Goal: Task Accomplishment & Management: Use online tool/utility

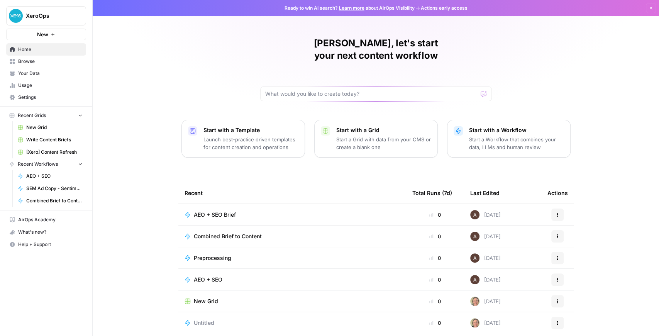
click at [40, 21] on button "XeroOps" at bounding box center [46, 15] width 80 height 19
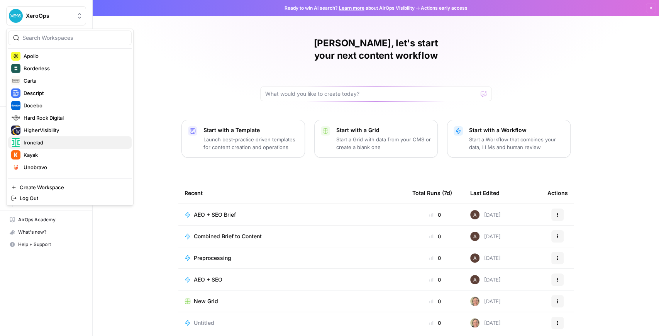
scroll to position [111, 0]
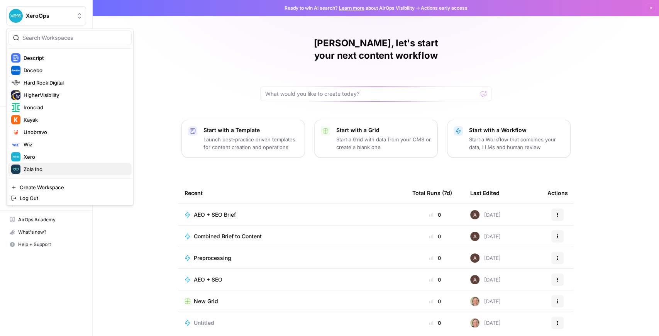
click at [47, 165] on span "Zola Inc" at bounding box center [75, 169] width 102 height 8
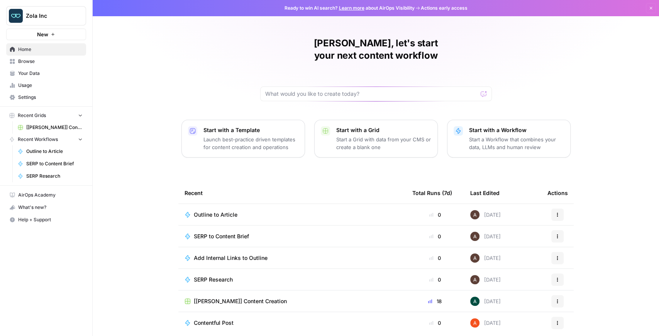
click at [48, 131] on link "[[PERSON_NAME]] Content Creation" at bounding box center [50, 127] width 72 height 12
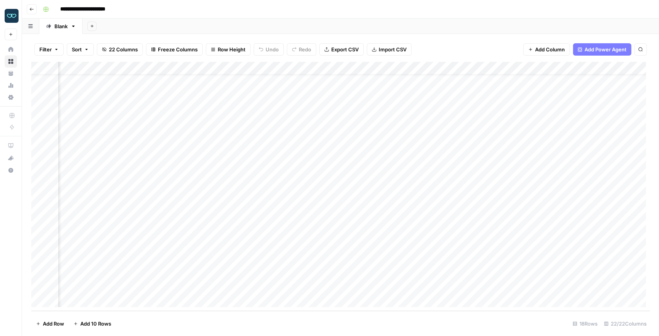
scroll to position [16, 0]
click at [191, 273] on div "Add Column" at bounding box center [340, 186] width 619 height 249
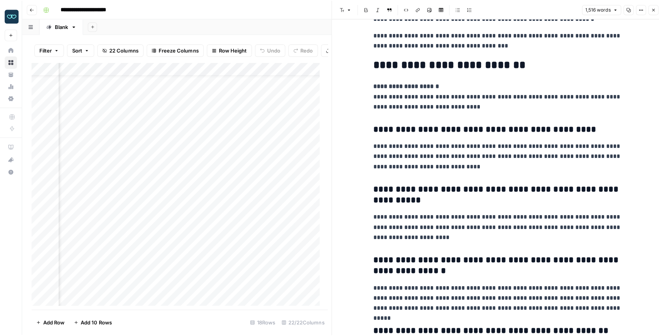
scroll to position [2034, 0]
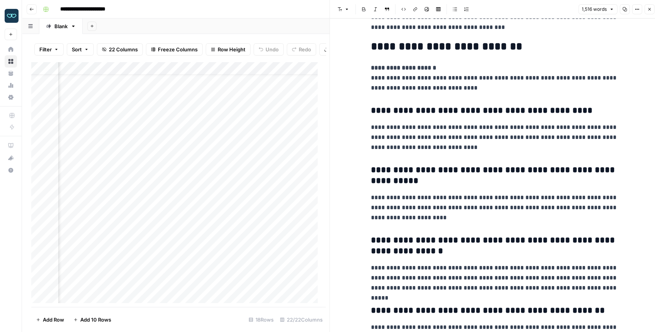
click at [648, 9] on icon "button" at bounding box center [649, 9] width 5 height 5
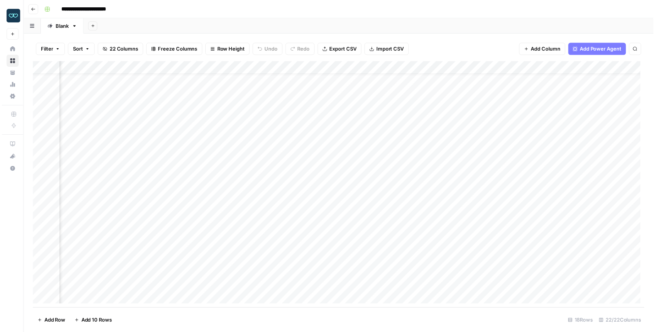
scroll to position [16, 0]
click at [372, 287] on div "Add Column" at bounding box center [340, 186] width 619 height 249
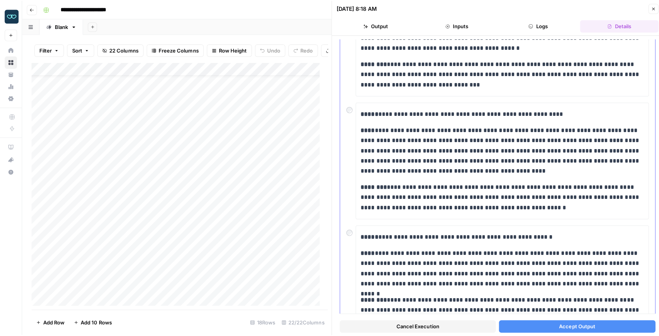
scroll to position [156, 0]
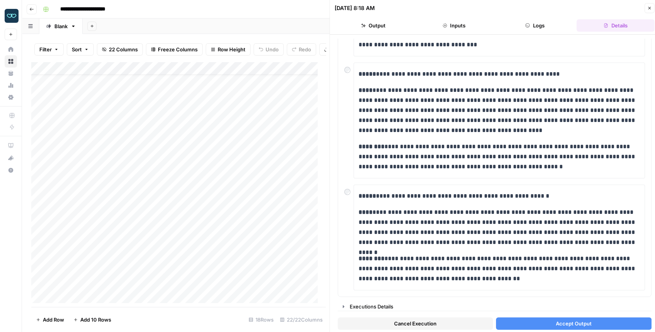
click at [648, 10] on button "Close" at bounding box center [650, 8] width 10 height 10
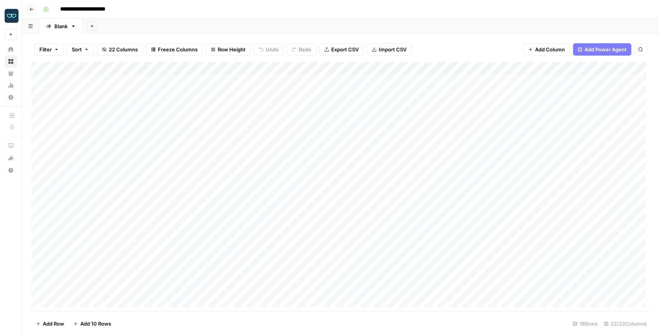
scroll to position [16, 0]
click at [655, 252] on div "Filter Sort 22 Columns Freeze Columns Row Height Undo Redo Export CSV Import CS…" at bounding box center [340, 185] width 637 height 302
click at [511, 276] on div "Add Column" at bounding box center [340, 186] width 619 height 249
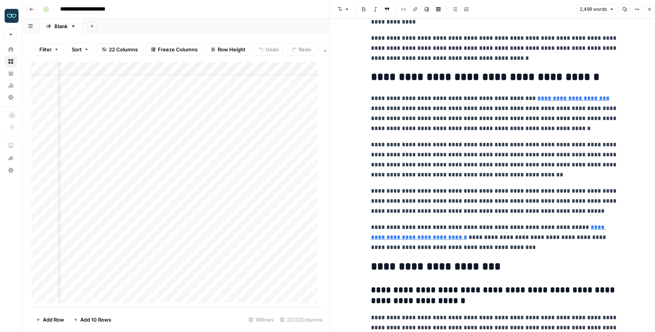
scroll to position [2858, 0]
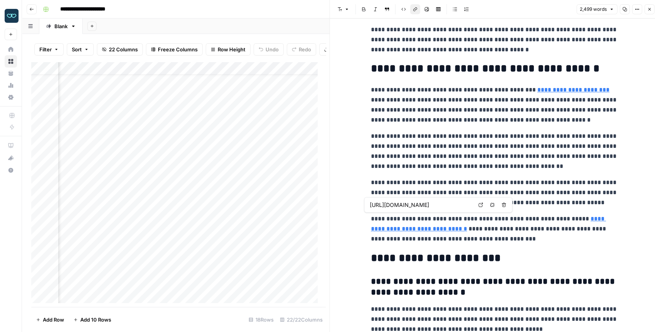
click at [580, 217] on link "**********" at bounding box center [488, 224] width 235 height 16
drag, startPoint x: 576, startPoint y: 217, endPoint x: 482, endPoint y: 205, distance: 94.6
click at [482, 205] on icon at bounding box center [481, 205] width 5 height 5
type input "https://www.zola.com/wedding/manage/budget"
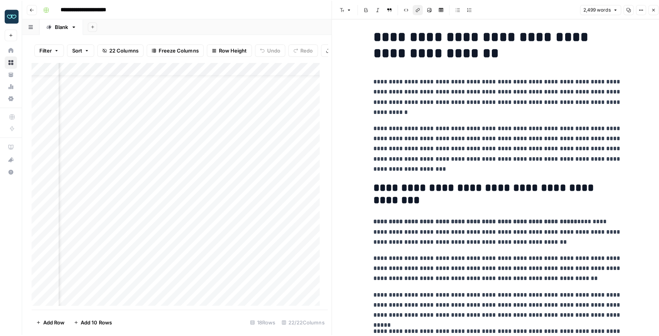
scroll to position [0, 0]
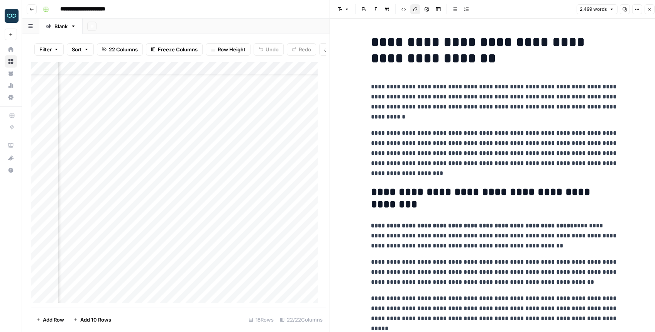
click at [649, 10] on icon "button" at bounding box center [649, 9] width 5 height 5
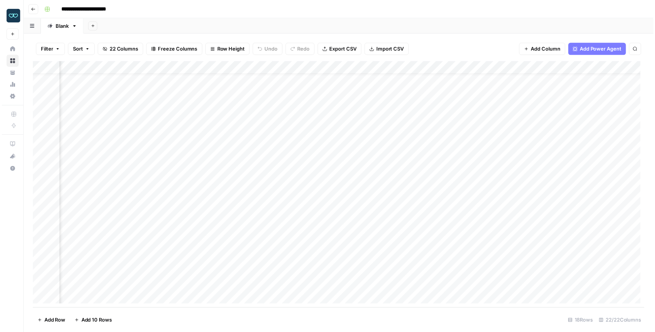
scroll to position [16, 392]
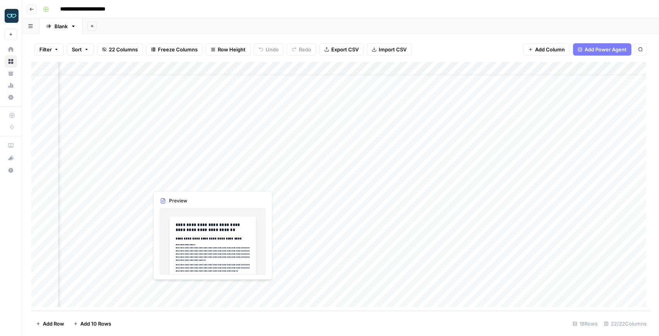
click at [210, 290] on div "Add Column" at bounding box center [340, 186] width 619 height 249
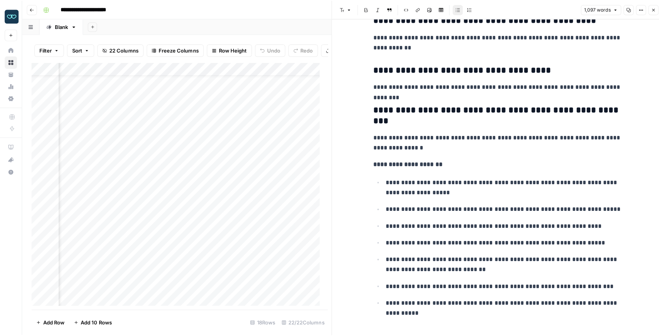
scroll to position [1855, 0]
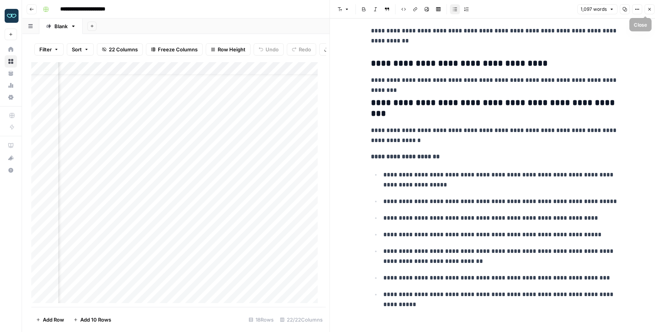
click at [647, 11] on button "Close" at bounding box center [650, 9] width 10 height 10
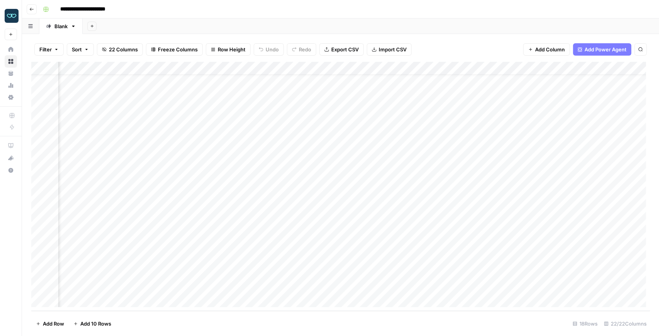
scroll to position [16, 93]
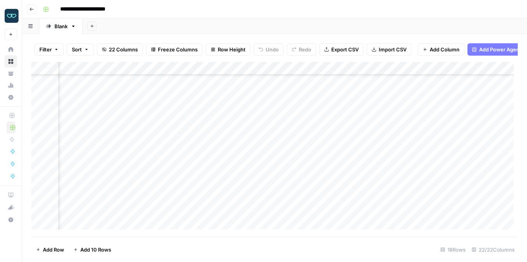
scroll to position [94, 852]
click at [190, 212] on div "Add Column" at bounding box center [274, 148] width 487 height 172
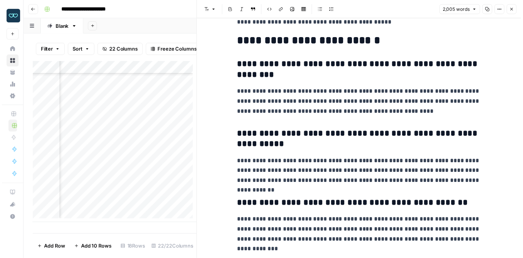
scroll to position [2478, 0]
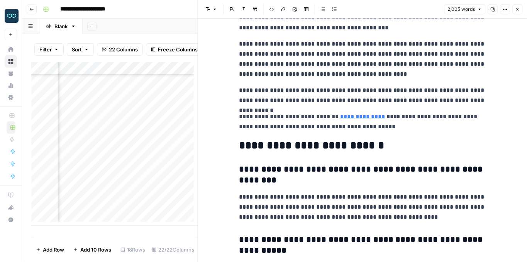
click at [517, 7] on icon "button" at bounding box center [517, 9] width 5 height 5
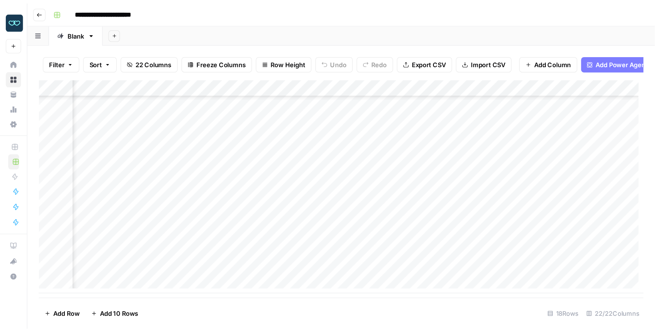
scroll to position [16, 852]
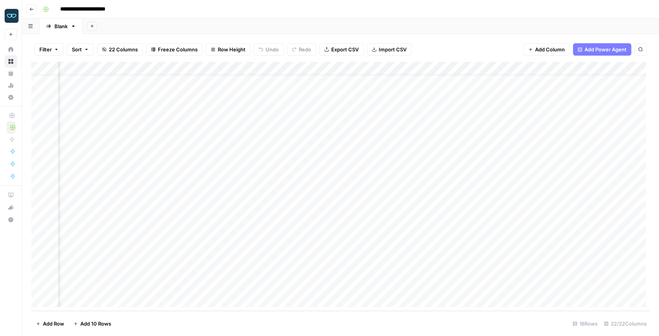
click at [396, 67] on div "Add Column" at bounding box center [340, 186] width 619 height 249
click at [397, 239] on div "Add Column" at bounding box center [340, 186] width 619 height 249
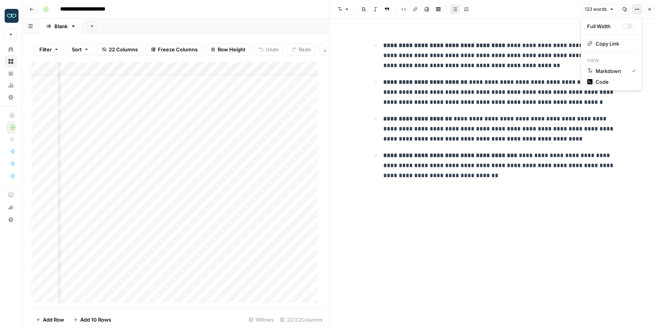
click at [636, 9] on icon "button" at bounding box center [637, 9] width 5 height 5
click at [617, 82] on span "Code" at bounding box center [614, 82] width 37 height 8
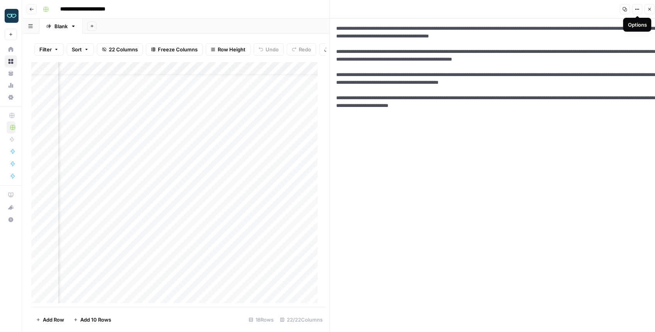
click at [515, 44] on textarea "**********" at bounding box center [494, 178] width 329 height 318
drag, startPoint x: 648, startPoint y: 11, endPoint x: 643, endPoint y: 14, distance: 5.9
click at [648, 11] on icon "button" at bounding box center [649, 9] width 5 height 5
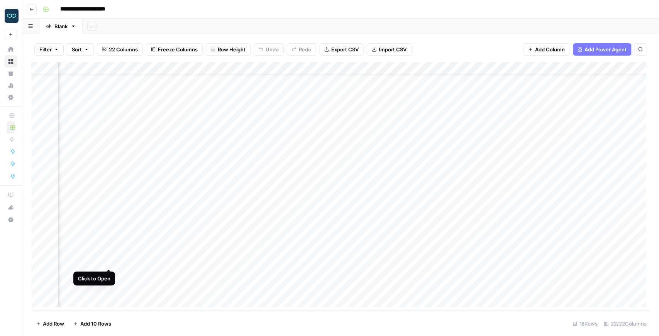
click at [107, 261] on div "Add Column" at bounding box center [340, 186] width 619 height 249
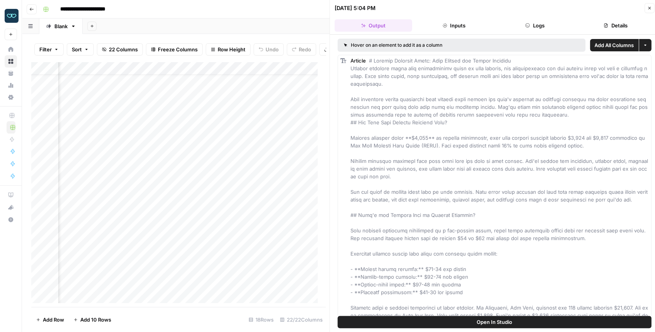
click at [498, 324] on span "Open In Studio" at bounding box center [495, 322] width 36 height 8
click at [120, 253] on div "Add Column" at bounding box center [176, 184] width 290 height 245
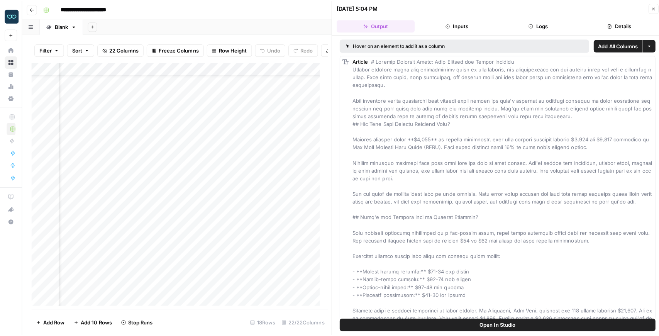
scroll to position [16, 976]
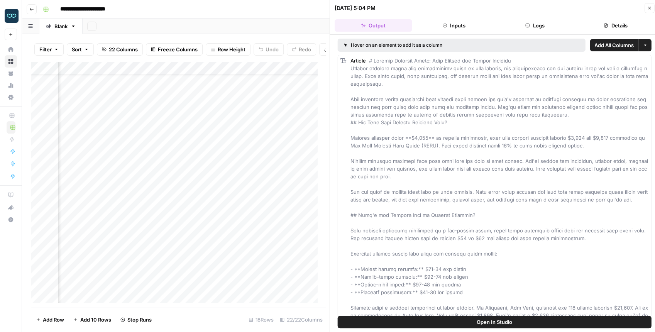
click at [649, 9] on icon "button" at bounding box center [649, 8] width 5 height 5
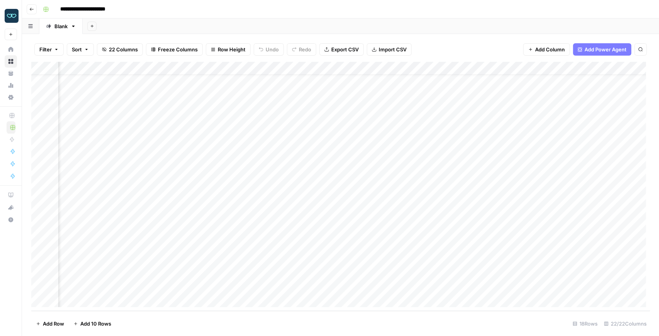
scroll to position [16, 147]
click at [274, 238] on div "Add Column" at bounding box center [340, 186] width 619 height 249
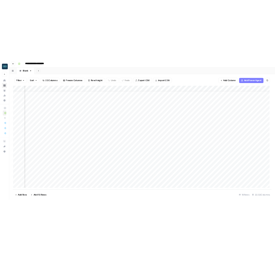
scroll to position [16, 837]
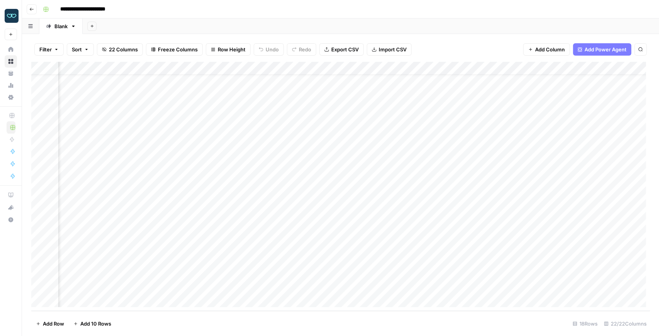
click at [457, 249] on div "Add Column" at bounding box center [340, 186] width 619 height 249
click at [411, 249] on div "Add Column" at bounding box center [340, 186] width 619 height 249
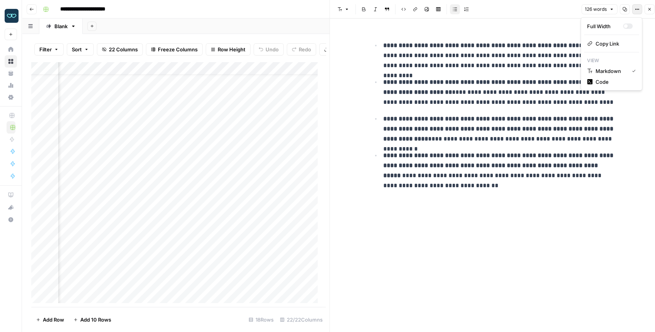
click at [638, 9] on icon "button" at bounding box center [637, 9] width 5 height 5
click at [613, 83] on span "Code" at bounding box center [614, 82] width 37 height 8
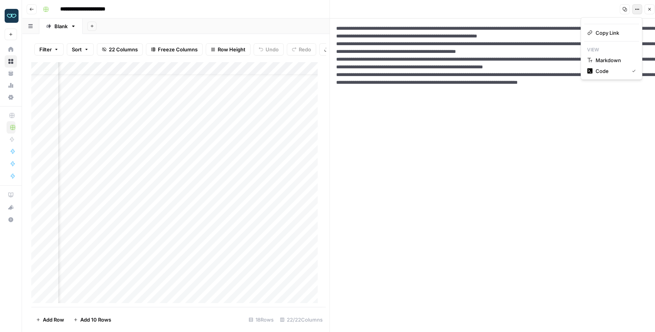
click at [638, 8] on icon "button" at bounding box center [637, 9] width 5 height 5
click at [614, 61] on span "Markdown" at bounding box center [614, 60] width 37 height 8
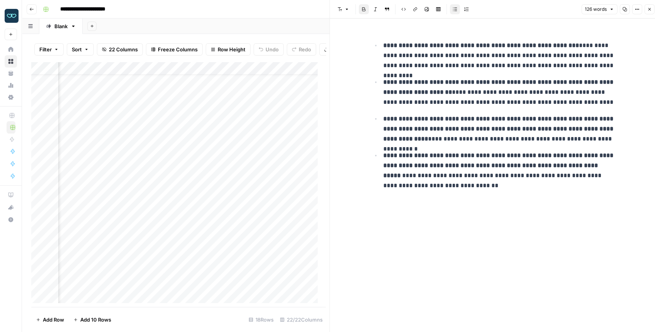
drag, startPoint x: 389, startPoint y: 73, endPoint x: 489, endPoint y: 74, distance: 100.8
click at [489, 74] on ul "**********" at bounding box center [494, 115] width 247 height 151
click at [648, 7] on icon "button" at bounding box center [649, 9] width 5 height 5
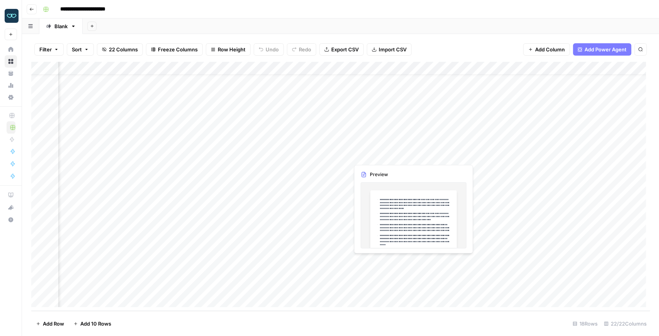
click at [411, 262] on div "Add Column" at bounding box center [340, 186] width 619 height 249
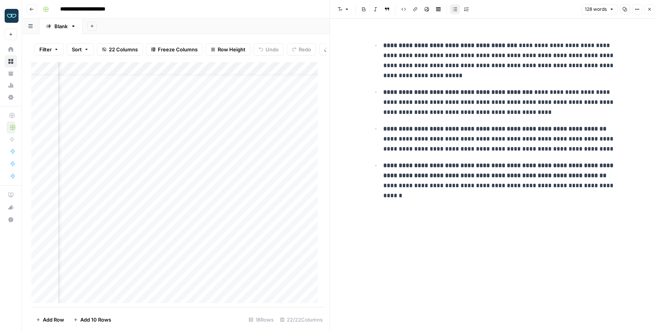
click at [648, 10] on icon "button" at bounding box center [649, 9] width 5 height 5
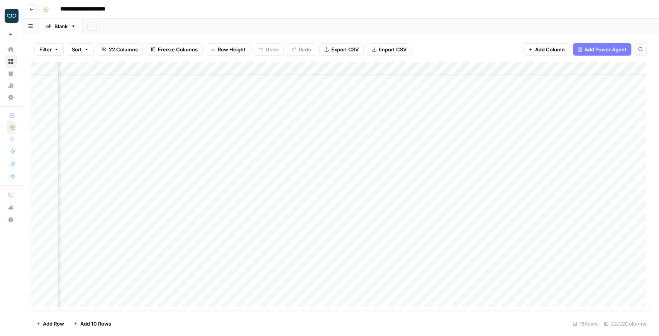
click at [334, 249] on div "Add Column" at bounding box center [340, 186] width 619 height 249
click at [336, 248] on div "Add Column" at bounding box center [340, 186] width 619 height 249
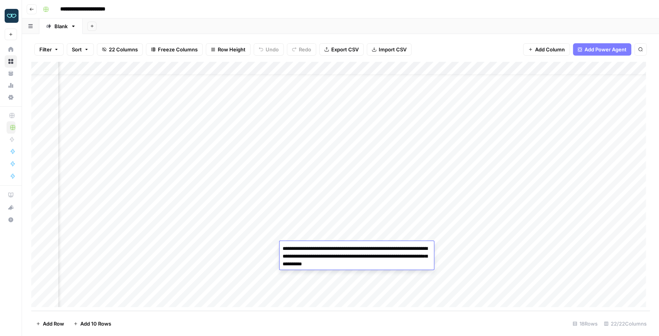
click at [336, 248] on textarea "**********" at bounding box center [357, 256] width 155 height 26
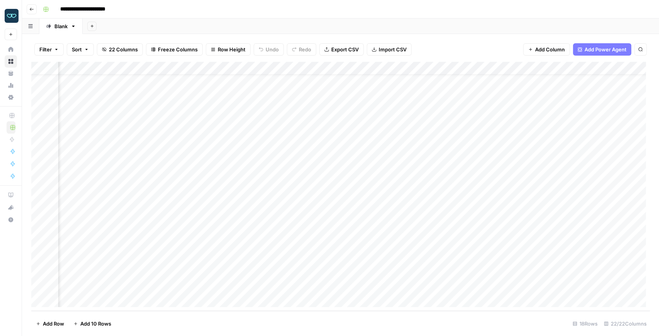
click at [260, 247] on div "Add Column" at bounding box center [340, 186] width 619 height 249
click at [188, 250] on div "Add Column" at bounding box center [340, 186] width 619 height 249
click at [200, 249] on div "Add Column" at bounding box center [340, 186] width 619 height 249
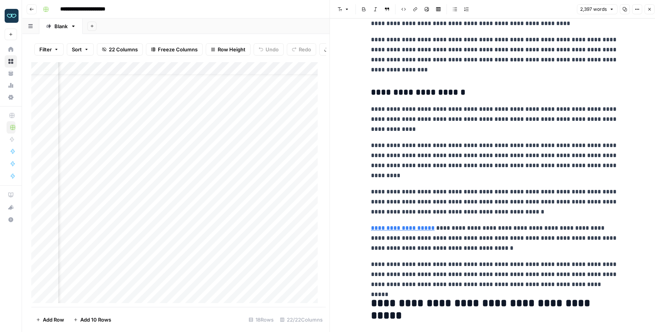
scroll to position [978, 0]
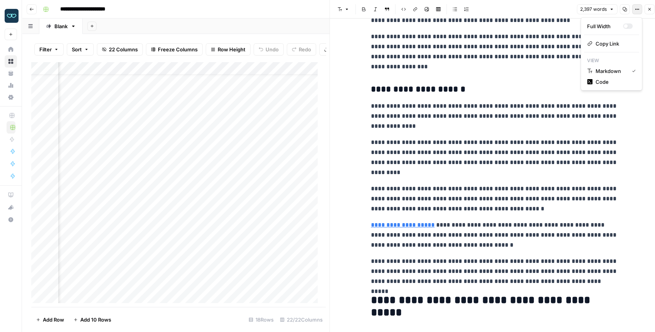
click at [635, 12] on icon "button" at bounding box center [637, 9] width 5 height 5
click at [610, 83] on span "Code" at bounding box center [614, 82] width 37 height 8
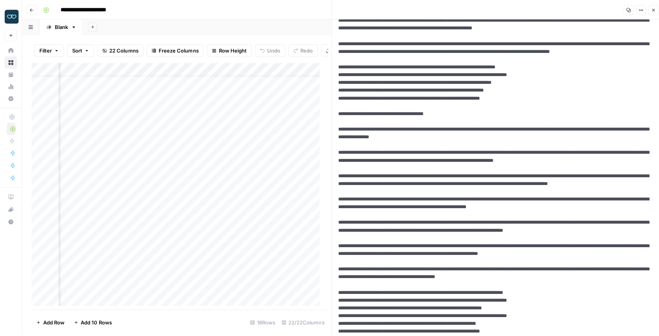
scroll to position [1468, 0]
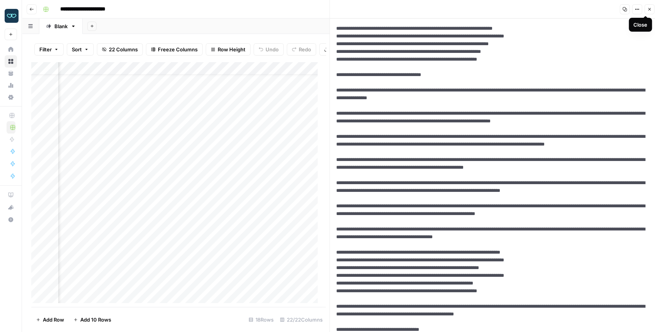
click at [649, 8] on icon "button" at bounding box center [649, 9] width 5 height 5
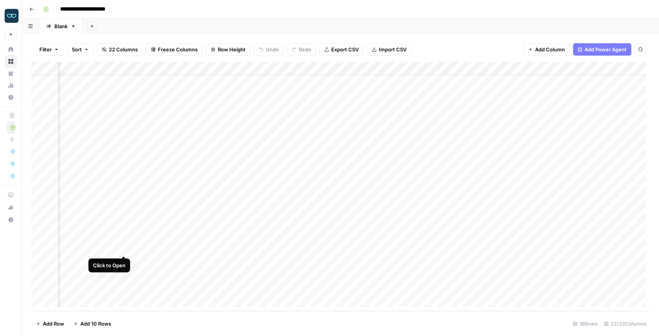
click at [124, 249] on div "Add Column" at bounding box center [340, 186] width 619 height 249
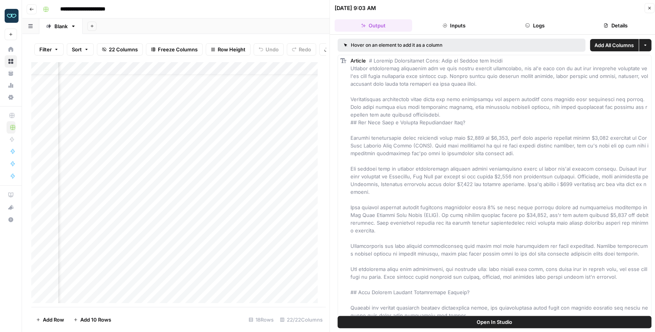
click at [486, 324] on span "Open In Studio" at bounding box center [495, 322] width 36 height 8
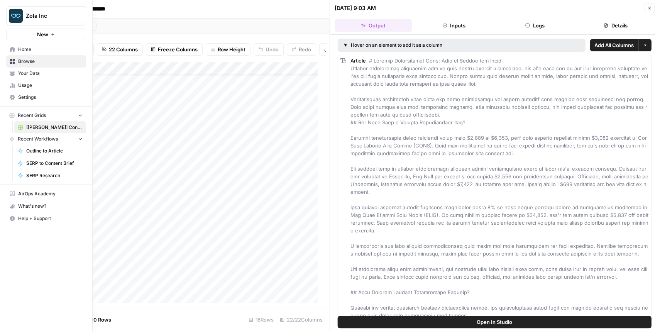
click at [15, 74] on link "Your Data" at bounding box center [46, 73] width 80 height 12
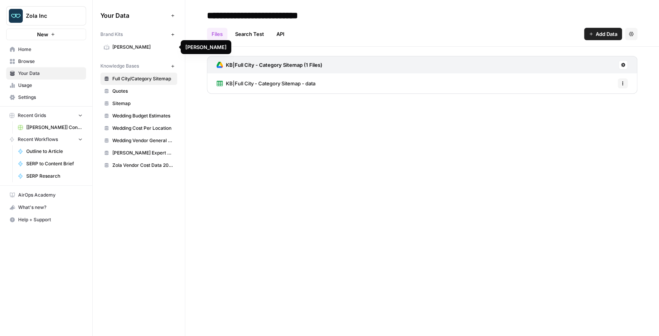
click at [147, 50] on span "Zola" at bounding box center [142, 47] width 61 height 7
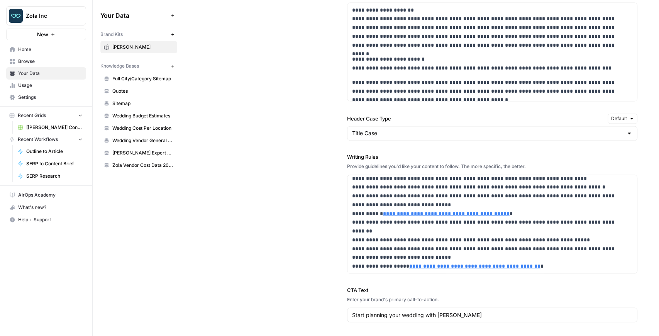
scroll to position [773, 0]
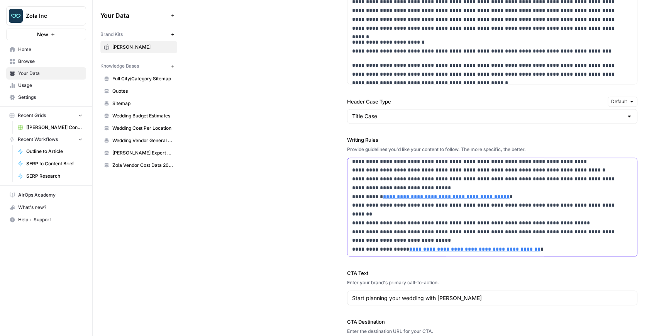
click at [367, 183] on p "**********" at bounding box center [489, 65] width 274 height 378
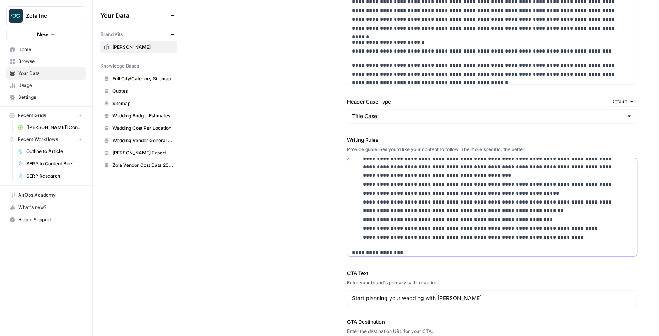
scroll to position [582, 0]
click at [383, 182] on p "**********" at bounding box center [494, 53] width 263 height 378
copy div "**********"
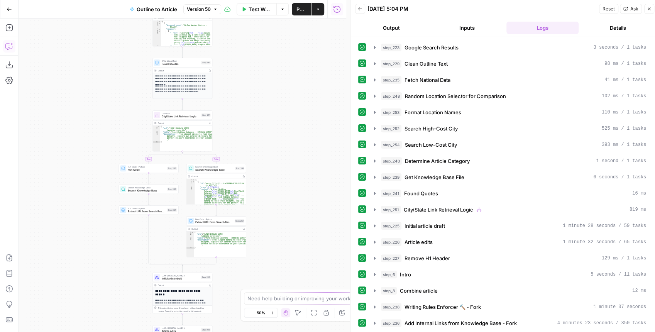
click at [9, 49] on icon "button" at bounding box center [8, 47] width 7 height 6
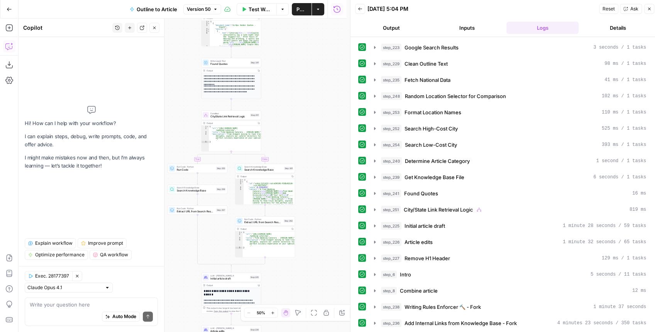
click at [71, 310] on div "Auto Mode Send" at bounding box center [91, 317] width 123 height 17
click at [125, 302] on textarea "For the tldr we received this feedback" at bounding box center [91, 305] width 123 height 8
paste textarea "The format in the code with spacing between the bullet points actually affect t…"
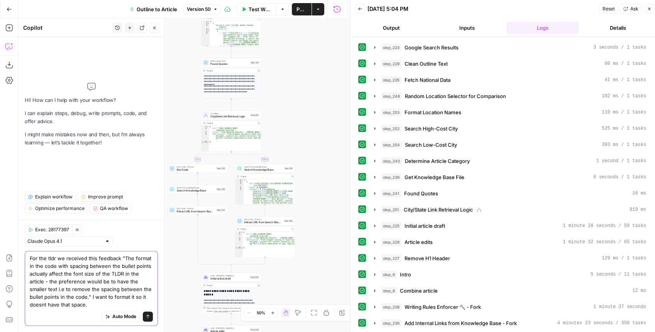
type textarea "For the tldr we received this feedback "The format in the code with spacing bet…"
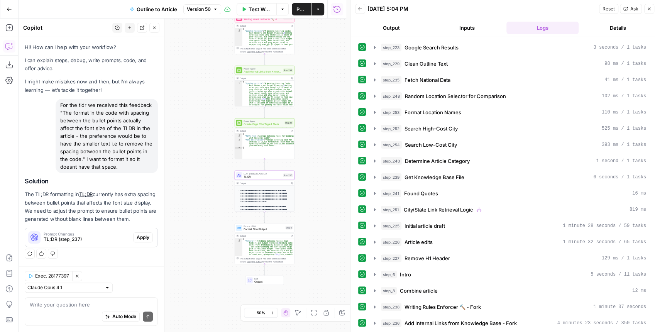
click at [143, 238] on span "Apply" at bounding box center [143, 237] width 13 height 7
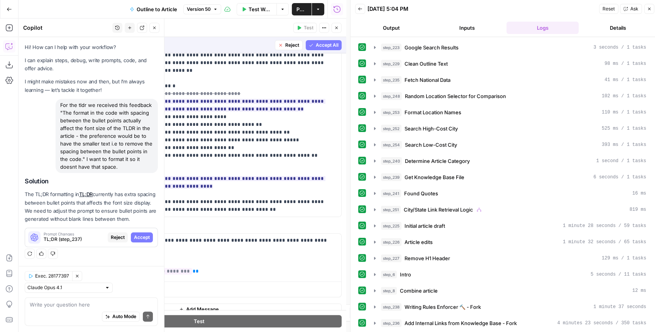
scroll to position [188, 0]
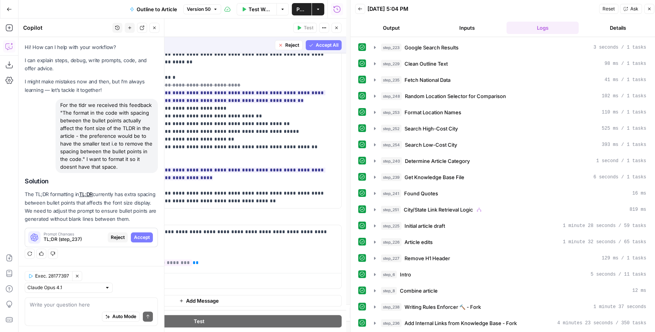
click at [328, 46] on span "Accept All" at bounding box center [327, 45] width 23 height 7
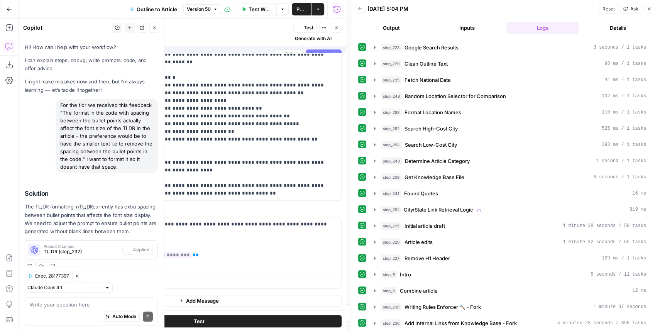
scroll to position [0, 0]
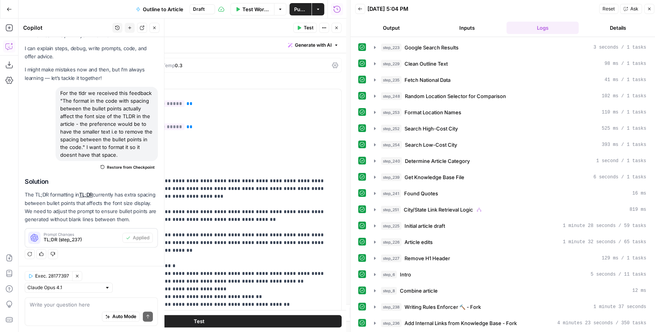
click at [309, 31] on span "Test" at bounding box center [309, 27] width 10 height 7
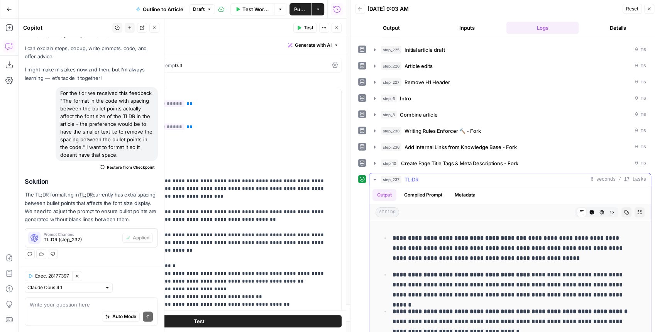
scroll to position [202, 0]
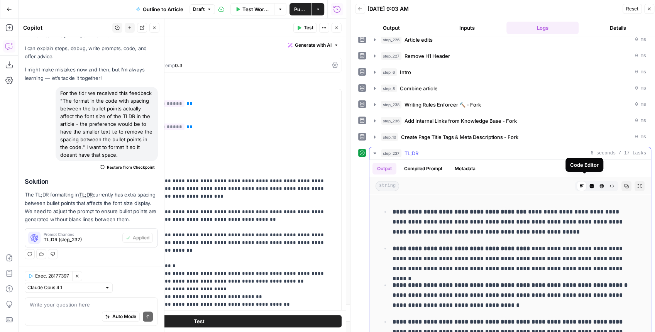
click at [590, 184] on icon "button" at bounding box center [592, 186] width 4 height 4
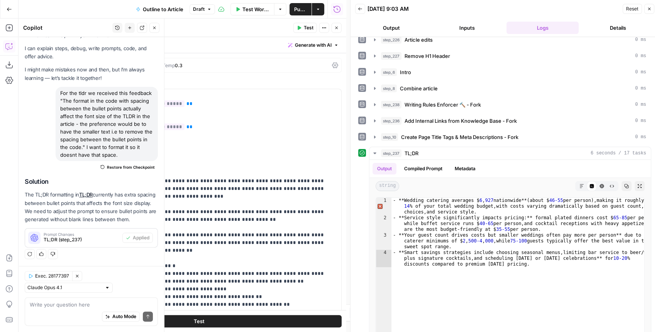
click at [298, 9] on span "Publish" at bounding box center [300, 9] width 13 height 8
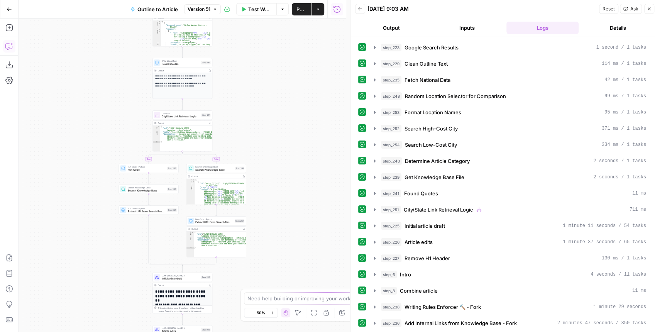
click at [10, 49] on icon "button" at bounding box center [9, 46] width 8 height 8
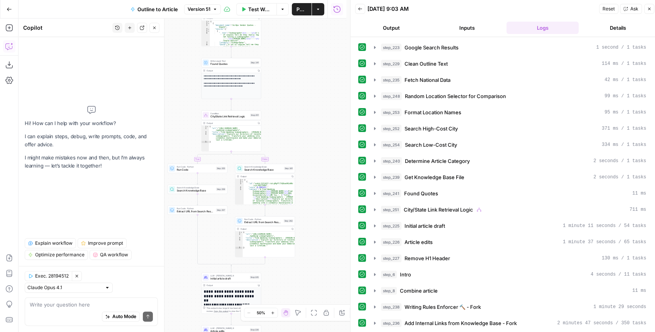
click at [86, 304] on textarea at bounding box center [91, 305] width 123 height 8
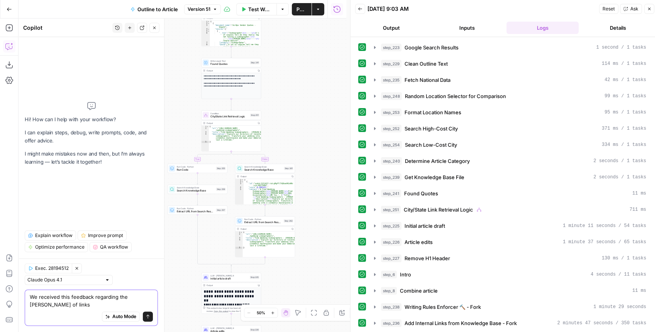
click at [70, 304] on textarea "We received this feedback regarding the bolding of links" at bounding box center [91, 300] width 123 height 15
paste textarea "We're not consistent about bolding or not bolding links in articles. It seems a…"
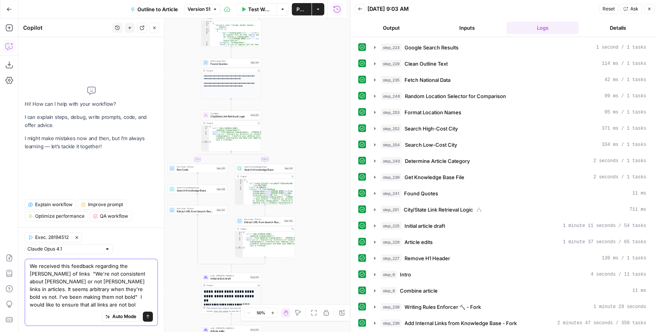
type textarea "We received this feedback regarding the bolding of links "We're not consistent …"
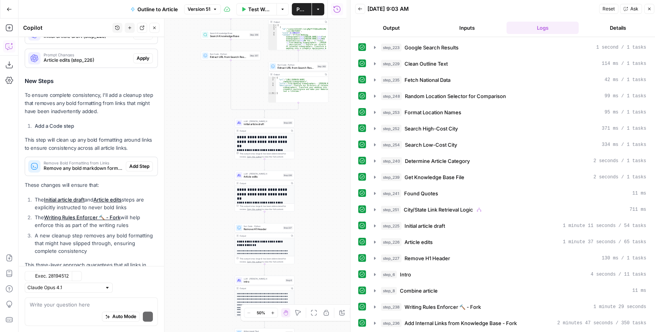
scroll to position [232, 0]
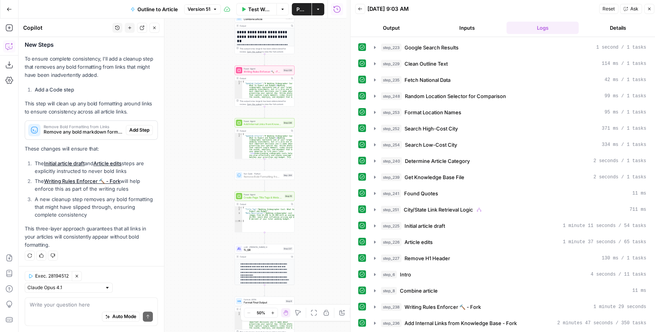
click at [139, 126] on button "Add Step" at bounding box center [139, 130] width 27 height 10
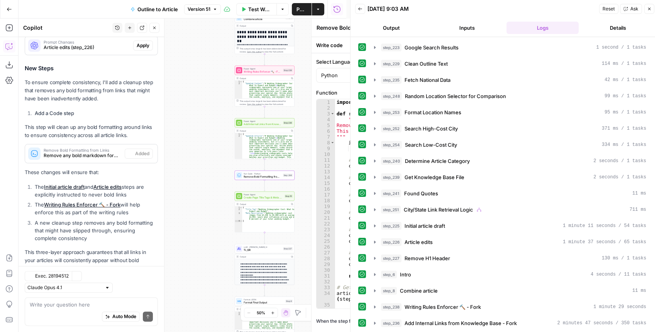
scroll to position [244, 0]
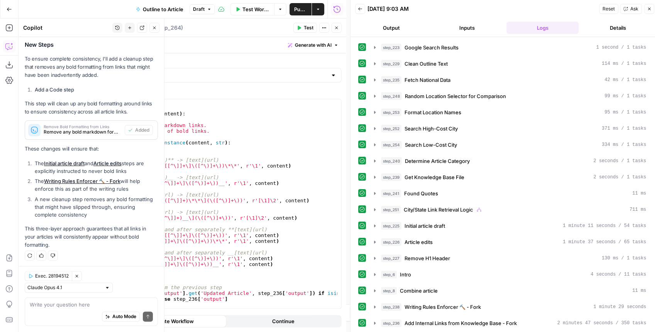
click at [309, 31] on span "Test" at bounding box center [309, 27] width 10 height 7
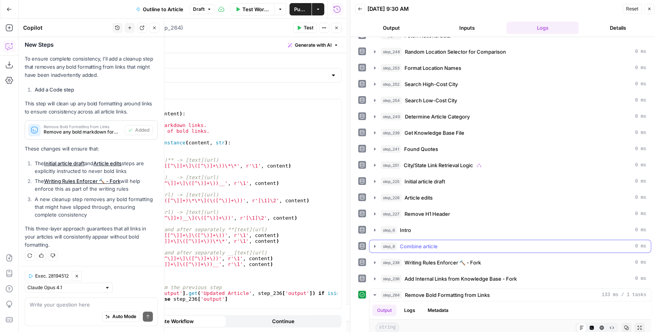
scroll to position [202, 0]
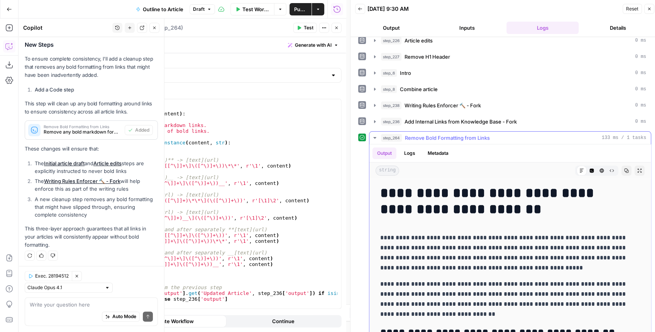
click at [635, 166] on button "Expand Output" at bounding box center [640, 171] width 10 height 10
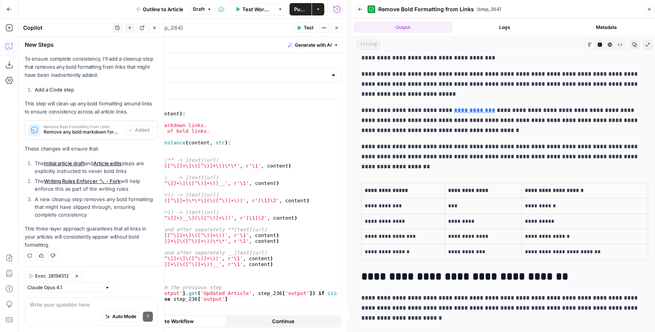
scroll to position [1468, 0]
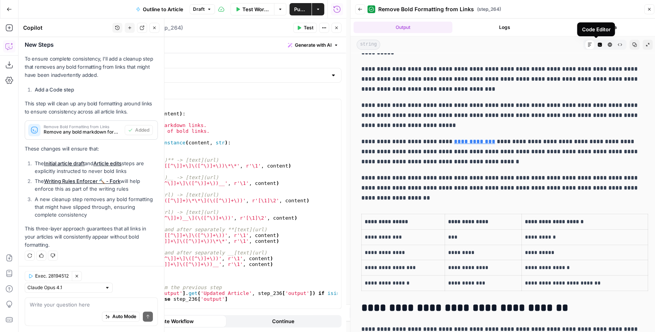
click at [598, 45] on icon "button" at bounding box center [600, 45] width 4 height 4
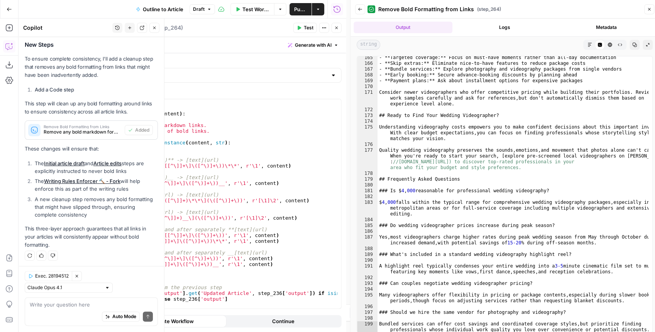
scroll to position [1527, 0]
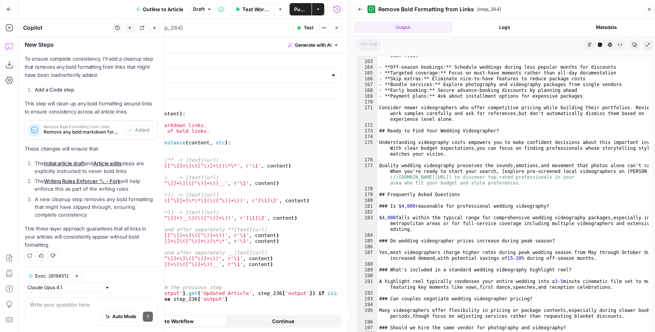
click at [338, 27] on icon "button" at bounding box center [336, 28] width 3 height 3
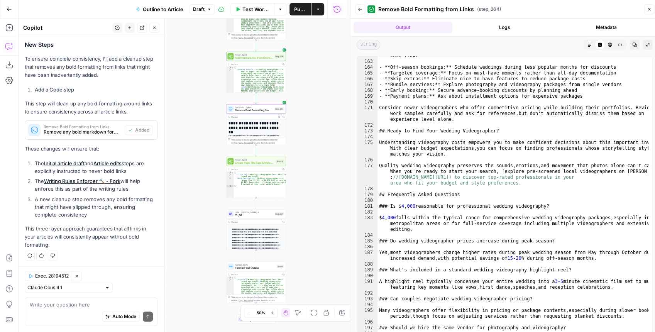
drag, startPoint x: 209, startPoint y: 152, endPoint x: 199, endPoint y: 77, distance: 76.1
click at [199, 77] on div "**********" at bounding box center [183, 176] width 328 height 314
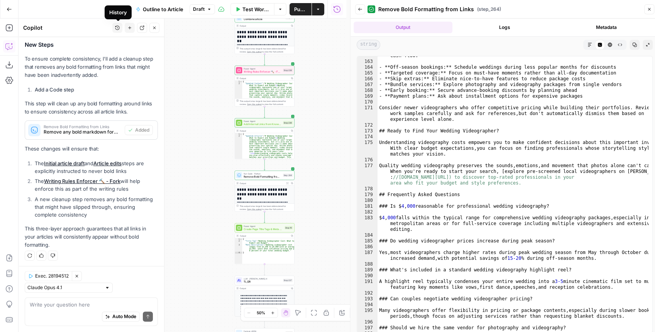
click at [117, 30] on icon "button" at bounding box center [117, 28] width 4 height 4
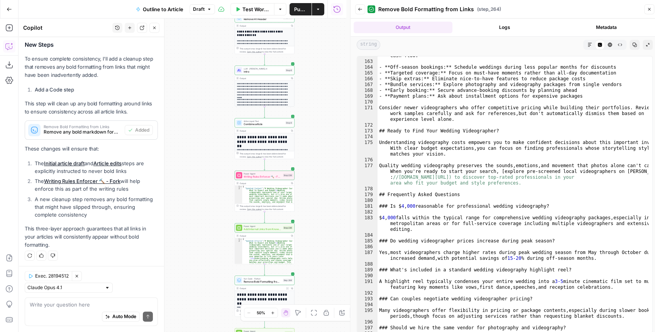
click at [326, 35] on div "**********" at bounding box center [183, 176] width 328 height 314
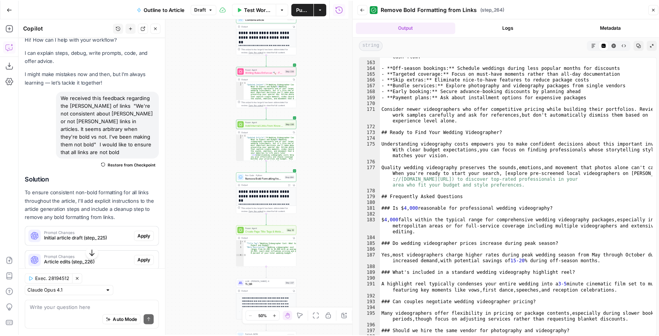
scroll to position [0, 0]
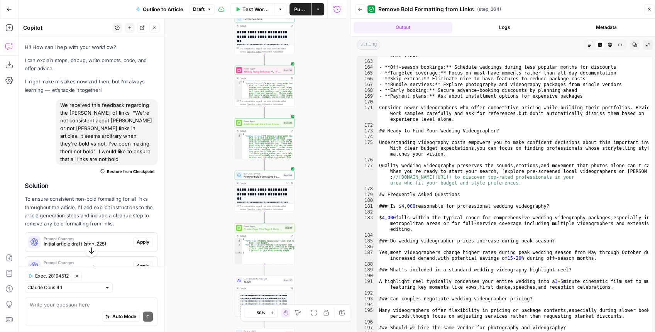
click at [124, 168] on span "Restore from Checkpoint" at bounding box center [131, 171] width 48 height 6
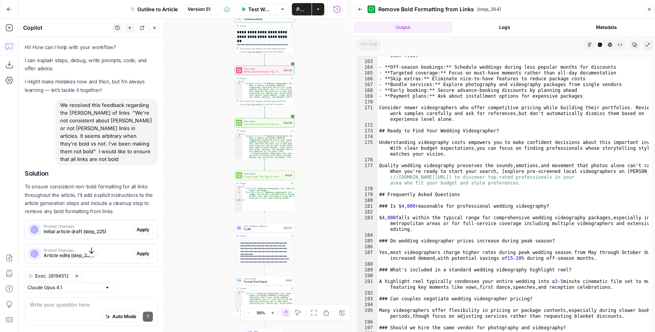
click at [322, 160] on div "**********" at bounding box center [183, 176] width 328 height 314
click at [154, 29] on icon "button" at bounding box center [154, 28] width 3 height 3
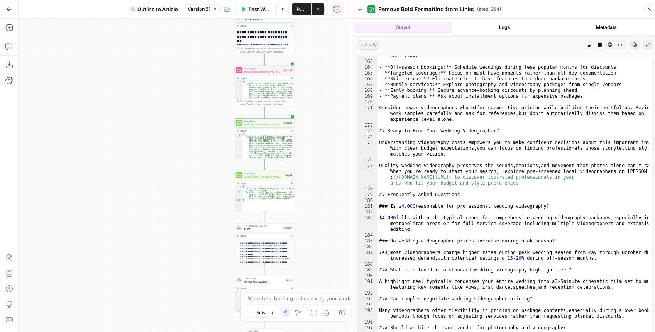
click at [650, 7] on icon "button" at bounding box center [649, 9] width 5 height 5
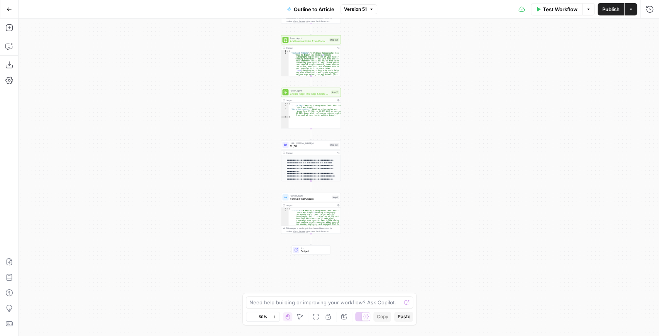
drag, startPoint x: 368, startPoint y: 143, endPoint x: 417, endPoint y: 56, distance: 99.4
click at [416, 58] on div "**********" at bounding box center [339, 178] width 641 height 318
click at [417, 158] on div "**********" at bounding box center [339, 178] width 641 height 318
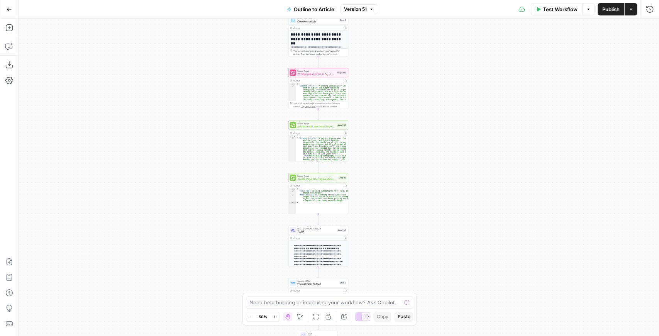
click at [13, 9] on button "Go Back" at bounding box center [9, 9] width 14 height 14
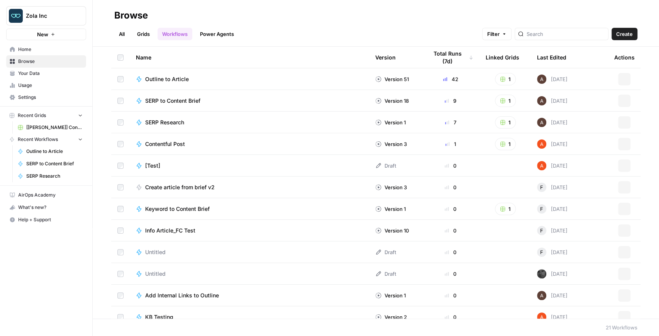
click at [51, 20] on button "Zola Inc" at bounding box center [46, 15] width 80 height 19
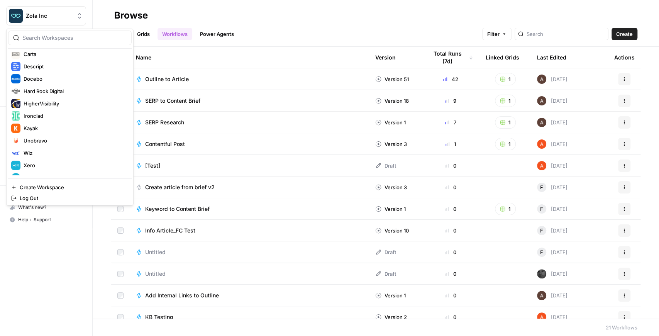
scroll to position [111, 0]
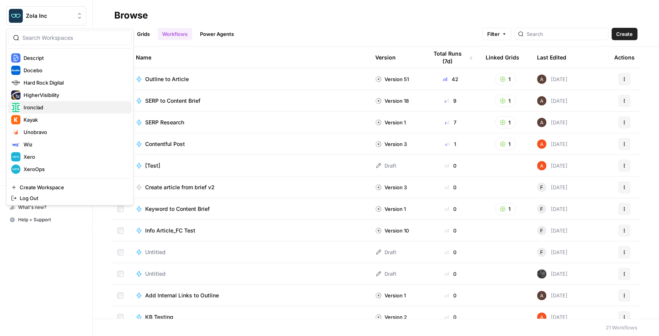
click at [65, 111] on div "Ironclad" at bounding box center [69, 107] width 117 height 9
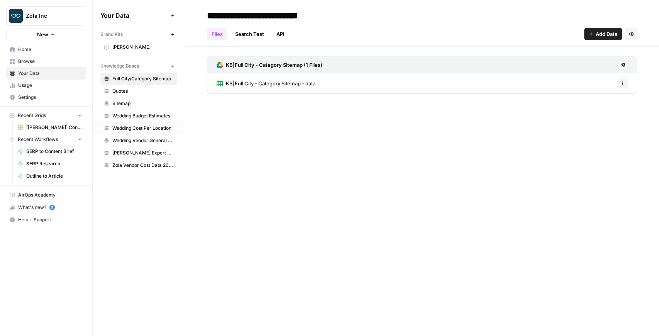
click at [56, 123] on link "[[PERSON_NAME]] Content Creation" at bounding box center [50, 127] width 72 height 12
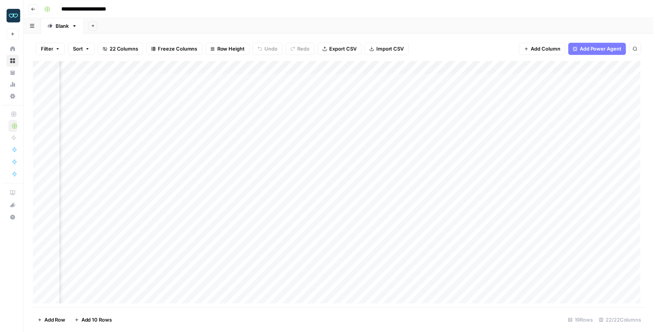
scroll to position [0, 786]
click at [319, 265] on div "Add Column" at bounding box center [340, 186] width 619 height 249
click at [252, 265] on div "Add Column" at bounding box center [340, 186] width 619 height 249
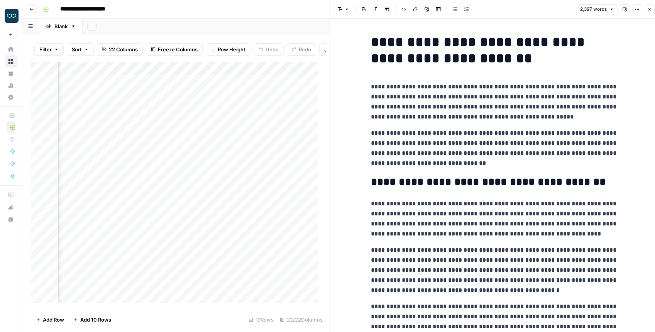
click at [638, 12] on icon "button" at bounding box center [637, 9] width 5 height 5
click at [609, 80] on span "Code" at bounding box center [614, 82] width 37 height 8
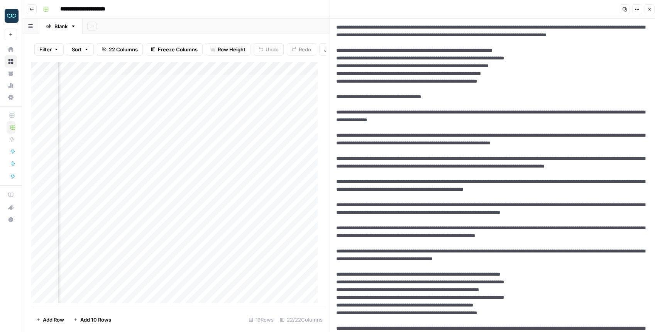
scroll to position [1468, 0]
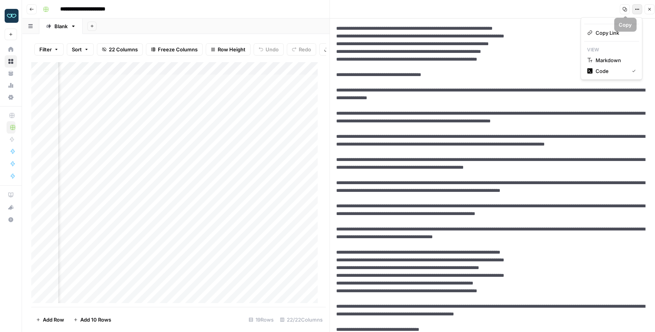
click at [636, 9] on icon "button" at bounding box center [635, 9] width 1 height 1
click at [602, 58] on span "Markdown" at bounding box center [614, 60] width 37 height 8
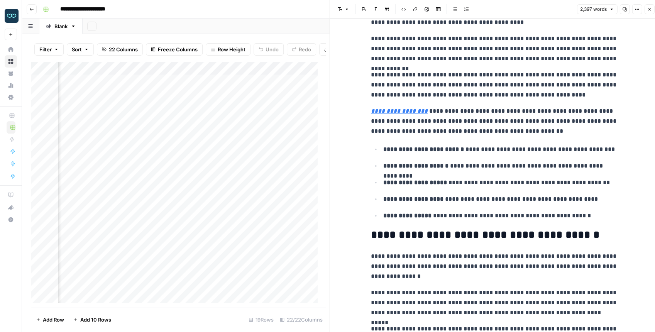
scroll to position [2446, 0]
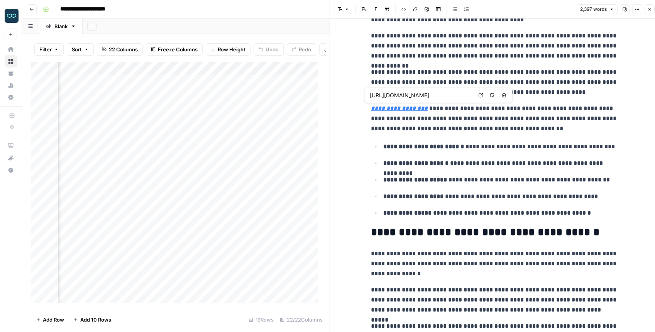
drag, startPoint x: 304, startPoint y: 0, endPoint x: 542, endPoint y: 37, distance: 241.2
click at [540, 40] on p "**********" at bounding box center [494, 46] width 247 height 30
click at [149, 73] on div "Add Column" at bounding box center [176, 184] width 290 height 245
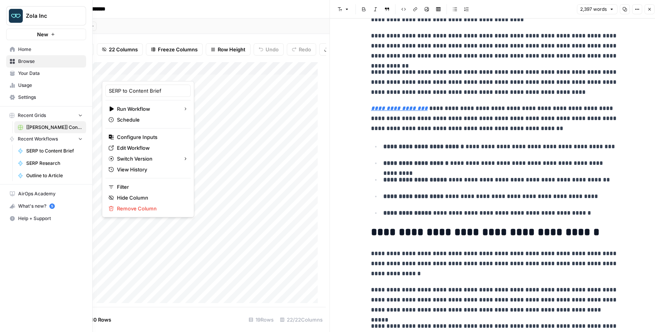
click at [8, 9] on button "Zola Inc" at bounding box center [46, 15] width 80 height 19
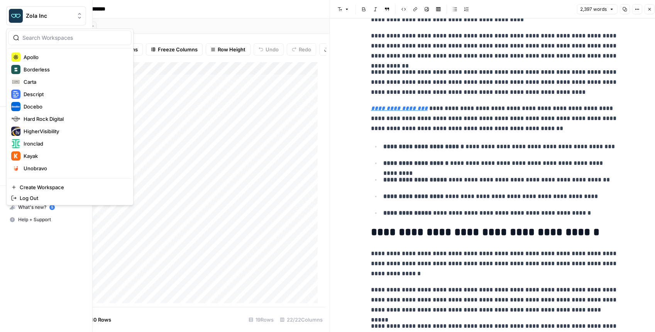
scroll to position [77, 0]
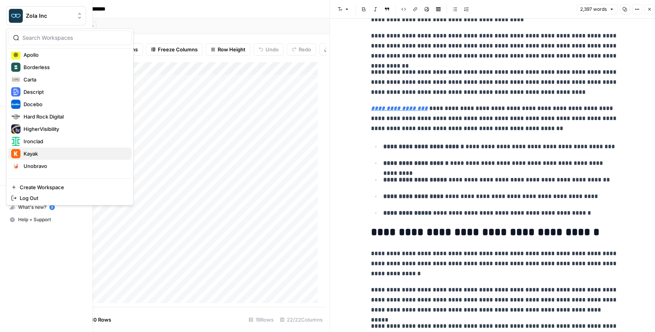
click at [54, 155] on span "Kayak" at bounding box center [75, 154] width 102 height 8
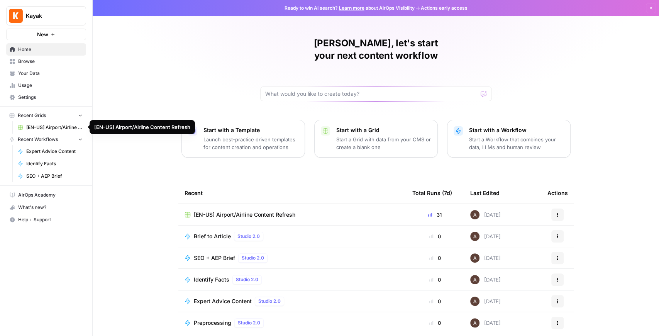
click at [48, 131] on span "[EN-US] Airport/Airline Content Refresh" at bounding box center [54, 127] width 56 height 7
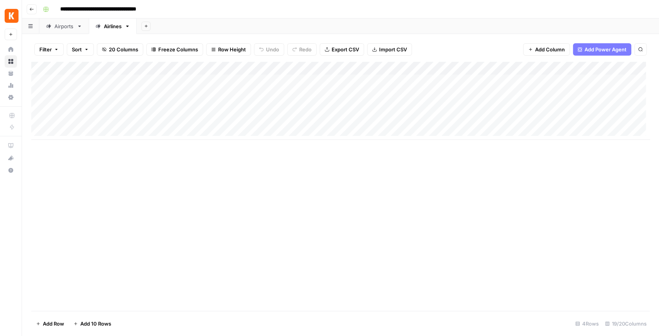
click at [66, 30] on link "Airports" at bounding box center [63, 26] width 49 height 15
click at [144, 145] on div "Add Column" at bounding box center [340, 127] width 619 height 131
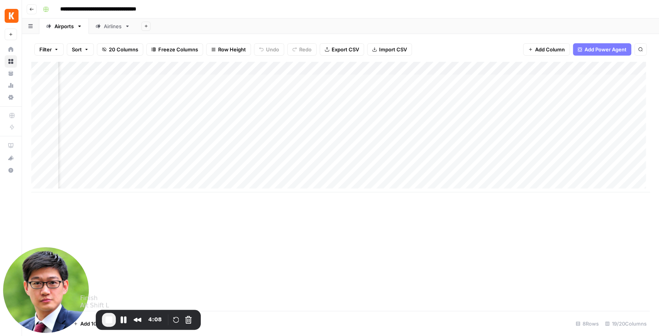
click at [105, 321] on span "End Recording" at bounding box center [108, 319] width 9 height 9
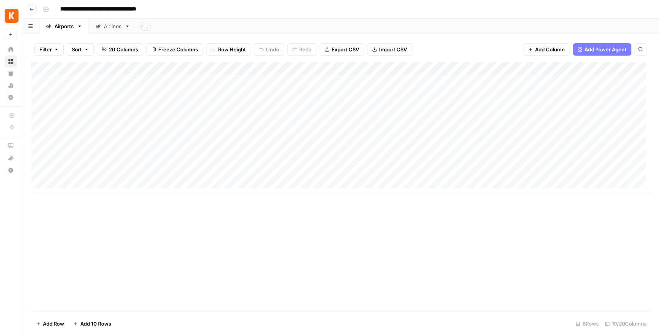
scroll to position [0, 0]
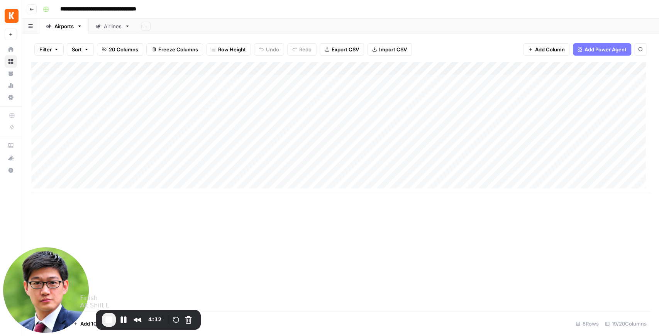
click at [110, 318] on span "End Recording" at bounding box center [108, 319] width 9 height 9
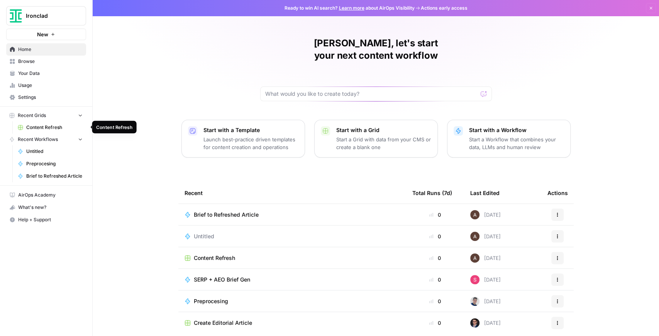
click at [56, 132] on link "Content Refresh" at bounding box center [50, 127] width 72 height 12
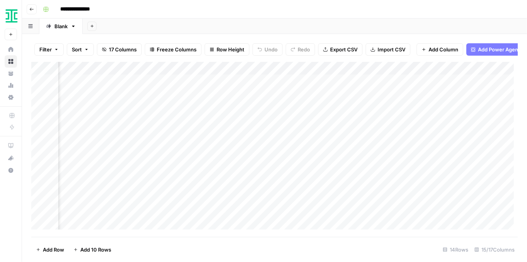
scroll to position [0, 422]
click at [502, 72] on div "Add Column" at bounding box center [274, 148] width 487 height 172
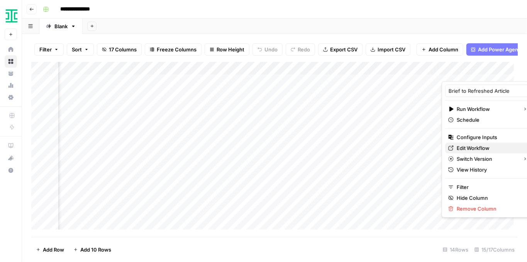
click at [474, 149] on span "Edit Workflow" at bounding box center [491, 148] width 68 height 8
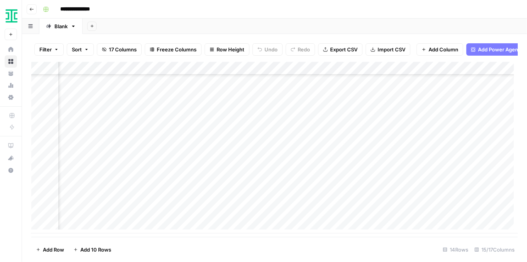
scroll to position [42, 705]
click at [222, 201] on div "Add Column" at bounding box center [274, 148] width 487 height 172
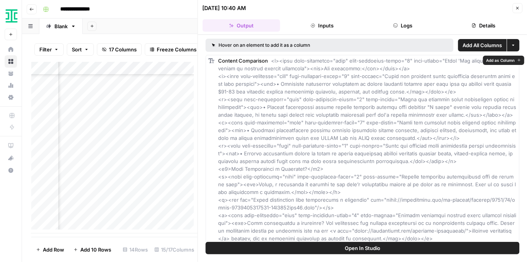
click at [367, 247] on span "Open In Studio" at bounding box center [363, 248] width 36 height 8
click at [515, 9] on button "Close" at bounding box center [518, 8] width 10 height 10
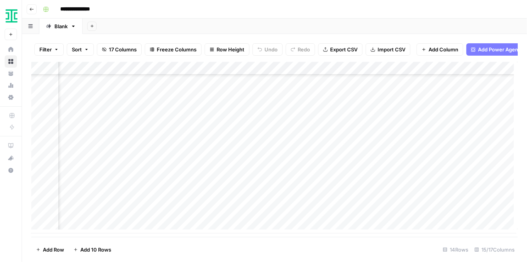
click at [369, 187] on div "Add Column" at bounding box center [274, 148] width 487 height 172
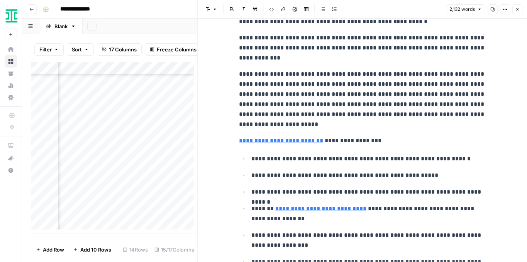
scroll to position [1674, 0]
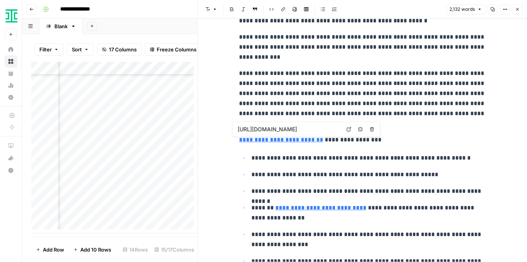
type input "[URL][DOMAIN_NAME]"
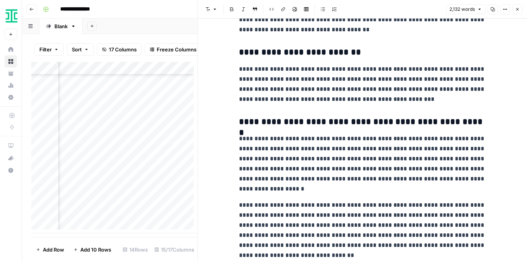
scroll to position [2844, 0]
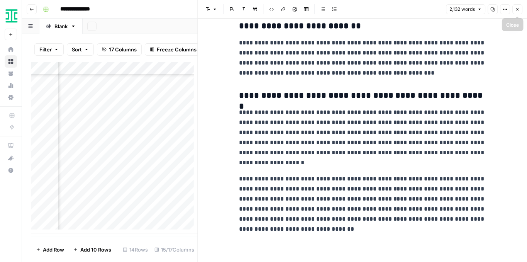
click at [520, 10] on icon "button" at bounding box center [517, 9] width 5 height 5
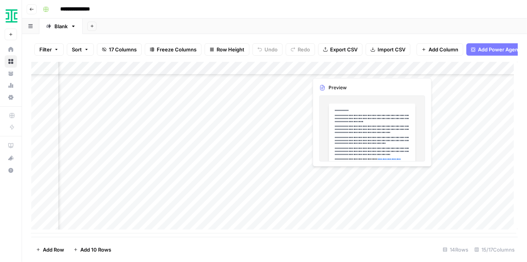
click at [368, 176] on div "Add Column" at bounding box center [274, 148] width 487 height 172
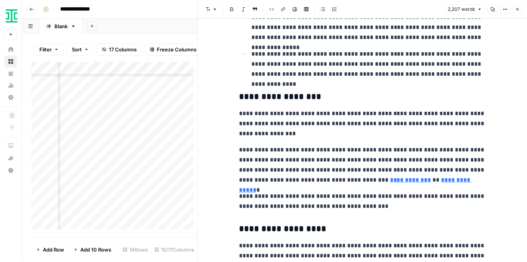
scroll to position [566, 0]
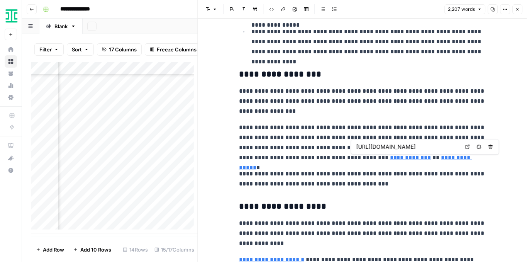
type input "[URL][DOMAIN_NAME]"
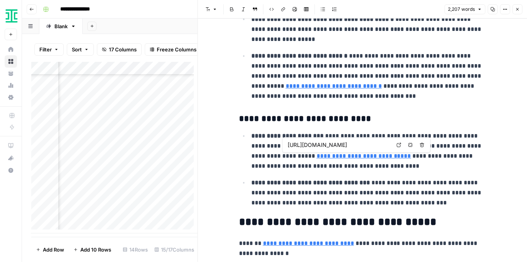
scroll to position [1133, 0]
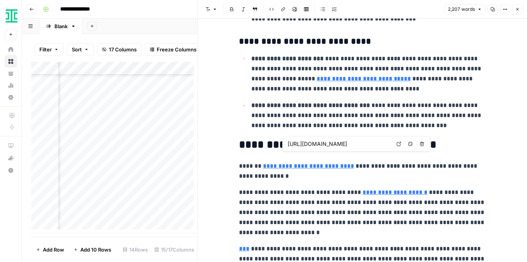
type input "//[DOMAIN_NAME][URL]"
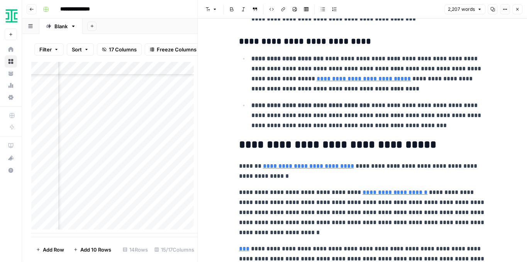
type input "[URL][DOMAIN_NAME]"
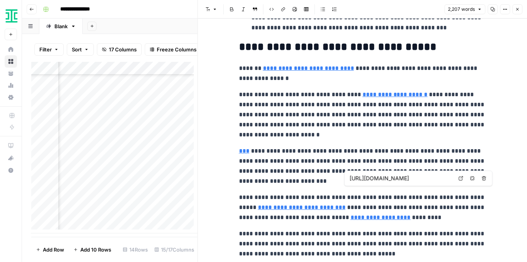
scroll to position [1236, 0]
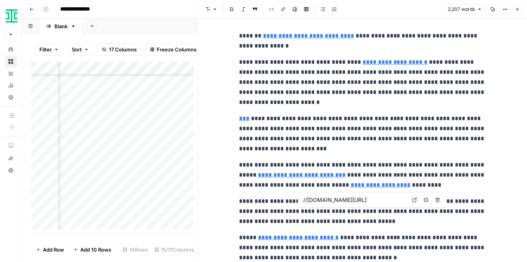
type input "[URL][DOMAIN_NAME]"
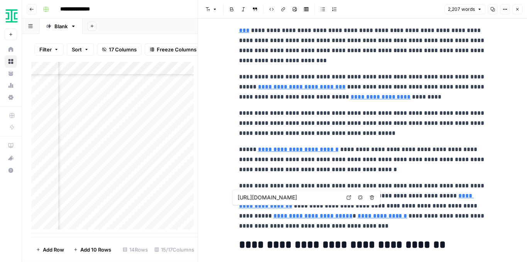
scroll to position [1391, 0]
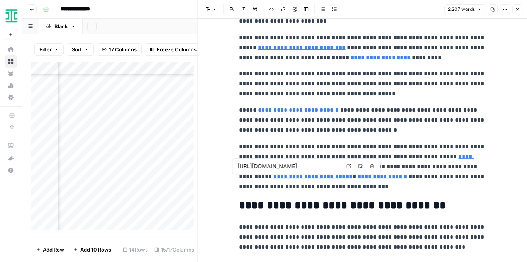
type input "[URL][DOMAIN_NAME]"
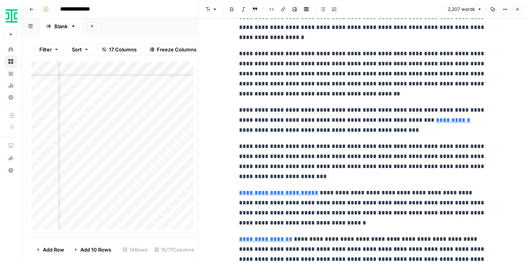
scroll to position [2034, 0]
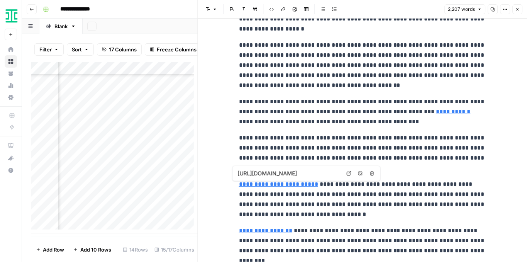
type input "[URL][DOMAIN_NAME]"
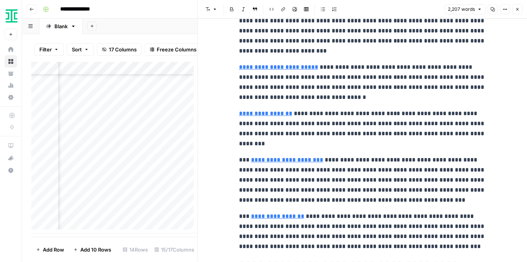
scroll to position [2163, 0]
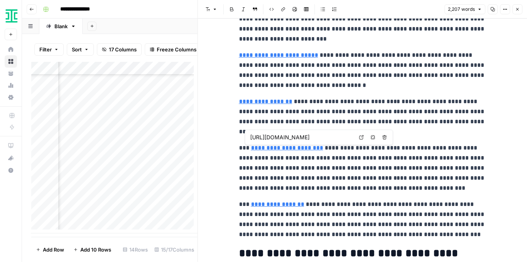
type input "[URL][DOMAIN_NAME]"
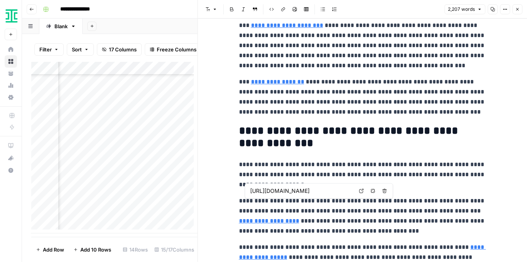
scroll to position [2318, 0]
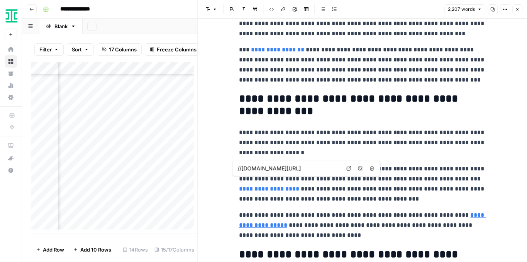
type input "[URL][DOMAIN_NAME]"
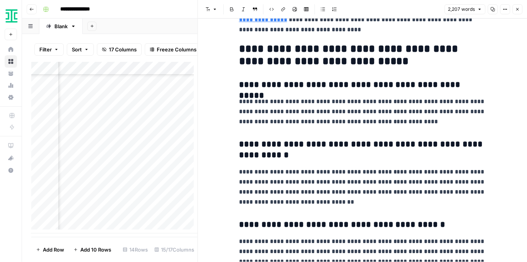
scroll to position [2523, 0]
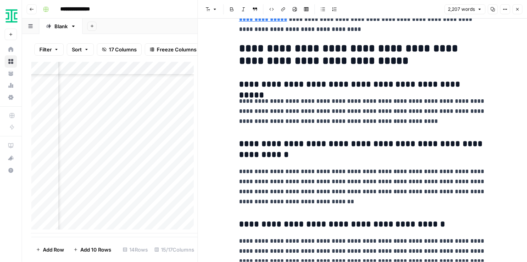
click at [517, 10] on icon "button" at bounding box center [517, 9] width 5 height 5
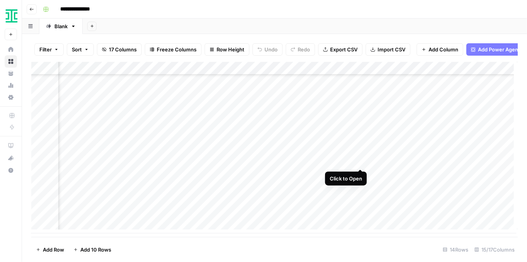
click at [359, 160] on div "Add Column" at bounding box center [274, 148] width 487 height 172
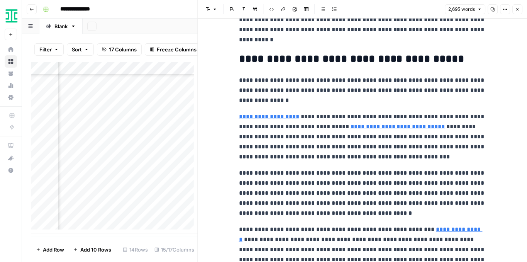
scroll to position [618, 0]
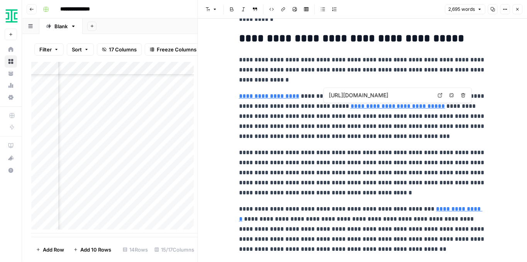
type input "[URL][DOMAIN_NAME]"
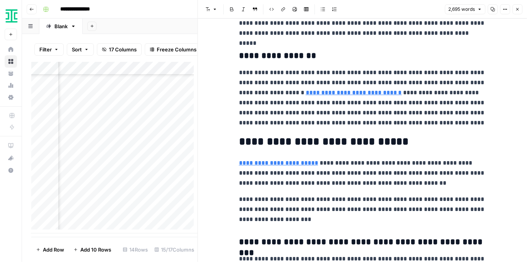
scroll to position [1107, 0]
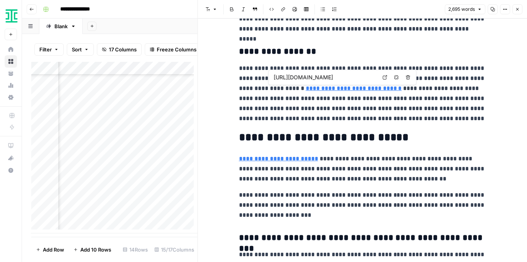
type input "[URL][DOMAIN_NAME]"
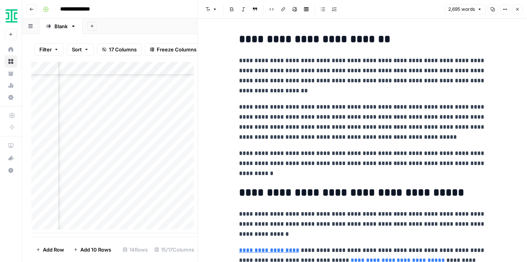
scroll to position [439, 0]
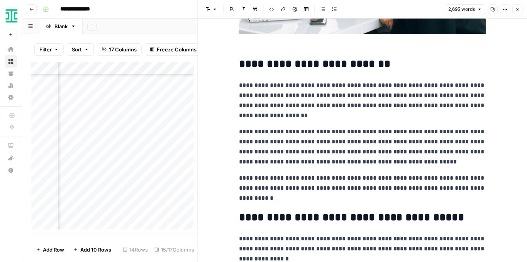
click at [518, 12] on button "Close" at bounding box center [518, 9] width 10 height 10
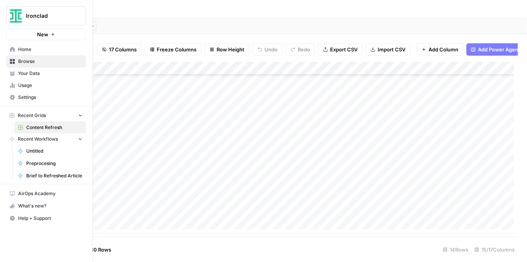
click at [16, 72] on link "Your Data" at bounding box center [46, 73] width 80 height 12
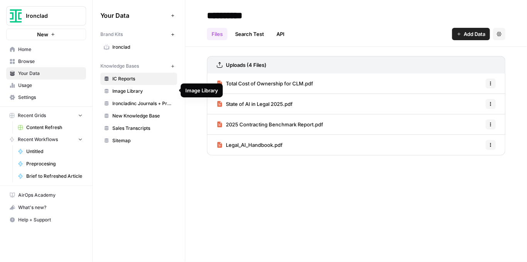
click at [144, 91] on span "Image Library" at bounding box center [142, 91] width 61 height 7
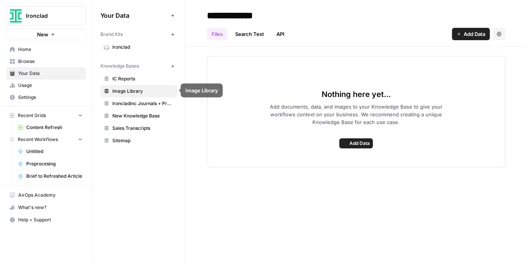
click at [145, 100] on span "Ironcladinc Journals + Products" at bounding box center [142, 103] width 61 height 7
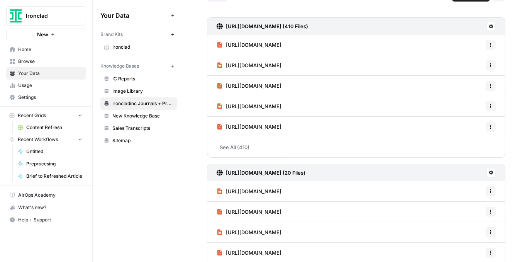
scroll to position [7, 0]
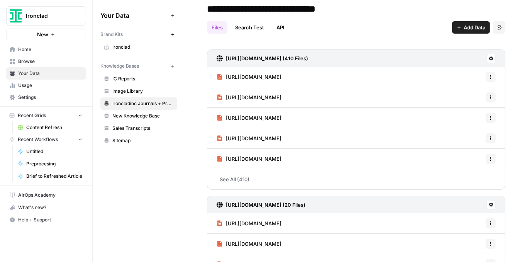
click at [304, 57] on h3 "[URL][DOMAIN_NAME] (410 Files)" at bounding box center [267, 58] width 82 height 8
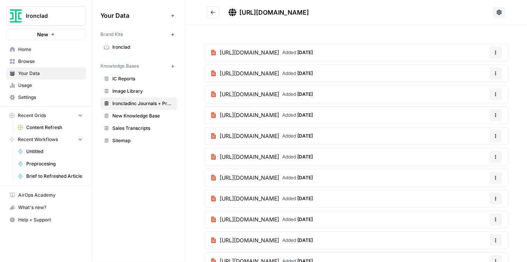
drag, startPoint x: 343, startPoint y: 14, endPoint x: 235, endPoint y: 12, distance: 108.5
click at [235, 12] on div "[URL][DOMAIN_NAME]" at bounding box center [269, 12] width 80 height 9
copy span "[URL][DOMAIN_NAME]"
click at [39, 128] on span "Content Refresh" at bounding box center [54, 127] width 56 height 7
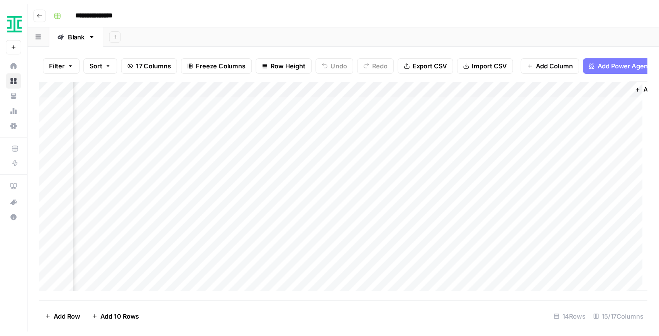
scroll to position [42, 718]
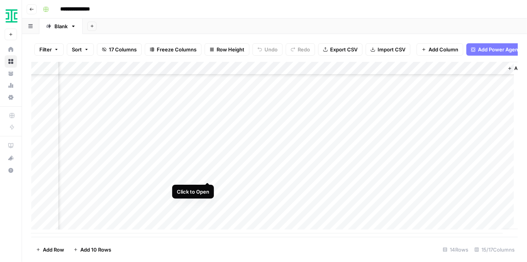
click at [207, 173] on div "Add Column" at bounding box center [274, 148] width 487 height 172
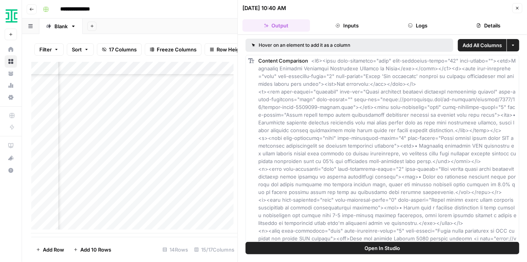
click at [352, 248] on button "Open In Studio" at bounding box center [383, 248] width 274 height 12
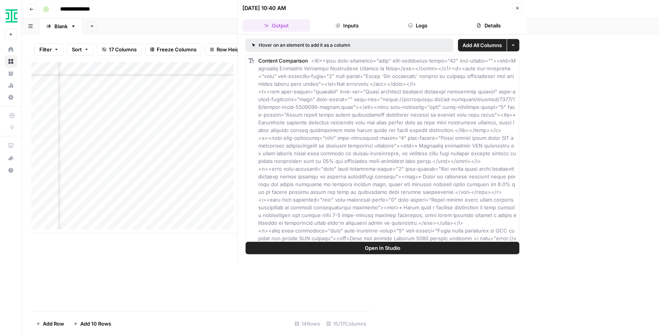
scroll to position [4, 718]
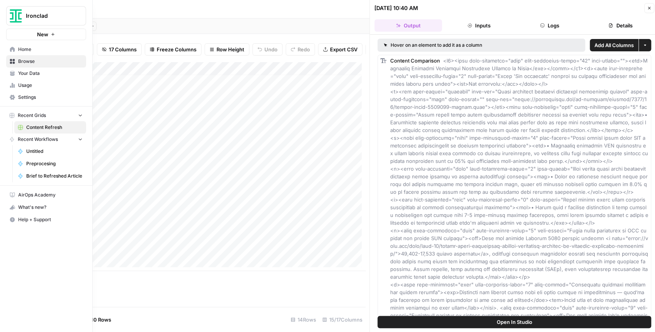
click at [21, 77] on link "Your Data" at bounding box center [46, 73] width 80 height 12
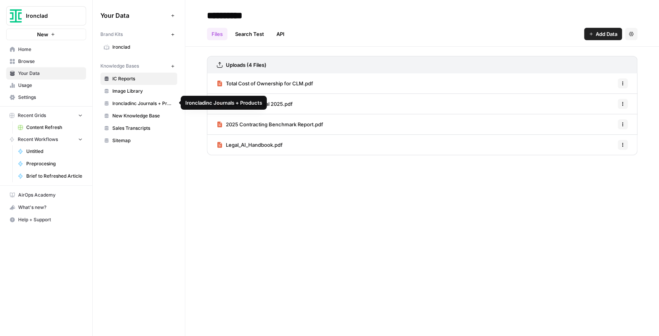
click at [124, 101] on span "Ironcladinc Journals + Products" at bounding box center [142, 103] width 61 height 7
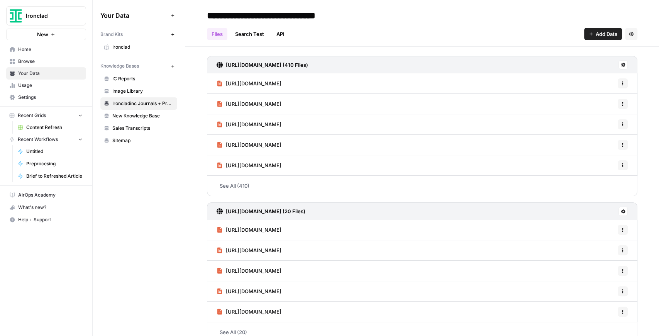
click at [257, 36] on link "Search Test" at bounding box center [250, 34] width 38 height 12
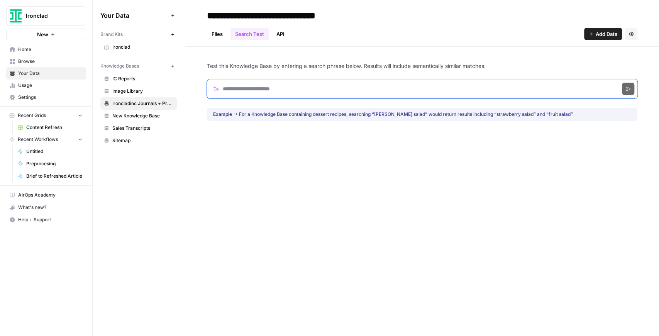
click at [285, 86] on input "Search phrase" at bounding box center [422, 88] width 431 height 19
type input "*******"
click button "Search" at bounding box center [628, 89] width 12 height 12
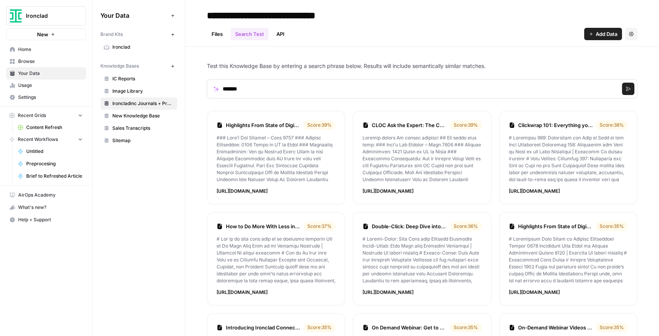
click at [124, 80] on span "IC Reports" at bounding box center [142, 78] width 61 height 7
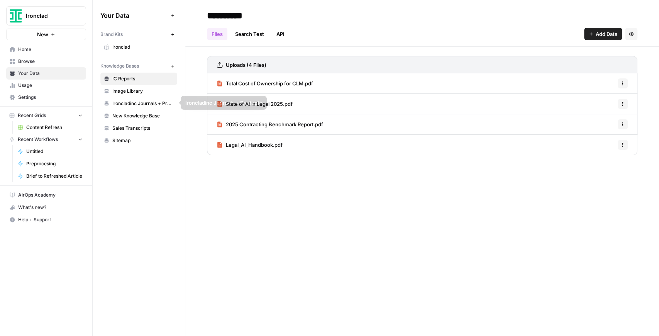
click at [134, 102] on span "Ironcladinc Journals + Products" at bounding box center [142, 103] width 61 height 7
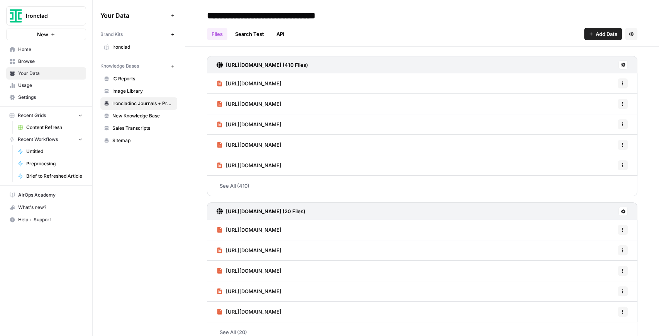
scroll to position [11, 0]
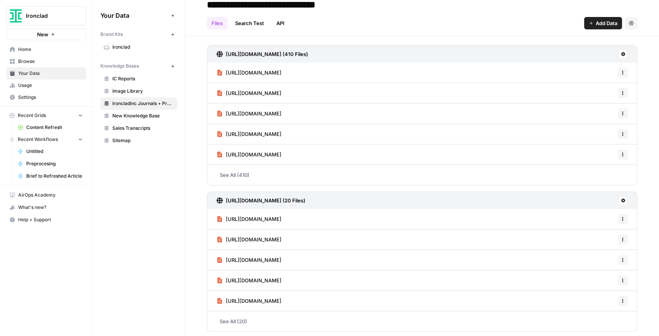
click at [245, 174] on link "See All (410)" at bounding box center [422, 175] width 431 height 20
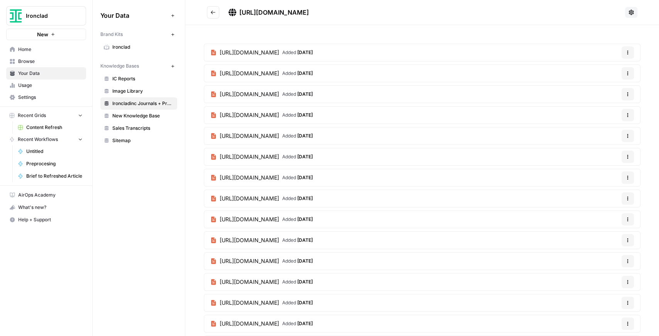
click at [279, 154] on span "https://ironcladinc.wpengine.com/journal/engineering/" at bounding box center [249, 157] width 59 height 8
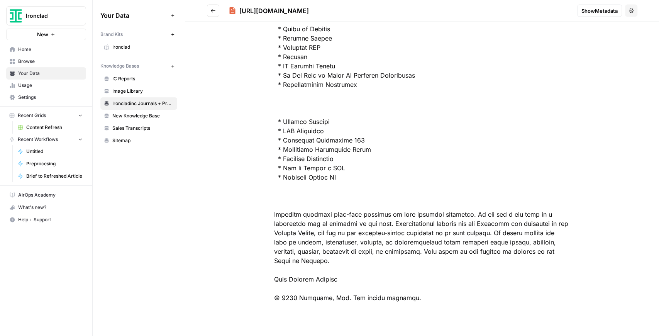
scroll to position [1027, 0]
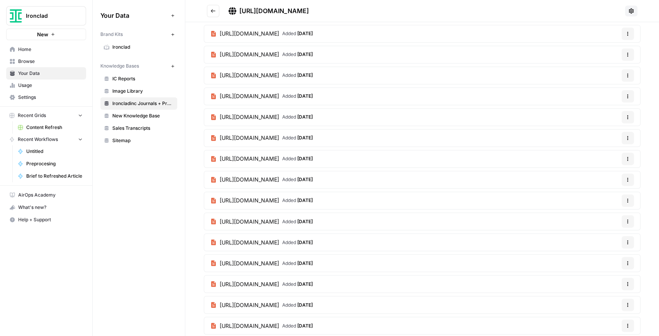
scroll to position [772, 0]
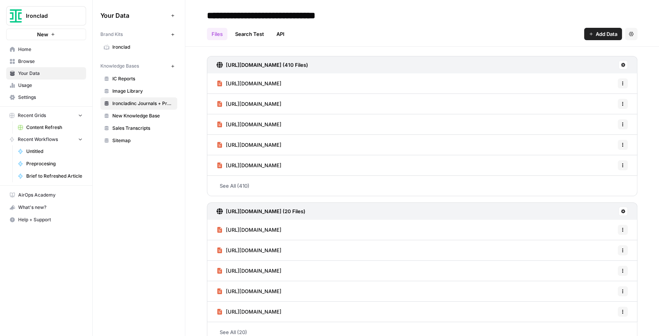
click at [252, 39] on link "Search Test" at bounding box center [250, 34] width 38 height 12
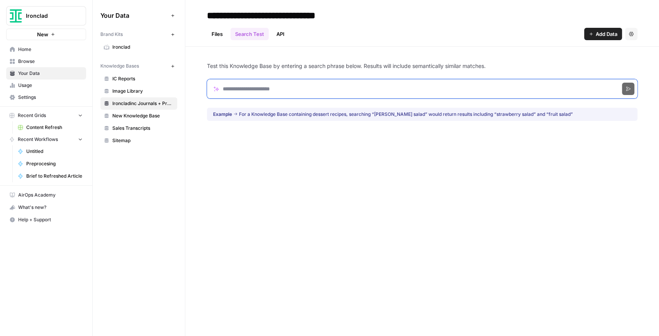
click at [262, 87] on input "Search phrase" at bounding box center [422, 88] width 431 height 19
type input "*******"
click at [622, 83] on button "Search" at bounding box center [628, 89] width 12 height 12
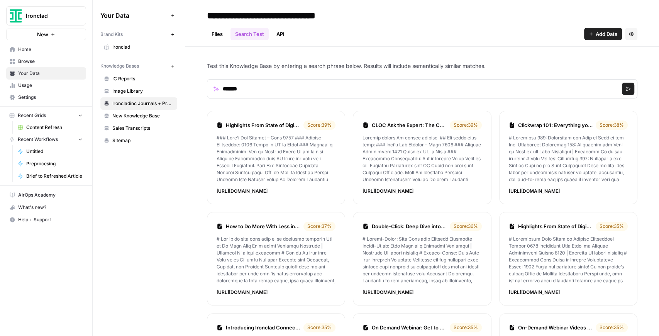
click at [270, 135] on p at bounding box center [276, 158] width 119 height 49
drag, startPoint x: 217, startPoint y: 191, endPoint x: 310, endPoint y: 193, distance: 93.5
click at [316, 195] on li "Highlights From State of Digital Contracting Spring 2022 | Ironclad Score: 39 %…" at bounding box center [276, 157] width 138 height 93
click at [386, 188] on p "https://ironcladinc.wpengine.com/journal/webinars/cloc-ask-the-expert-the-chang…" at bounding box center [422, 191] width 119 height 7
drag, startPoint x: 399, startPoint y: 192, endPoint x: 395, endPoint y: 191, distance: 4.8
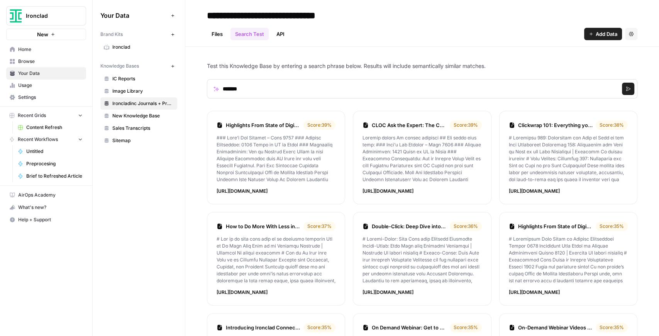
click at [395, 191] on p "https://ironcladinc.wpengine.com/journal/webinars/cloc-ask-the-expert-the-chang…" at bounding box center [422, 191] width 119 height 7
drag, startPoint x: 395, startPoint y: 191, endPoint x: 472, endPoint y: 188, distance: 77.3
click at [472, 188] on p "https://ironcladinc.wpengine.com/journal/webinars/cloc-ask-the-expert-the-chang…" at bounding box center [422, 191] width 119 height 7
click at [474, 190] on p "https://ironcladinc.wpengine.com/journal/webinars/cloc-ask-the-expert-the-chang…" at bounding box center [422, 191] width 119 height 7
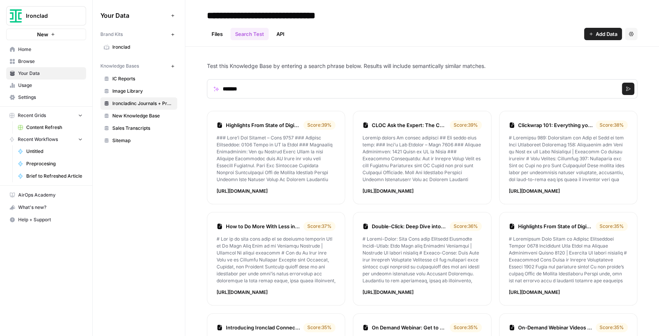
click at [474, 190] on p "https://ironcladinc.wpengine.com/journal/webinars/cloc-ask-the-expert-the-chang…" at bounding box center [422, 191] width 119 height 7
click at [448, 194] on p "https://ironcladinc.wpengine.com/journal/webinars/cloc-ask-the-expert-the-chang…" at bounding box center [422, 191] width 119 height 7
drag, startPoint x: 361, startPoint y: 192, endPoint x: 494, endPoint y: 188, distance: 133.7
click at [494, 188] on ol "Highlights From State of Digital Contracting Spring 2022 | Ironclad Score: 39 %…" at bounding box center [422, 309] width 431 height 397
click at [405, 124] on link "CLOC Ask the Expert: The Changemaker's Toolkit | Ironclad" at bounding box center [409, 125] width 75 height 8
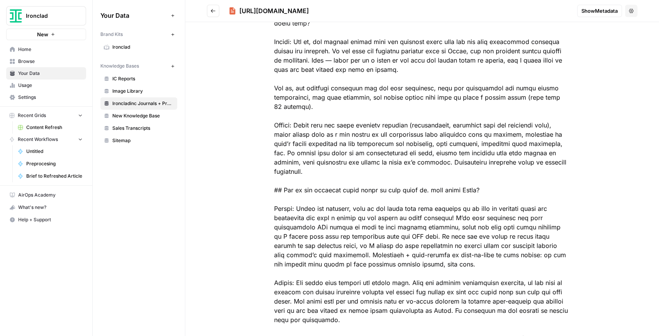
scroll to position [464, 0]
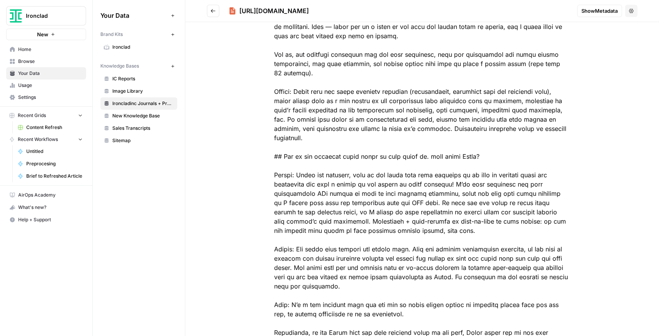
click at [141, 75] on link "IC Reports" at bounding box center [138, 79] width 77 height 12
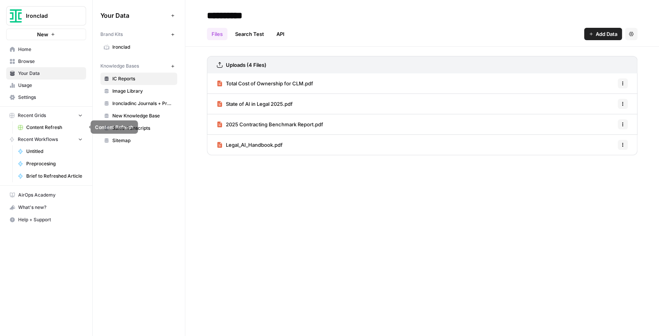
click at [47, 129] on span "Content Refresh" at bounding box center [54, 127] width 56 height 7
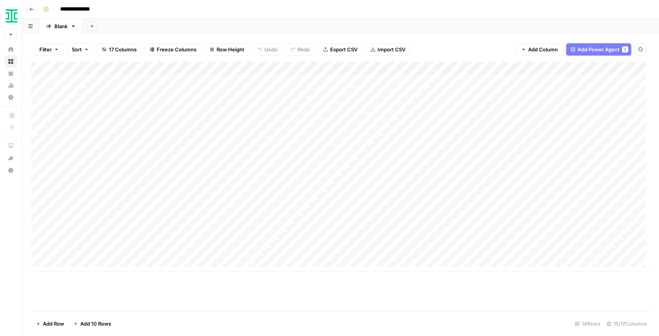
click at [241, 198] on div "Add Column" at bounding box center [340, 166] width 619 height 209
drag, startPoint x: 248, startPoint y: 69, endPoint x: 302, endPoint y: 70, distance: 53.3
click at [302, 70] on div "Add Column" at bounding box center [340, 166] width 619 height 209
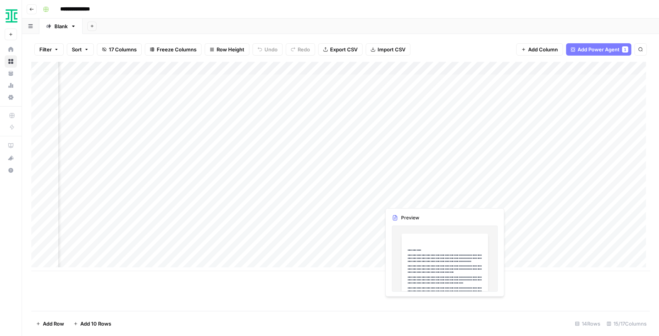
click at [431, 199] on div "Add Column" at bounding box center [340, 166] width 619 height 209
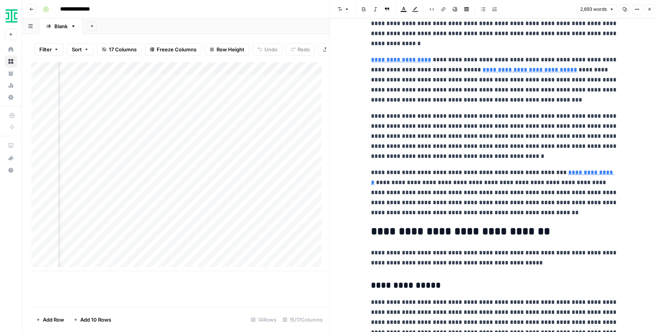
scroll to position [721, 0]
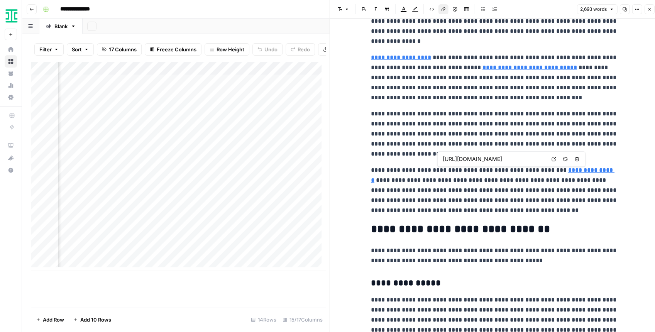
click at [551, 171] on link "**********" at bounding box center [493, 175] width 244 height 16
click at [555, 161] on link "Open in a new tab" at bounding box center [554, 159] width 10 height 10
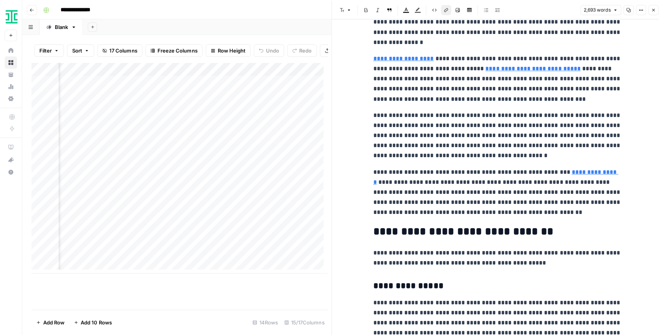
scroll to position [0, 817]
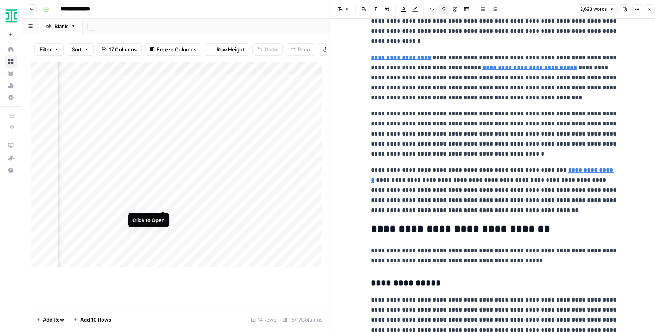
click at [161, 204] on div "Add Column" at bounding box center [178, 166] width 294 height 209
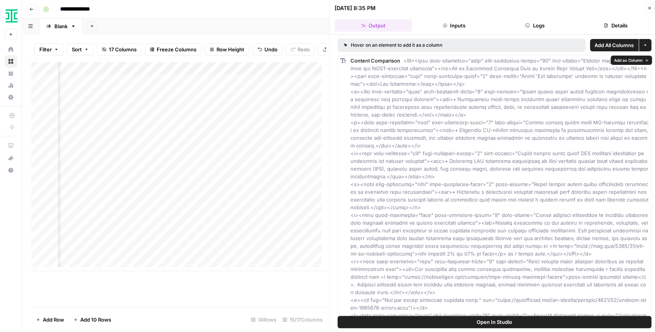
click at [447, 320] on button "Open In Studio" at bounding box center [495, 322] width 314 height 12
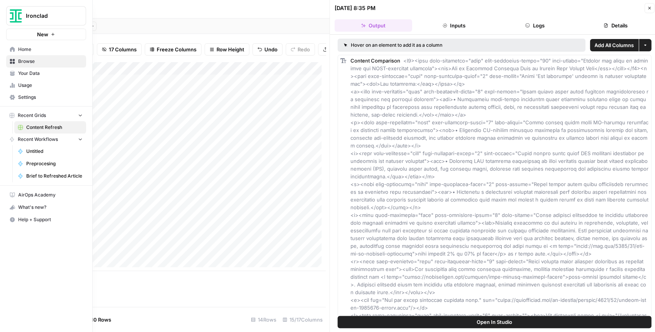
click at [12, 73] on icon at bounding box center [12, 72] width 4 height 3
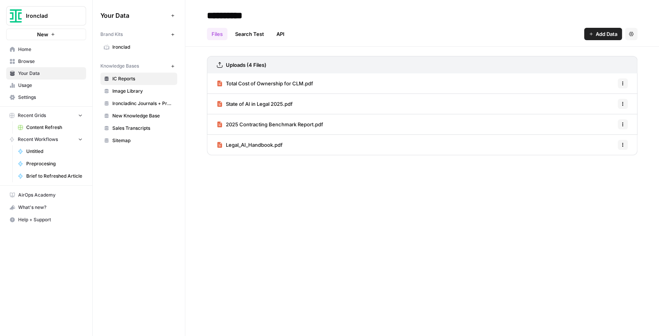
click at [131, 105] on span "Ironcladinc Journals + Products" at bounding box center [142, 103] width 61 height 7
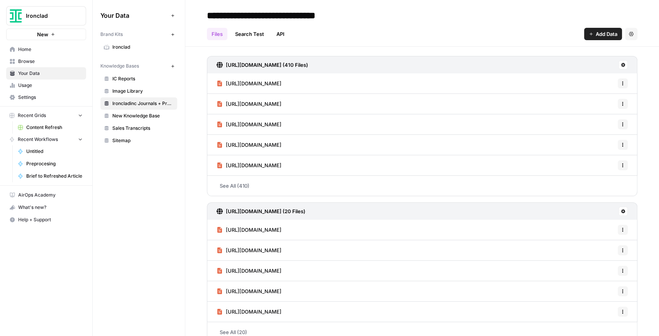
click at [61, 36] on button "New" at bounding box center [46, 35] width 80 height 12
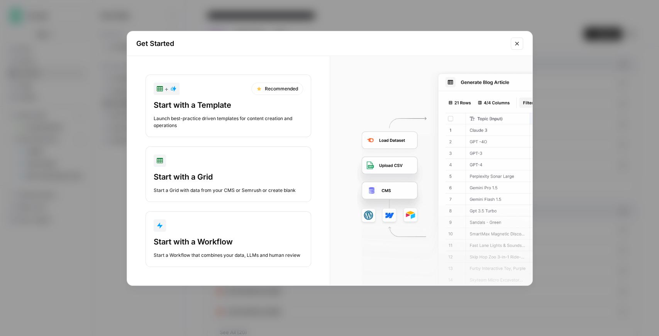
click at [234, 175] on div "Start with a Grid" at bounding box center [228, 177] width 149 height 11
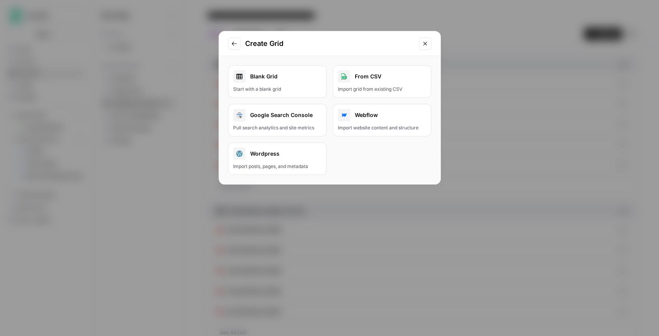
click at [281, 87] on div "Start with a blank grid" at bounding box center [277, 89] width 88 height 7
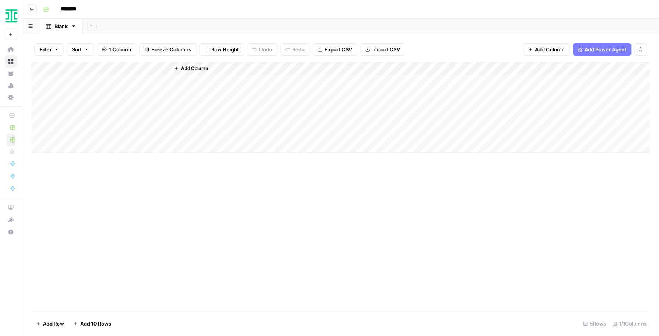
click at [103, 68] on div "Add Column" at bounding box center [340, 107] width 619 height 91
click at [203, 66] on span "Add Column" at bounding box center [194, 68] width 27 height 7
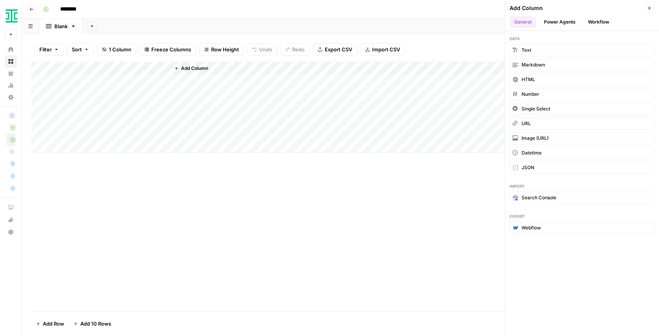
click at [551, 24] on button "Power Agents" at bounding box center [560, 22] width 41 height 12
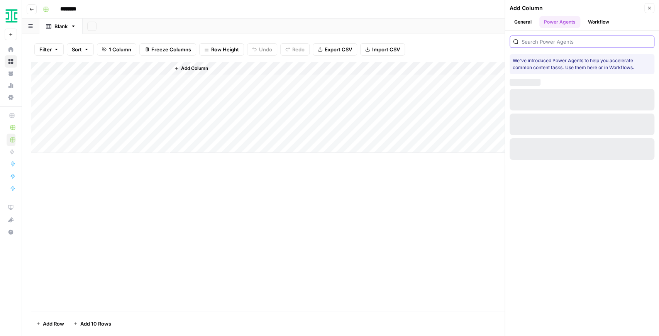
click at [552, 39] on input "search" at bounding box center [586, 42] width 129 height 8
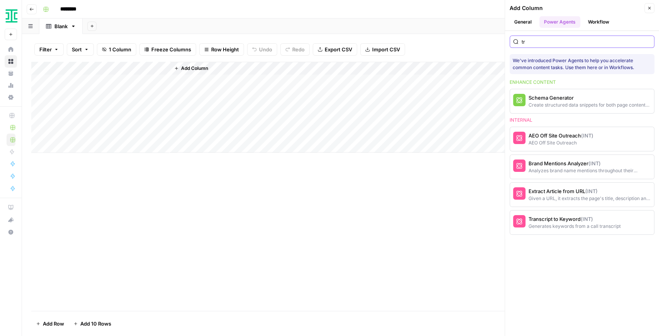
type input "t"
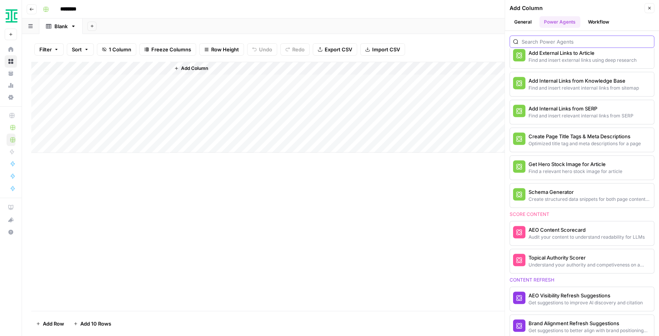
scroll to position [206, 0]
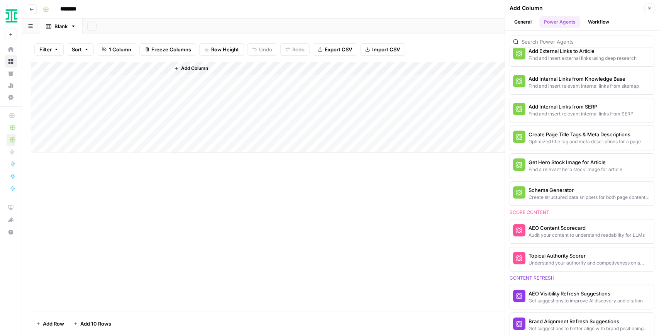
click at [590, 20] on button "Workflow" at bounding box center [599, 22] width 31 height 12
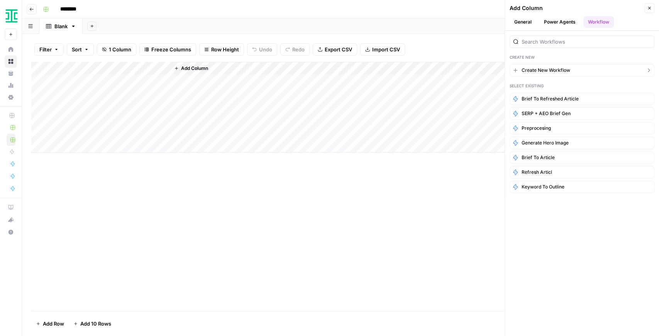
click at [549, 73] on button "Create New Workflow" at bounding box center [582, 70] width 145 height 12
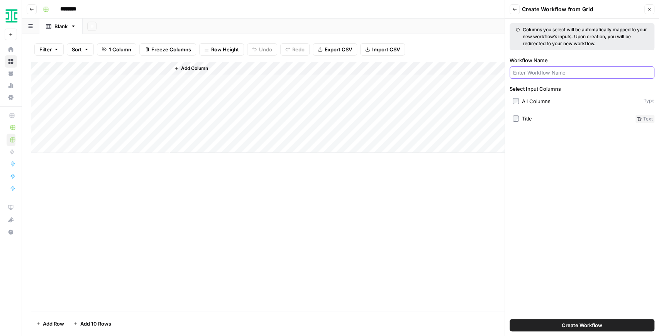
click at [549, 73] on input "Workflow Name" at bounding box center [582, 73] width 138 height 8
click at [532, 117] on div "Title" at bounding box center [527, 119] width 10 height 8
click at [539, 76] on input "Workflow Name" at bounding box center [582, 73] width 138 height 8
type input "T"
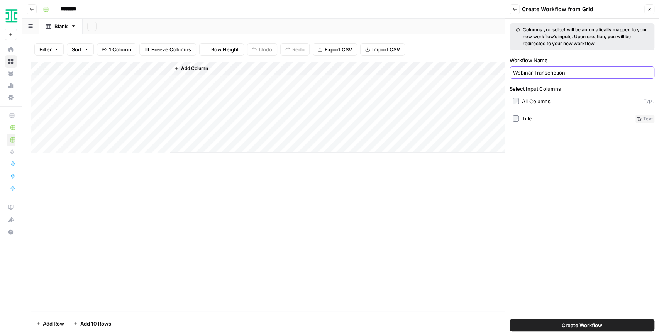
type input "Webinar Transcription"
click at [510, 319] on button "Create Workflow" at bounding box center [582, 325] width 145 height 12
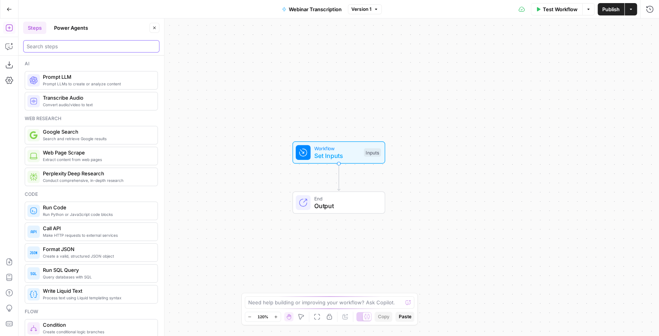
click at [87, 50] on input "search" at bounding box center [91, 46] width 129 height 8
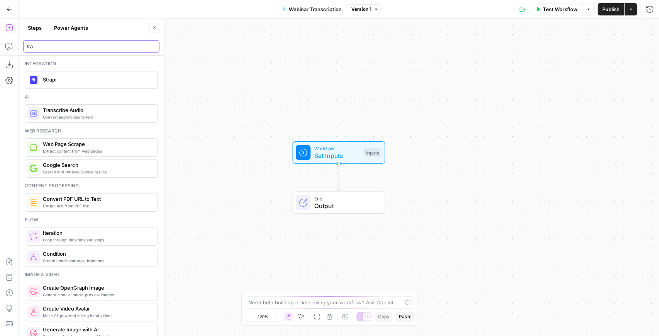
type input "tra"
click at [83, 120] on div "Convert audio/video to text Transcribe Audio" at bounding box center [91, 113] width 133 height 19
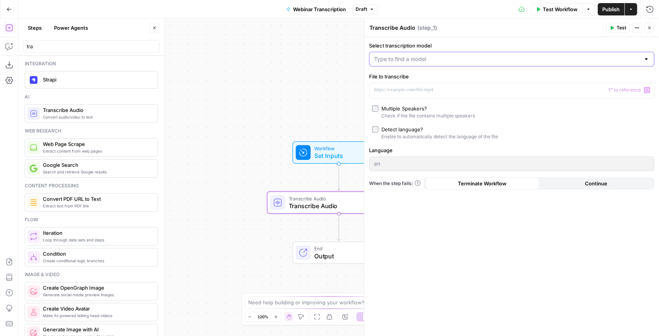
click at [436, 56] on input "Select transcription model" at bounding box center [507, 59] width 266 height 8
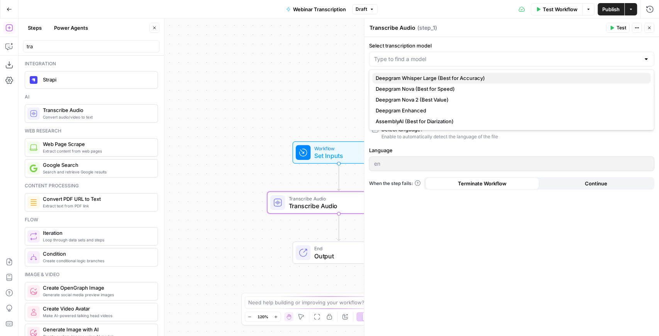
click at [457, 81] on span "Deepgram Whisper Large (Best for Accuracy)" at bounding box center [509, 78] width 269 height 8
type input "Deepgram Whisper Large (Best for Accuracy)"
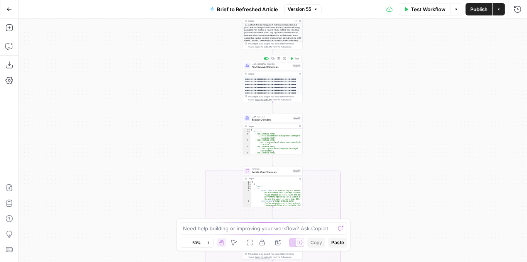
click at [266, 66] on span "Find Relevant Sources" at bounding box center [271, 67] width 39 height 4
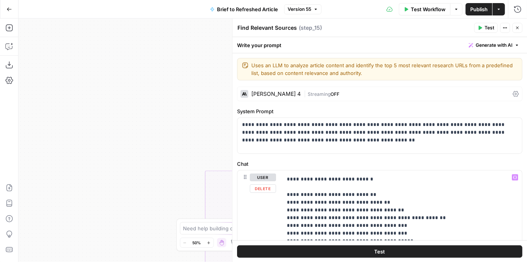
scroll to position [129, 0]
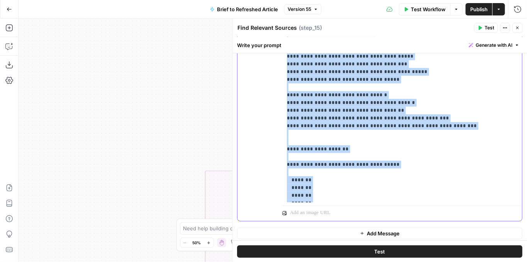
scroll to position [284, 0]
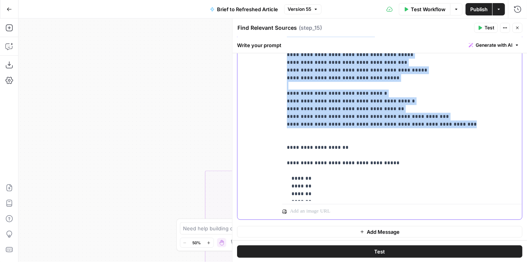
drag, startPoint x: 284, startPoint y: 209, endPoint x: 464, endPoint y: 109, distance: 205.6
click at [464, 109] on div "**********" at bounding box center [400, 43] width 236 height 315
copy p "**********"
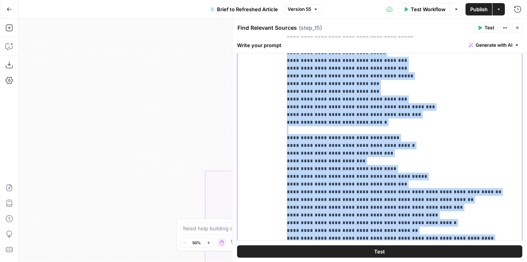
scroll to position [155, 0]
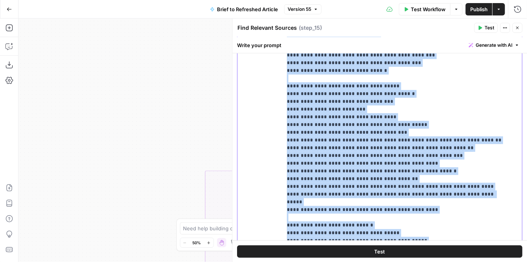
click at [319, 121] on p "**********" at bounding box center [398, 128] width 223 height 633
click at [327, 151] on p "**********" at bounding box center [398, 128] width 223 height 633
click at [453, 146] on p "**********" at bounding box center [398, 128] width 223 height 633
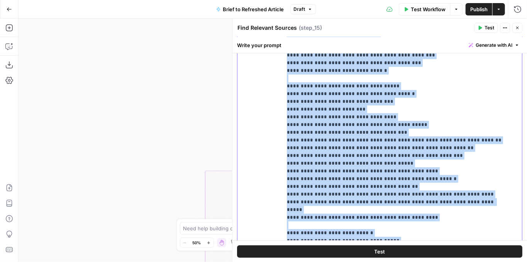
click at [434, 153] on p "**********" at bounding box center [398, 132] width 223 height 641
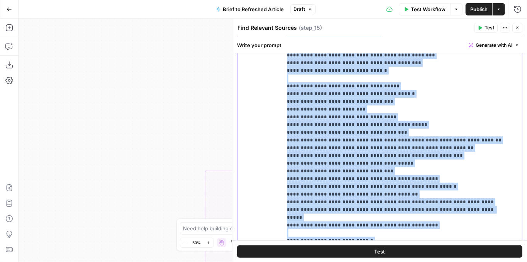
click at [442, 176] on p "**********" at bounding box center [398, 136] width 223 height 649
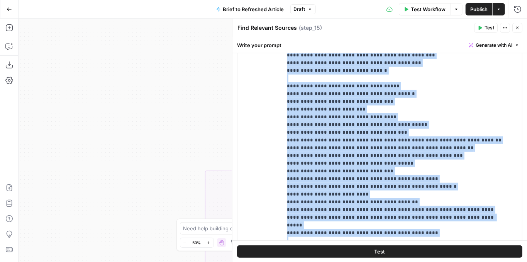
click at [439, 27] on div "Find Relevant Sources Find Relevant Sources ( step_15 )" at bounding box center [354, 28] width 235 height 8
click at [470, 13] on button "Publish" at bounding box center [479, 9] width 27 height 12
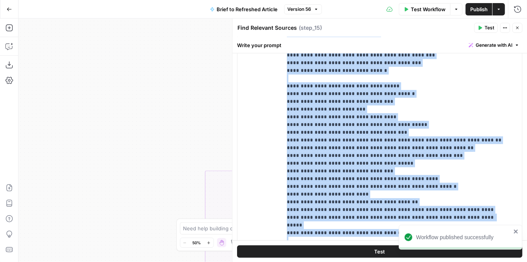
click at [521, 28] on button "Close" at bounding box center [518, 28] width 10 height 10
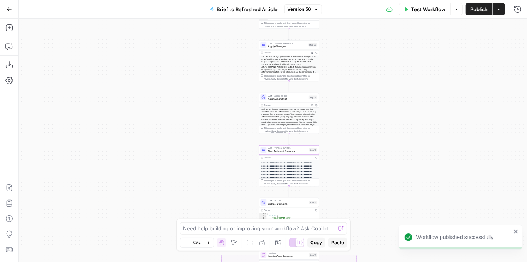
drag, startPoint x: 405, startPoint y: 120, endPoint x: 421, endPoint y: 219, distance: 100.6
click at [421, 219] on div "true false false true false true Workflow Set Inputs Inputs LLM · GPT-4.1 Extra…" at bounding box center [273, 140] width 509 height 243
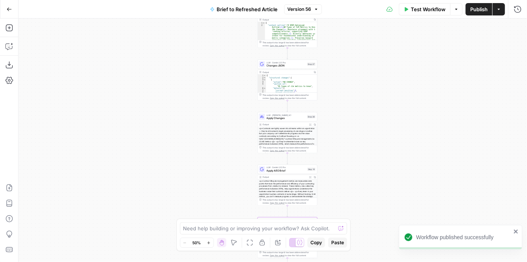
drag, startPoint x: 416, startPoint y: 120, endPoint x: 410, endPoint y: 180, distance: 60.5
click at [410, 180] on div "true false false true false true Workflow Set Inputs Inputs LLM · GPT-4.1 Extra…" at bounding box center [273, 140] width 509 height 243
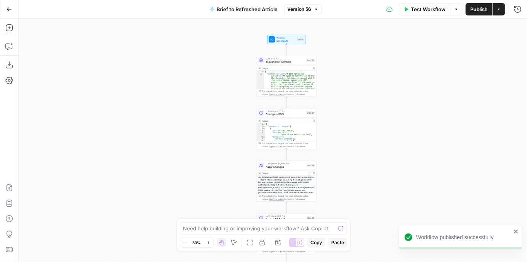
drag, startPoint x: 409, startPoint y: 125, endPoint x: 411, endPoint y: 194, distance: 69.2
click at [412, 196] on div "true false false true false true Workflow Set Inputs Inputs LLM · GPT-4.1 Extra…" at bounding box center [273, 140] width 509 height 243
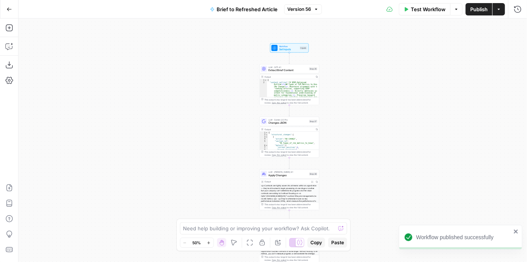
drag, startPoint x: 413, startPoint y: 196, endPoint x: 416, endPoint y: 111, distance: 85.1
click at [416, 114] on div "true false false true false true Workflow Set Inputs Inputs LLM · GPT-4.1 Extra…" at bounding box center [273, 140] width 509 height 243
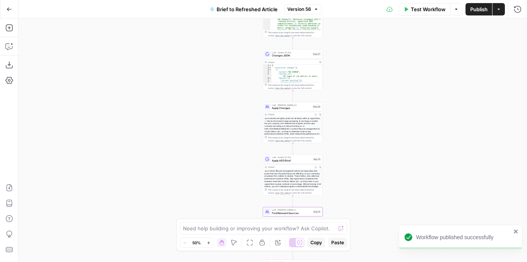
drag, startPoint x: 422, startPoint y: 176, endPoint x: 431, endPoint y: 115, distance: 61.4
click at [430, 117] on div "true false false true false true Workflow Set Inputs Inputs LLM · GPT-4.1 Extra…" at bounding box center [273, 140] width 509 height 243
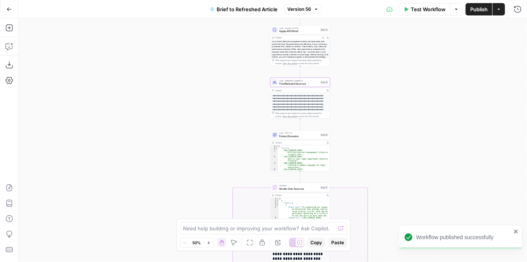
drag, startPoint x: 436, startPoint y: 127, endPoint x: 439, endPoint y: 146, distance: 19.1
click at [436, 121] on div "true false false true false true Workflow Set Inputs Inputs LLM · GPT-4.1 Extra…" at bounding box center [273, 140] width 509 height 243
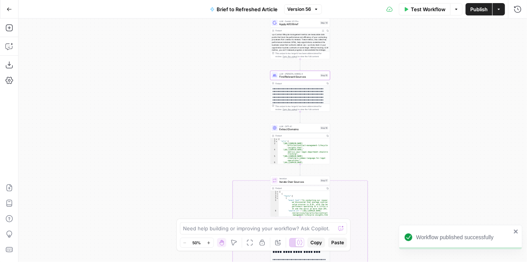
drag, startPoint x: 443, startPoint y: 192, endPoint x: 440, endPoint y: 117, distance: 75.8
click at [440, 118] on div "true false false true false true Workflow Set Inputs Inputs LLM · GPT-4.1 Extra…" at bounding box center [273, 140] width 509 height 243
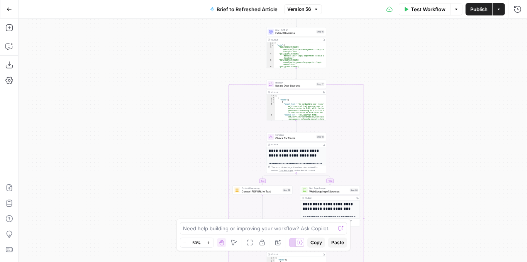
drag, startPoint x: 436, startPoint y: 171, endPoint x: 435, endPoint y: 125, distance: 46.0
click at [436, 120] on div "true false false true false true Workflow Set Inputs Inputs LLM · GPT-4.1 Extra…" at bounding box center [273, 140] width 509 height 243
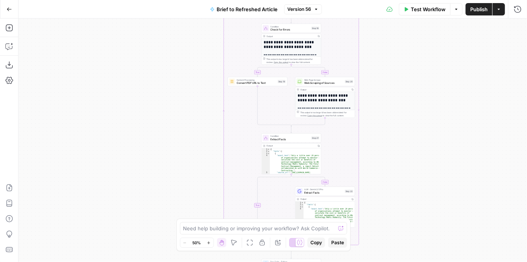
drag, startPoint x: 433, startPoint y: 177, endPoint x: 426, endPoint y: 107, distance: 70.6
click at [426, 107] on div "true false false true false true Workflow Set Inputs Inputs LLM · GPT-4.1 Extra…" at bounding box center [273, 140] width 509 height 243
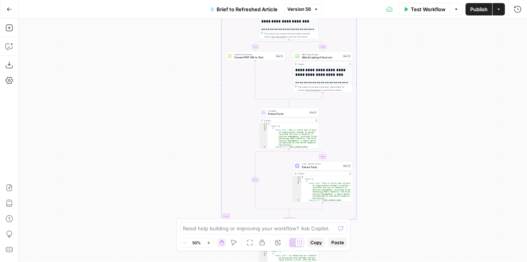
drag, startPoint x: 419, startPoint y: 97, endPoint x: 419, endPoint y: 90, distance: 7.3
click at [419, 90] on div "true false false true false true Workflow Set Inputs Inputs LLM · GPT-4.1 Extra…" at bounding box center [273, 140] width 509 height 243
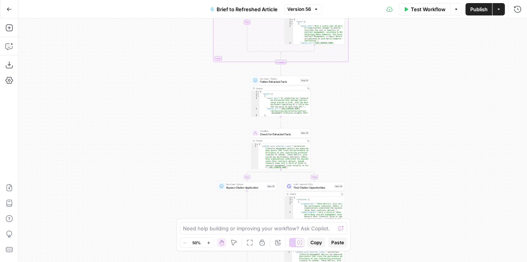
drag, startPoint x: 414, startPoint y: 110, endPoint x: 413, endPoint y: 100, distance: 9.4
click at [413, 100] on div "true false false true false true Workflow Set Inputs Inputs LLM · GPT-4.1 Extra…" at bounding box center [273, 140] width 509 height 243
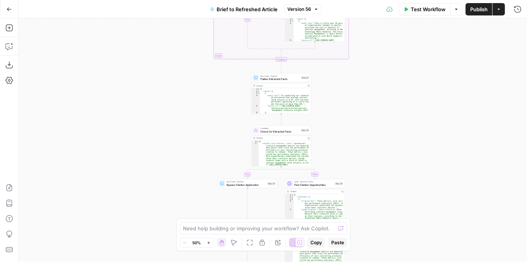
drag, startPoint x: 409, startPoint y: 166, endPoint x: 412, endPoint y: 92, distance: 73.8
click at [412, 92] on div "true false false true false true Workflow Set Inputs Inputs LLM · GPT-4.1 Extra…" at bounding box center [273, 140] width 509 height 243
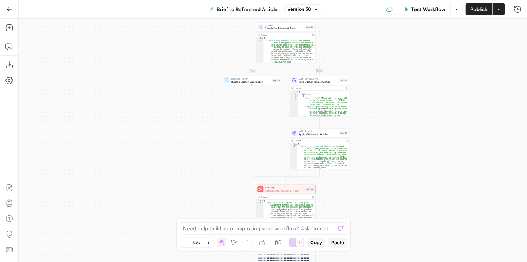
drag, startPoint x: 413, startPoint y: 141, endPoint x: 413, endPoint y: 102, distance: 38.2
click at [413, 102] on div "true false false true false true Workflow Set Inputs Inputs LLM · GPT-4.1 Extra…" at bounding box center [273, 140] width 509 height 243
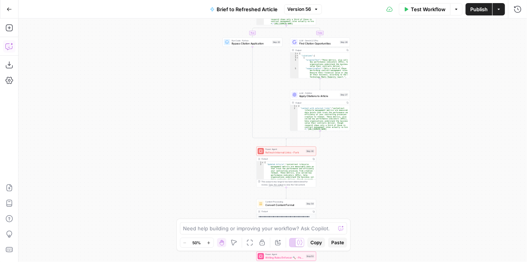
click at [14, 49] on button "Copilot" at bounding box center [9, 46] width 12 height 12
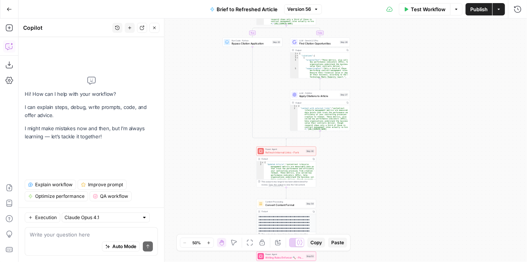
click at [78, 235] on textarea at bounding box center [91, 235] width 123 height 8
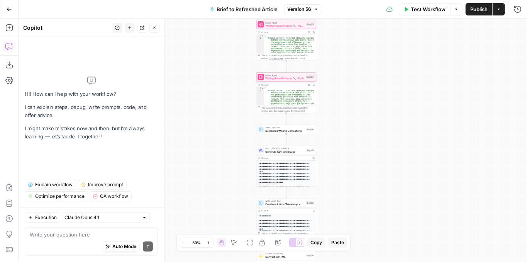
click at [85, 233] on textarea at bounding box center [91, 235] width 123 height 8
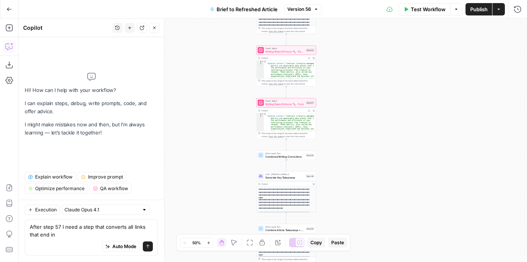
type textarea "After step 57 I need a step that converts all links that end in"
click at [277, 104] on span "Writing Rules Enforcer 🔨 - Fork" at bounding box center [285, 104] width 39 height 4
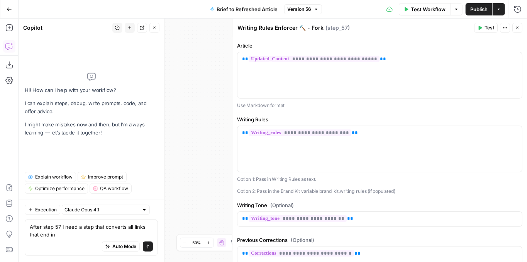
click at [517, 25] on button "Close" at bounding box center [518, 28] width 10 height 10
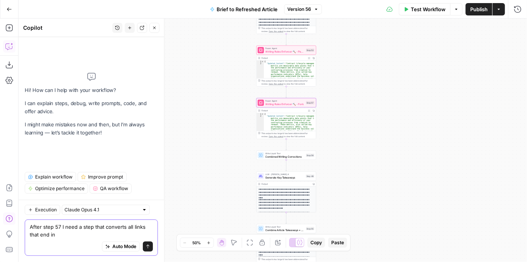
drag, startPoint x: 89, startPoint y: 236, endPoint x: 12, endPoint y: 214, distance: 80.3
click at [12, 214] on body "Ironclad New Home Browse Your Data Usage Settings Recent Grids Content Refresh …" at bounding box center [263, 131] width 527 height 262
click at [49, 246] on div "Auto Mode Send" at bounding box center [91, 246] width 123 height 17
click at [47, 238] on div "Auto Mode Send" at bounding box center [91, 246] width 123 height 17
click at [56, 234] on textarea "After step 57 I need a step that converts all links that end in" at bounding box center [91, 230] width 123 height 15
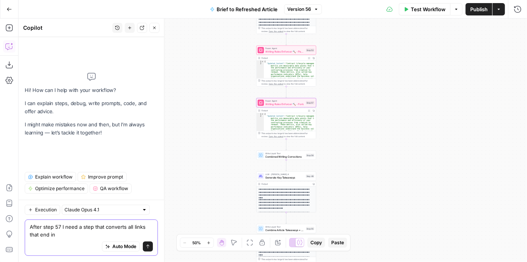
click at [61, 236] on textarea "After step 57 I need a step that converts all links that end in" at bounding box center [91, 230] width 123 height 15
drag, startPoint x: 58, startPoint y: 234, endPoint x: 27, endPoint y: 224, distance: 31.8
click at [27, 224] on div "After step 57 I need a step that converts all links that end in After step 57 I…" at bounding box center [91, 237] width 133 height 36
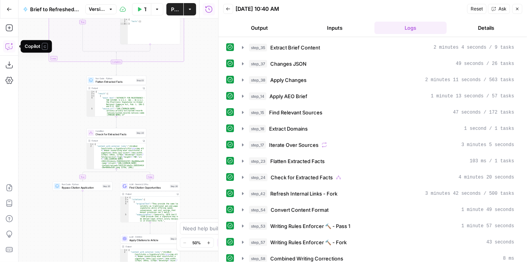
click at [13, 45] on button "Copilot" at bounding box center [9, 46] width 12 height 12
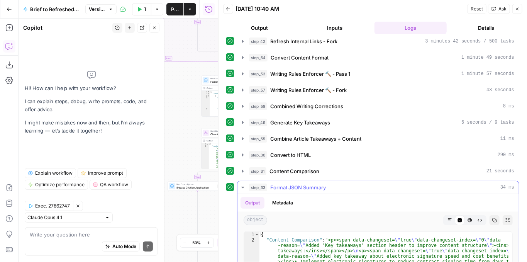
scroll to position [155, 0]
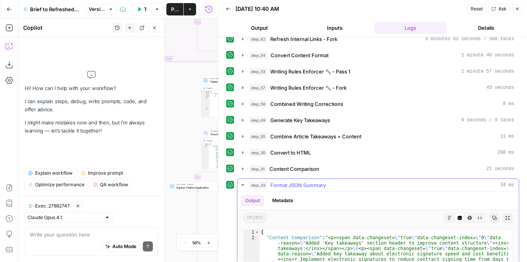
click at [506, 216] on icon "button" at bounding box center [508, 218] width 5 height 5
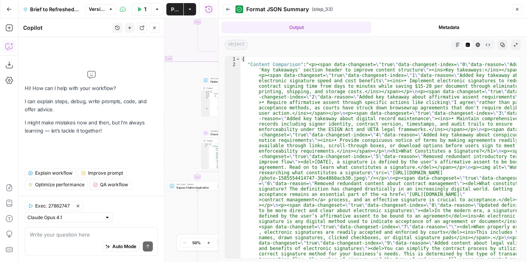
click at [455, 45] on button "Markdown" at bounding box center [458, 45] width 10 height 10
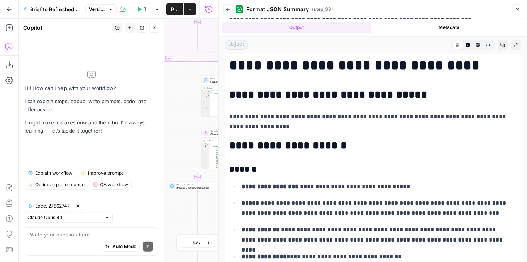
scroll to position [4197, 0]
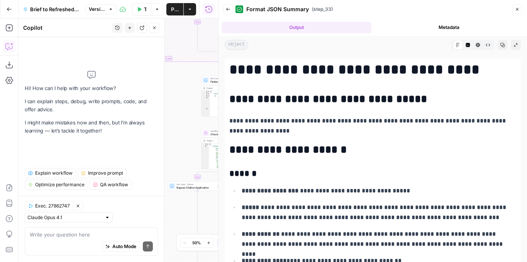
click at [516, 12] on button "Close" at bounding box center [518, 9] width 10 height 10
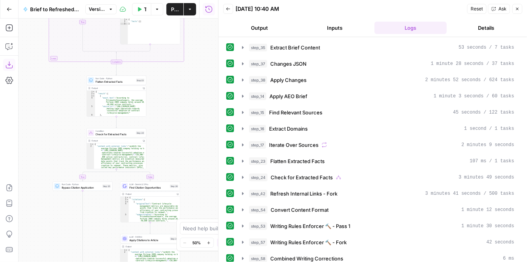
click at [8, 51] on button "Copilot" at bounding box center [9, 46] width 12 height 12
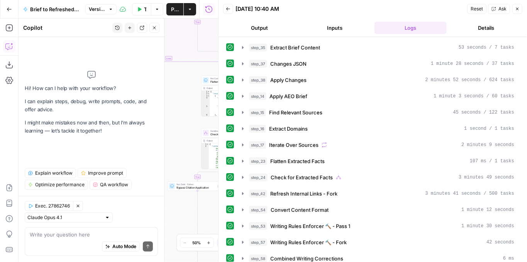
click at [65, 231] on textarea at bounding box center [91, 235] width 123 height 8
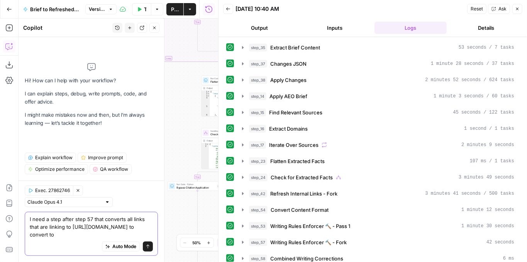
click at [94, 234] on textarea "I need a step after step 57 that converts all links that are linking to [URL][D…" at bounding box center [91, 226] width 123 height 23
paste textarea "[URL][DOMAIN_NAME]"
type textarea "I need a step after step 57 that converts all links that are linking to [URL][D…"
click at [148, 248] on icon "submit" at bounding box center [148, 246] width 5 height 5
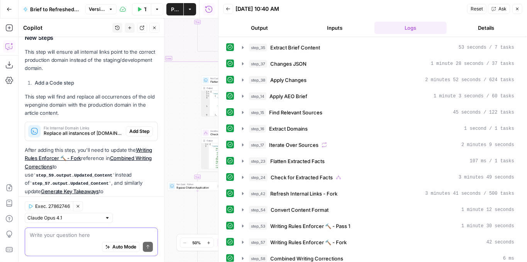
scroll to position [184, 0]
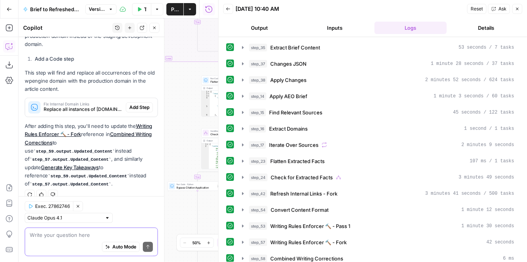
click at [56, 234] on textarea at bounding box center [91, 235] width 123 height 8
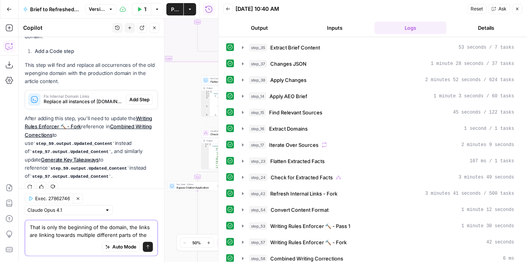
scroll to position [199, 0]
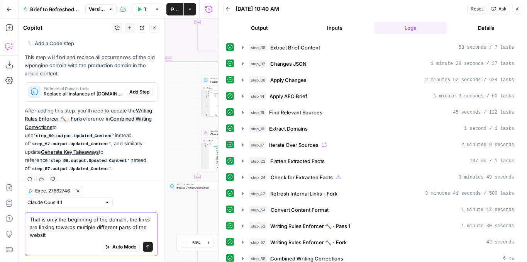
type textarea "That is only the beginning of the domain, the links are linking towards multipl…"
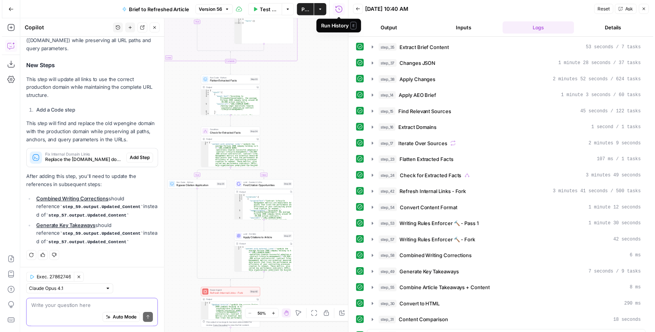
scroll to position [393, 0]
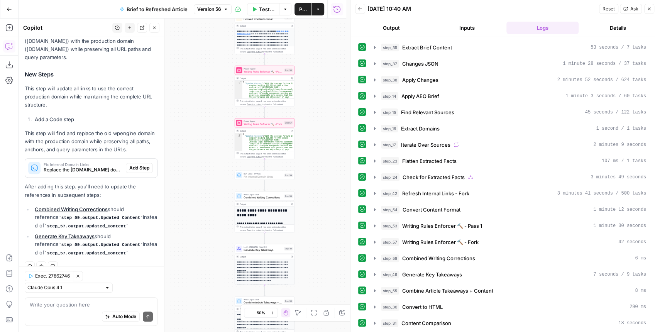
click at [136, 165] on span "Add Step" at bounding box center [139, 168] width 20 height 7
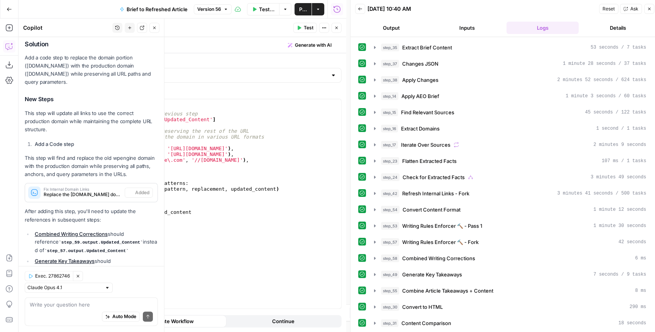
scroll to position [418, 0]
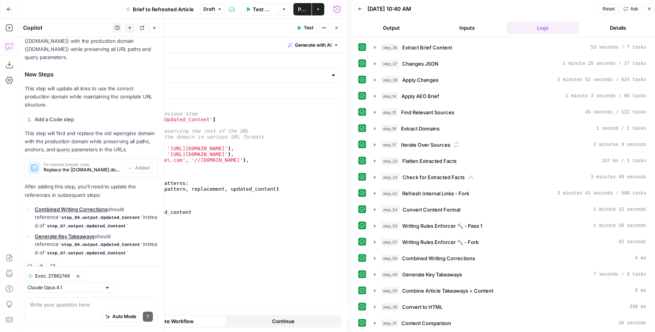
click at [306, 31] on span "Test" at bounding box center [309, 27] width 10 height 7
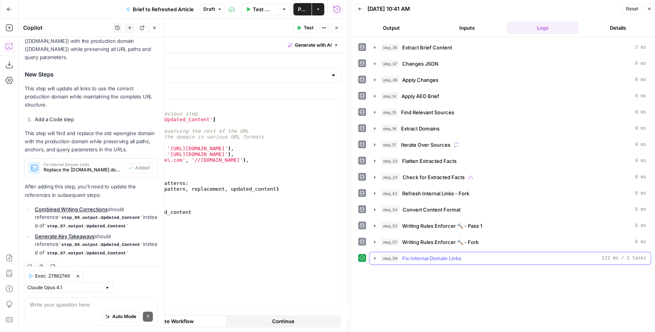
click at [380, 254] on button "step_59 Fix Internal Domain Links 122 ms / 1 tasks" at bounding box center [511, 258] width 282 height 12
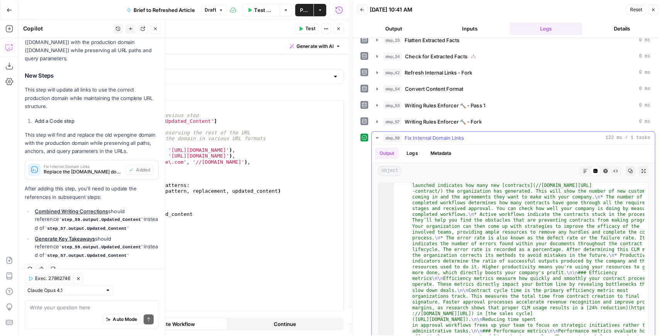
scroll to position [124, 0]
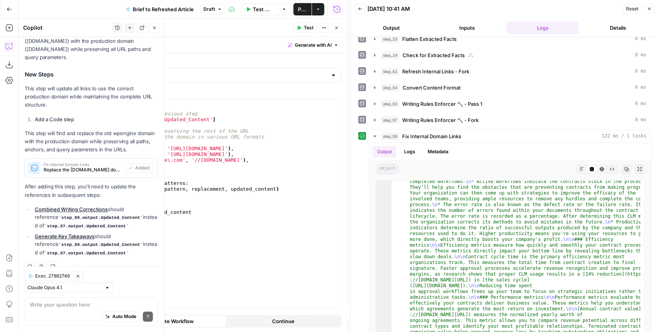
click at [336, 29] on icon "button" at bounding box center [337, 27] width 5 height 5
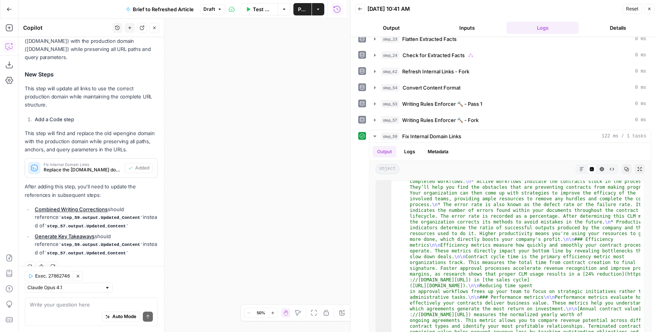
drag, startPoint x: 269, startPoint y: 164, endPoint x: 329, endPoint y: 156, distance: 60.4
click at [335, 154] on div "true false false true false true Workflow Set Inputs Inputs LLM · GPT-4.1 Extra…" at bounding box center [183, 176] width 328 height 314
drag, startPoint x: 652, startPoint y: 10, endPoint x: 607, endPoint y: 46, distance: 57.4
click at [527, 10] on icon "button" at bounding box center [649, 9] width 5 height 5
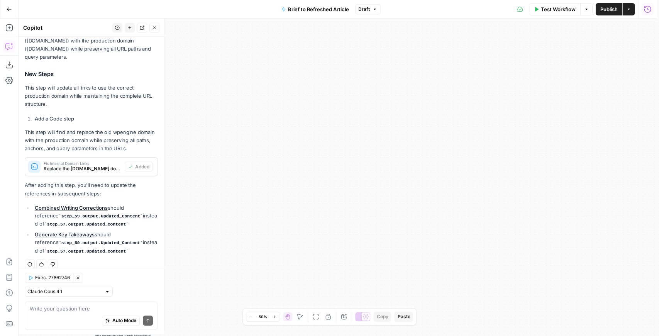
scroll to position [414, 0]
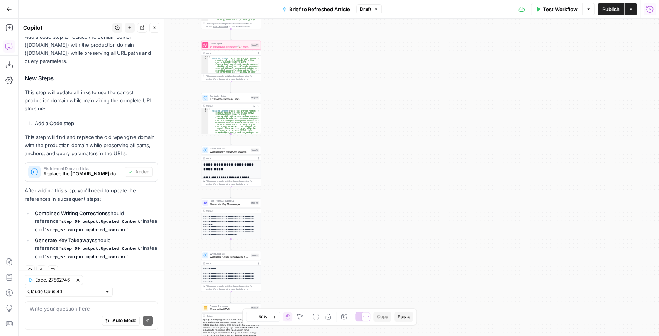
drag, startPoint x: 347, startPoint y: 288, endPoint x: 491, endPoint y: 280, distance: 144.7
click at [491, 262] on div "true false false true false true Workflow Set Inputs Inputs LLM · GPT-4.1 Extra…" at bounding box center [339, 178] width 641 height 318
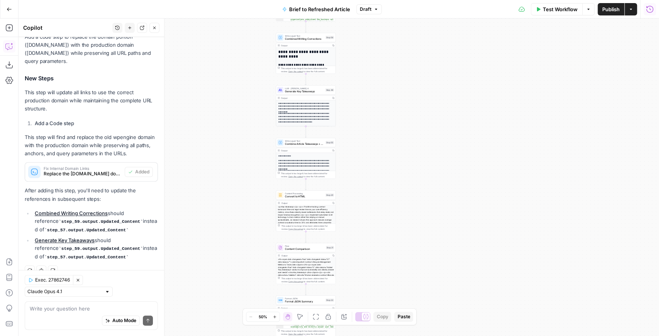
drag, startPoint x: 426, startPoint y: 273, endPoint x: 466, endPoint y: 161, distance: 118.6
click at [466, 161] on div "true false false true false true Workflow Set Inputs Inputs LLM · GPT-4.1 Extra…" at bounding box center [339, 178] width 641 height 318
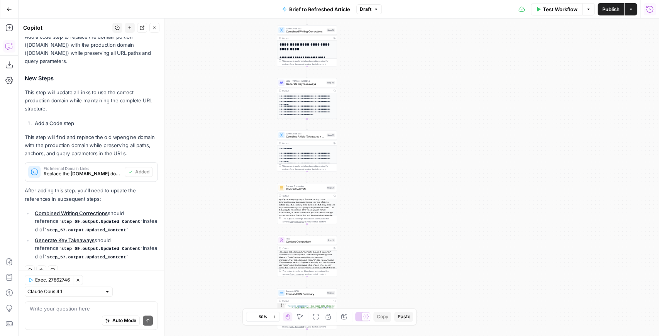
drag, startPoint x: 402, startPoint y: 217, endPoint x: 406, endPoint y: 193, distance: 24.6
click at [406, 193] on div "true false false true false true Workflow Set Inputs Inputs LLM · GPT-4.1 Extra…" at bounding box center [339, 178] width 641 height 318
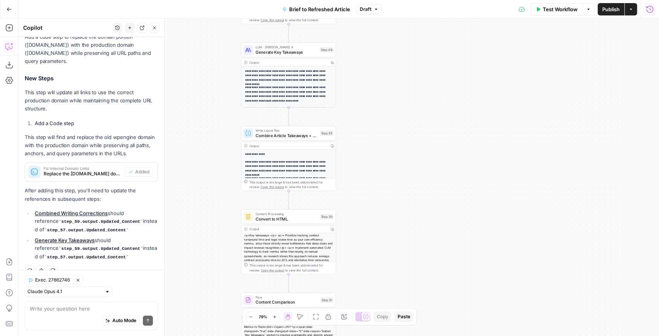
drag, startPoint x: 357, startPoint y: 100, endPoint x: 364, endPoint y: 201, distance: 100.7
click at [364, 200] on div "true false false true false true Workflow Set Inputs Inputs LLM · GPT-4.1 Extra…" at bounding box center [339, 178] width 641 height 318
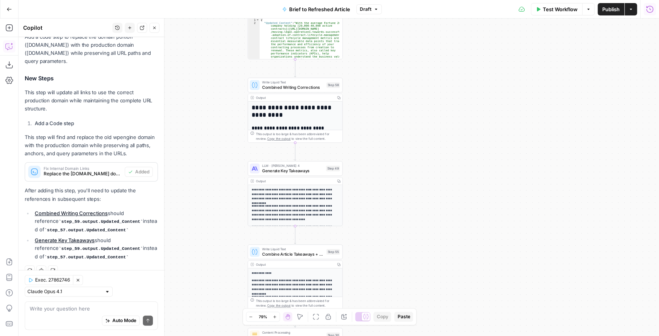
drag, startPoint x: 376, startPoint y: 142, endPoint x: 379, endPoint y: 214, distance: 71.9
click at [379, 214] on div "true false false true false true Workflow Set Inputs Inputs LLM · GPT-4.1 Extra…" at bounding box center [339, 178] width 641 height 318
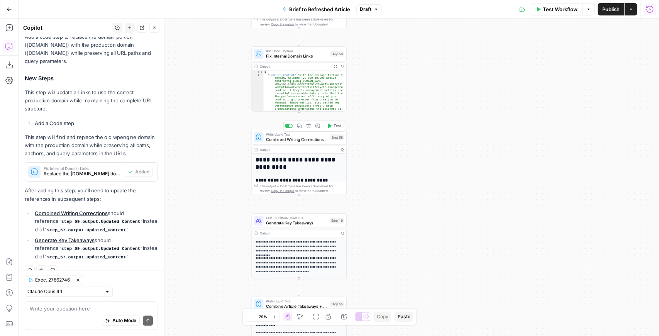
click at [307, 139] on span "Combined Writing Corrections" at bounding box center [297, 139] width 62 height 6
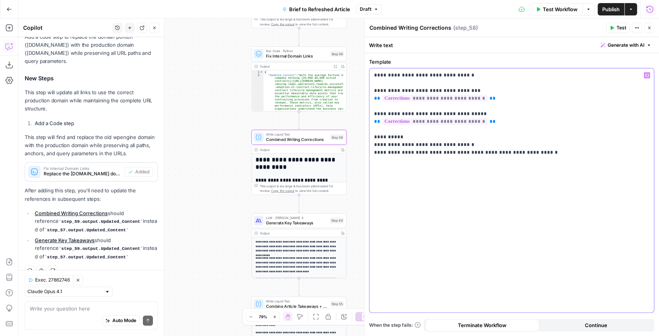
drag, startPoint x: 487, startPoint y: 120, endPoint x: 375, endPoint y: 118, distance: 111.6
click at [375, 119] on p "**********" at bounding box center [512, 113] width 276 height 85
click at [527, 73] on button "Variables Menu" at bounding box center [647, 75] width 6 height 6
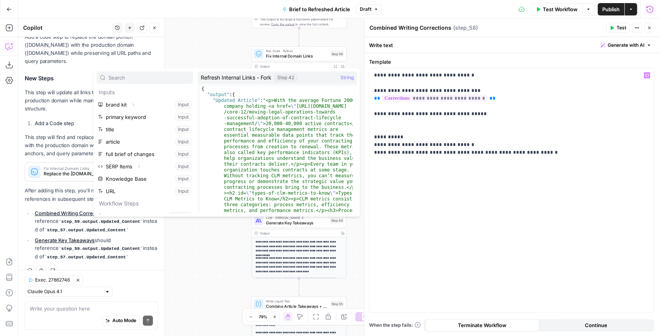
scroll to position [169, 0]
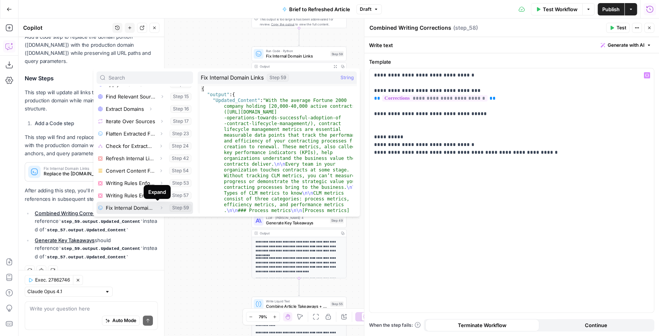
click at [158, 205] on button "Expand" at bounding box center [161, 208] width 10 height 10
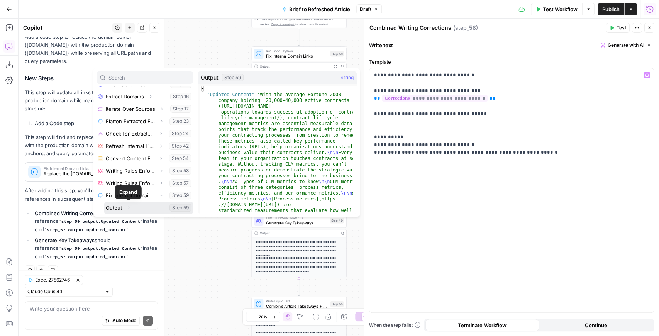
click at [128, 205] on button "Expand" at bounding box center [129, 208] width 10 height 10
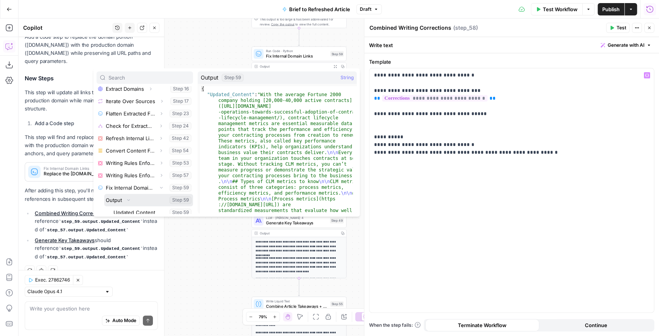
scroll to position [194, 0]
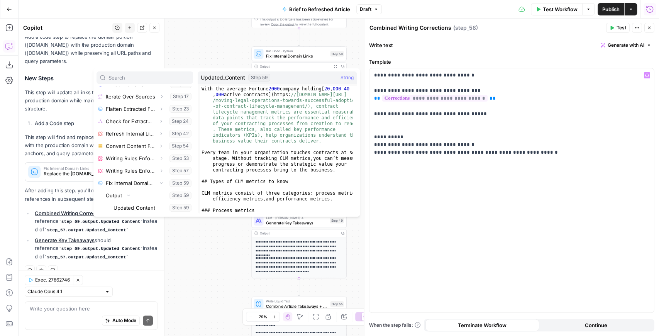
click at [75, 217] on li "Combined Writing Corrections should reference step_59.output.Updated_Content in…" at bounding box center [95, 221] width 125 height 25
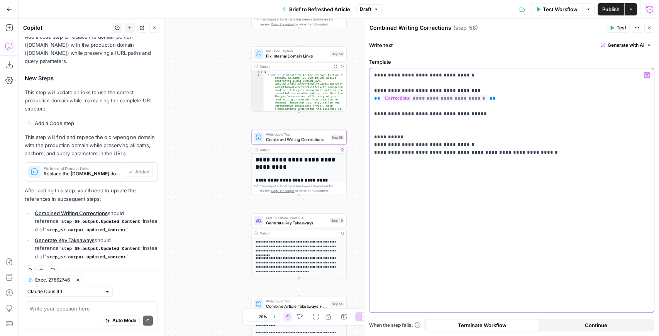
click at [419, 130] on p "**********" at bounding box center [512, 113] width 276 height 85
click at [416, 135] on p "**********" at bounding box center [512, 113] width 276 height 85
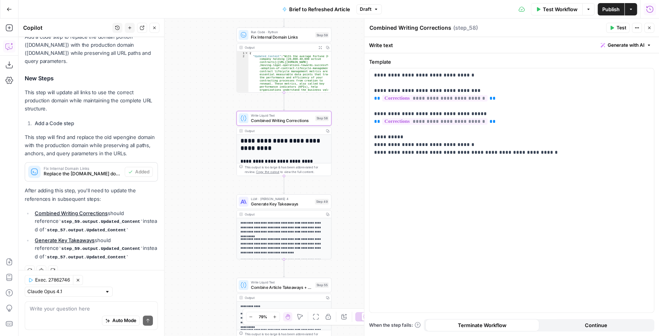
drag, startPoint x: 227, startPoint y: 192, endPoint x: 211, endPoint y: 172, distance: 25.6
click at [211, 172] on div "true false false true false true Workflow Set Inputs Inputs LLM · GPT-4.1 Extra…" at bounding box center [339, 178] width 641 height 318
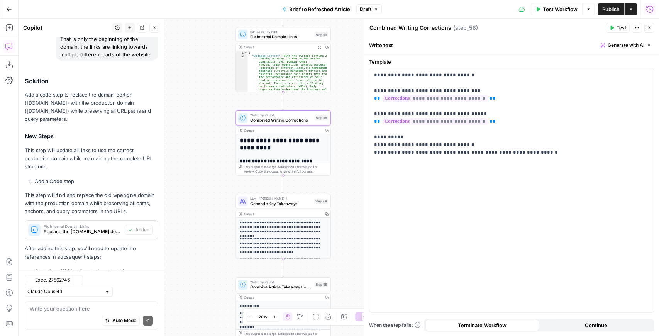
scroll to position [414, 0]
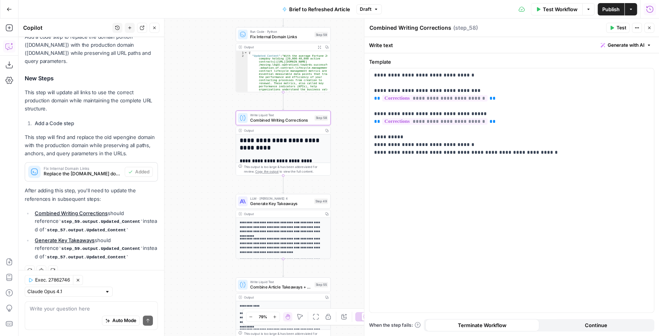
click at [265, 206] on span "Generate Key Takeaways" at bounding box center [281, 203] width 62 height 6
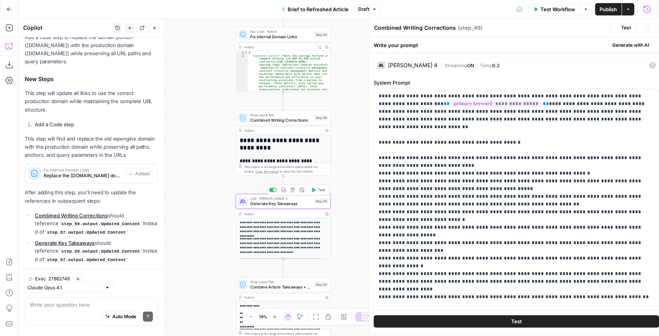
type textarea "Generate Key Takeaways"
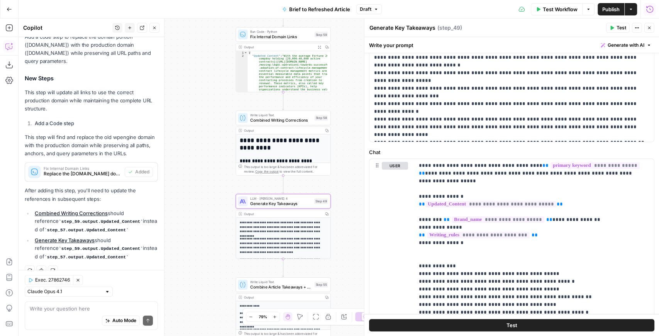
scroll to position [180, 0]
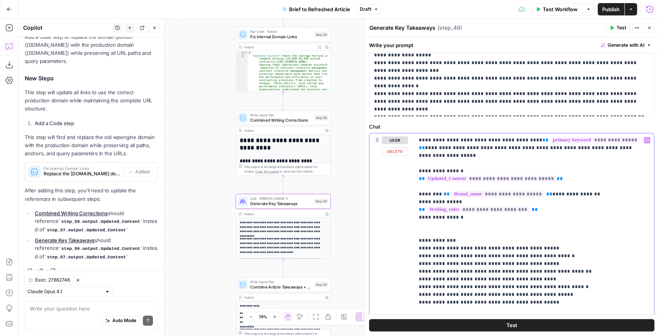
drag, startPoint x: 559, startPoint y: 169, endPoint x: 413, endPoint y: 170, distance: 145.2
click at [413, 170] on div "**********" at bounding box center [512, 234] width 285 height 202
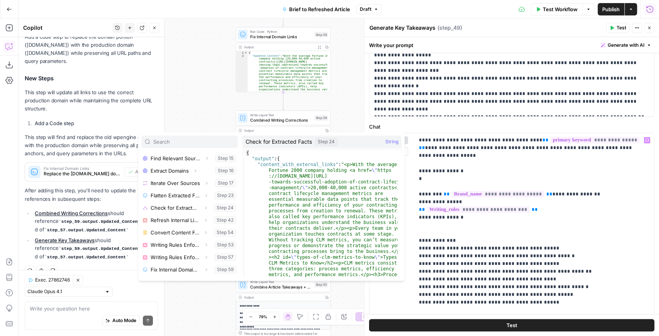
scroll to position [181, 0]
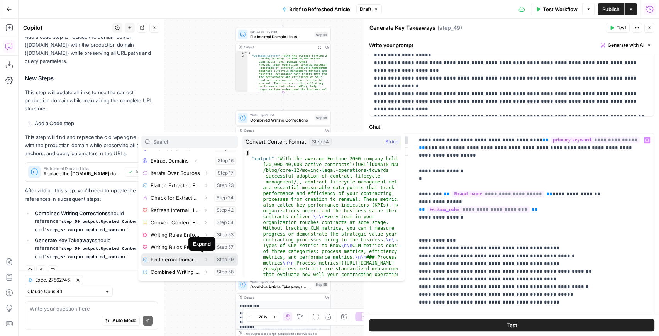
click at [201, 262] on button "Expand" at bounding box center [206, 260] width 10 height 10
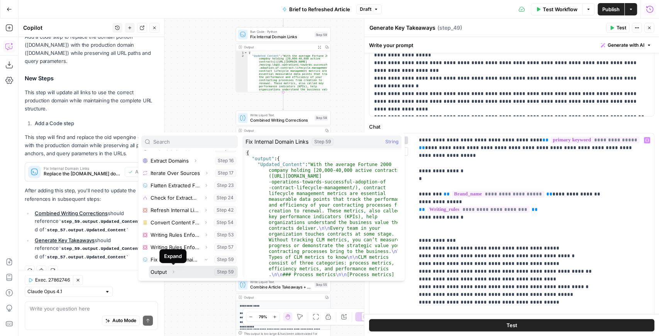
click at [173, 262] on icon "button" at bounding box center [173, 272] width 5 height 5
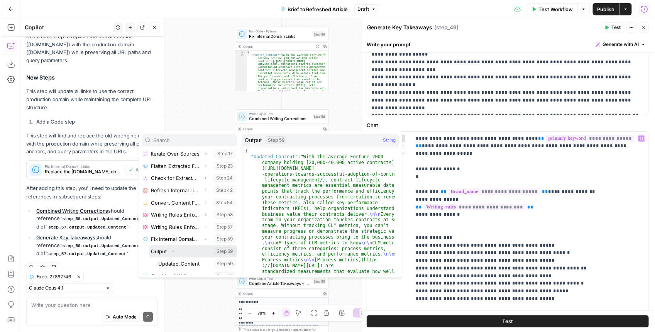
scroll to position [206, 0]
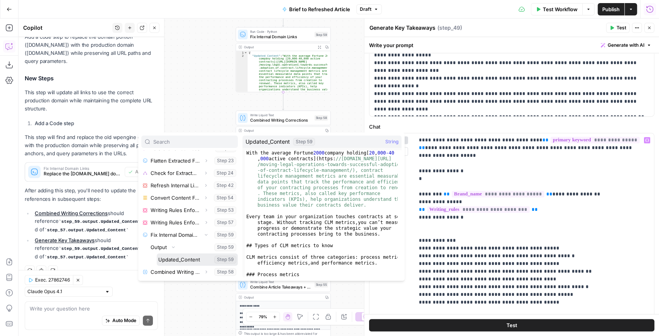
click at [186, 258] on button "Select variable Updated_Content" at bounding box center [197, 259] width 81 height 12
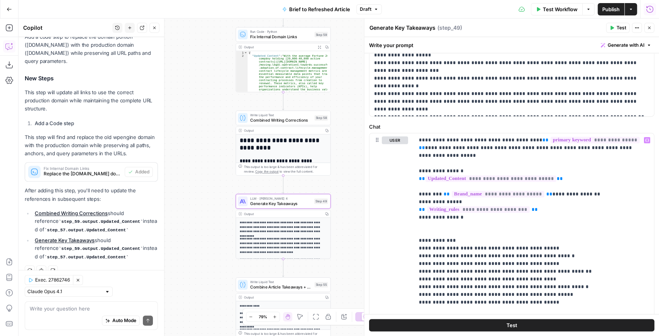
click at [527, 28] on icon "button" at bounding box center [612, 28] width 3 height 4
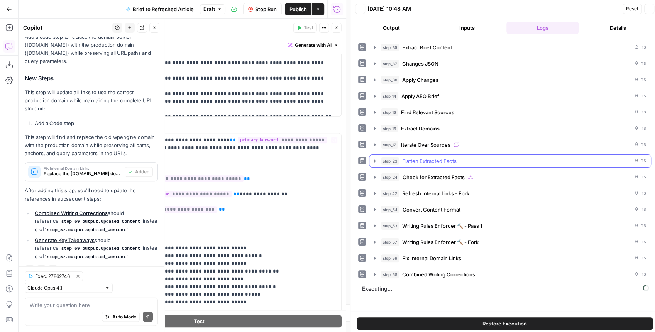
scroll to position [418, 0]
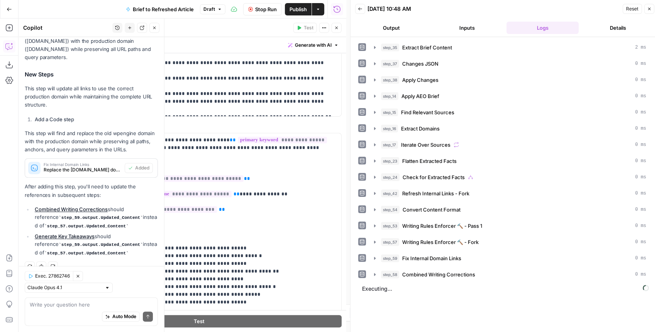
click at [339, 25] on button "Close" at bounding box center [337, 28] width 10 height 10
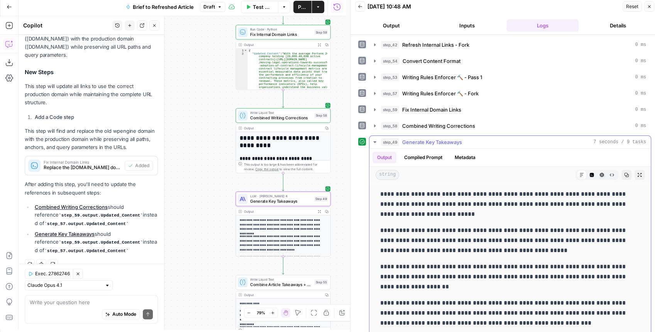
scroll to position [4, 0]
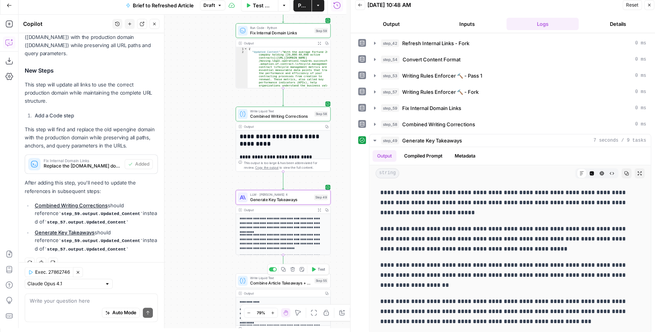
click at [321, 262] on button "Test" at bounding box center [318, 269] width 19 height 8
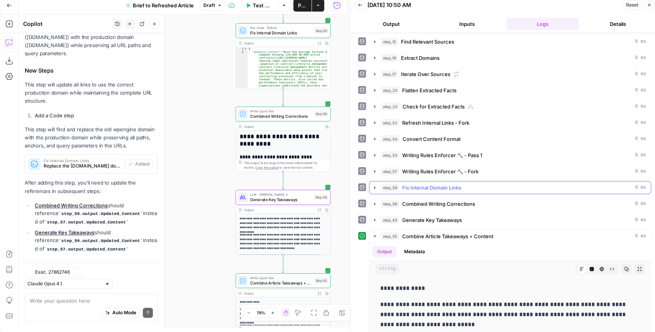
scroll to position [103, 0]
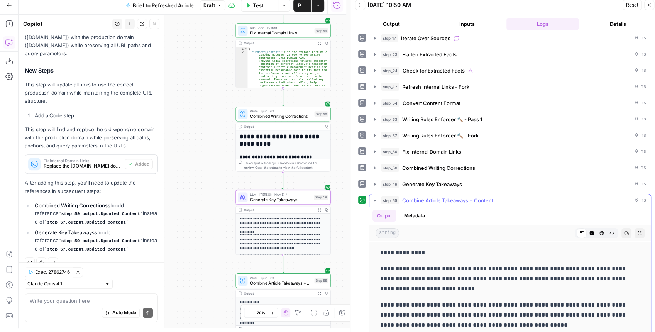
click at [527, 231] on icon "button" at bounding box center [640, 233] width 4 height 4
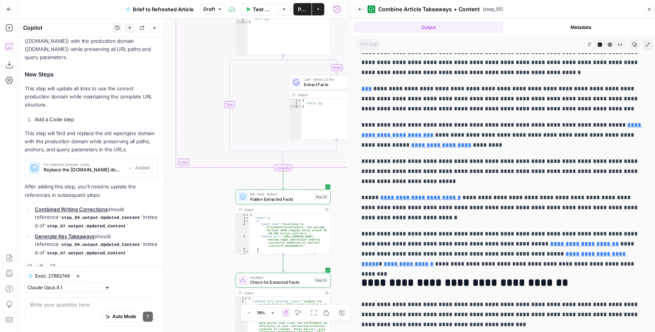
scroll to position [1194, 0]
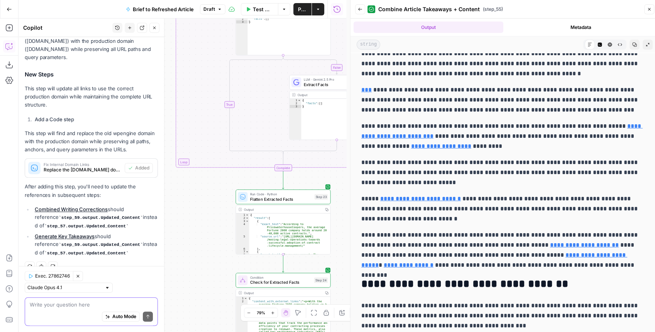
click at [97, 262] on textarea at bounding box center [91, 305] width 123 height 8
type textarea "E"
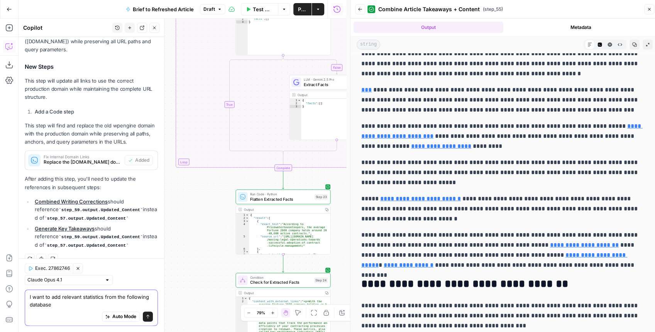
click at [91, 262] on div "I want to add relevant statistics from the following database I want to add rel…" at bounding box center [91, 308] width 133 height 36
paste textarea "9547"
type textarea "I want to add relevant statistics from the following knowledge base 9547"
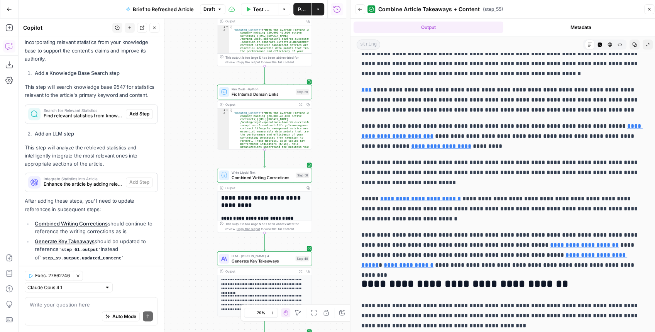
scroll to position [690, 0]
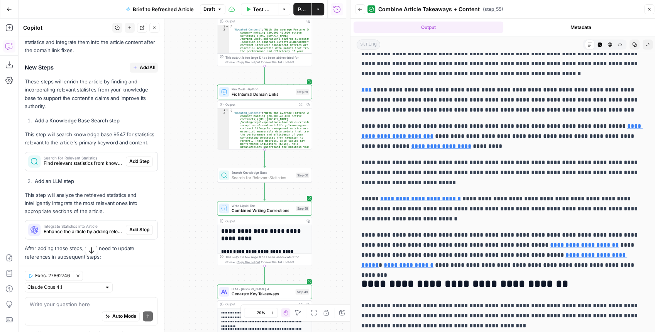
click at [136, 158] on span "Add Step" at bounding box center [139, 161] width 20 height 7
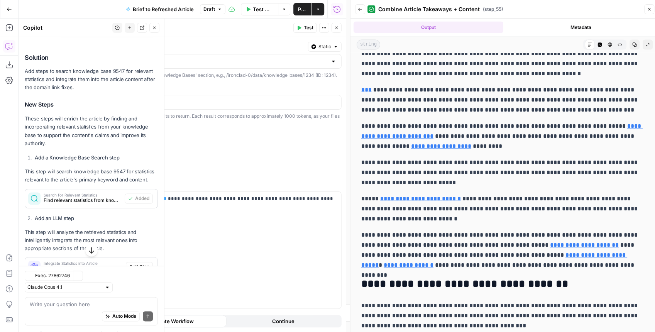
scroll to position [703, 0]
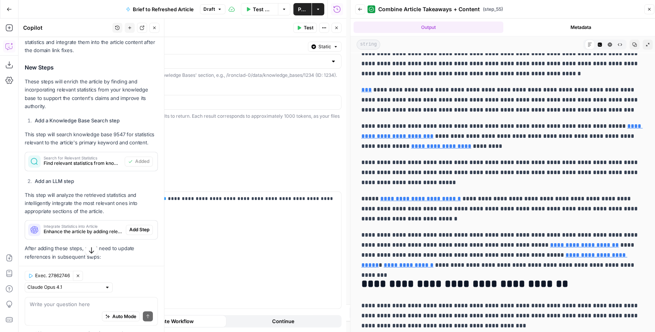
click at [305, 32] on button "Test" at bounding box center [306, 28] width 24 height 10
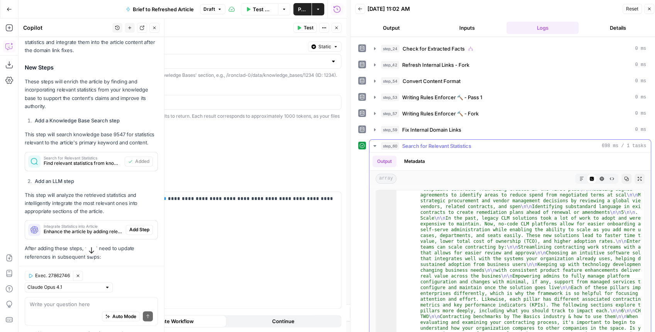
scroll to position [13, 0]
click at [339, 29] on button "Close" at bounding box center [337, 28] width 10 height 10
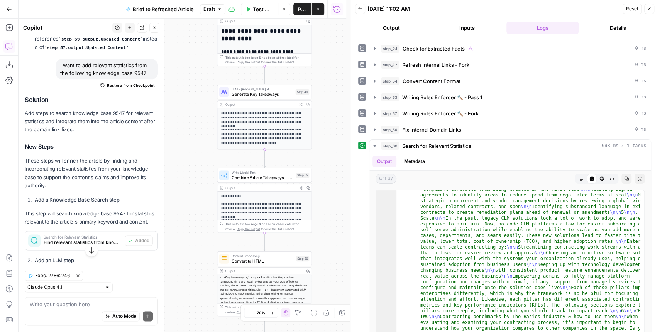
scroll to position [625, 0]
click at [127, 80] on span "Restore from Checkpoint" at bounding box center [131, 83] width 48 height 6
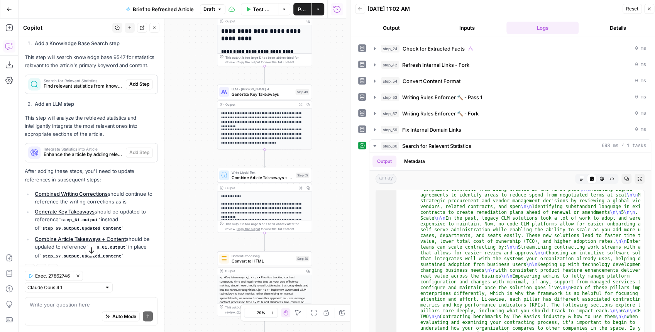
scroll to position [4, 0]
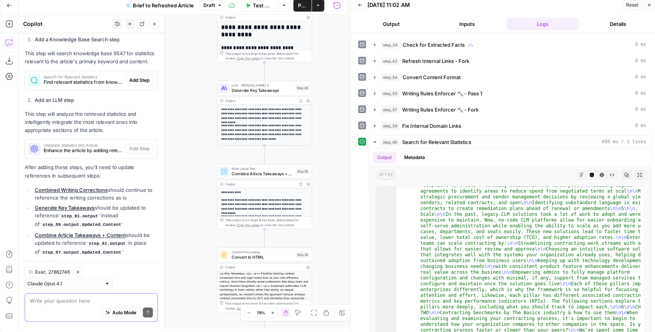
click at [66, 262] on textarea at bounding box center [91, 301] width 123 height 8
type textarea "These steps should be before the writing rules"
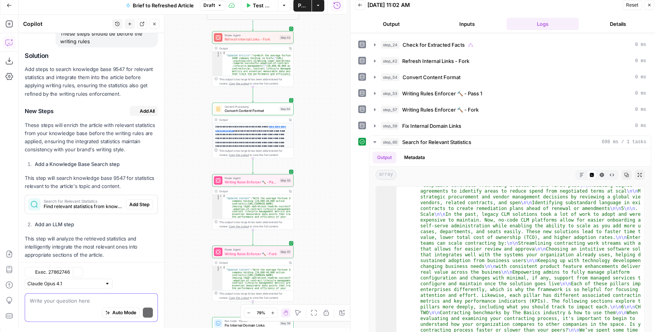
scroll to position [1073, 0]
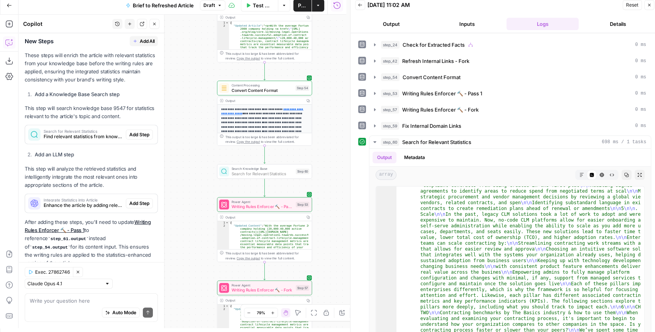
click at [131, 131] on span "Add Step" at bounding box center [139, 134] width 20 height 7
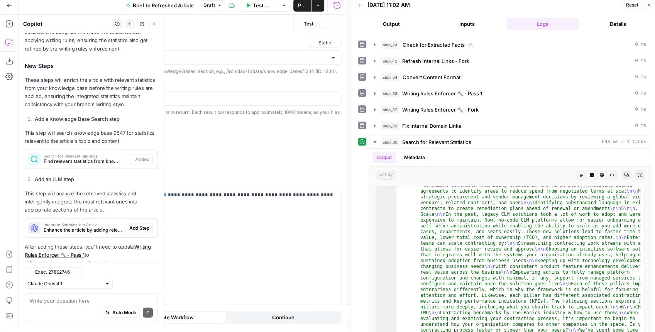
scroll to position [1098, 0]
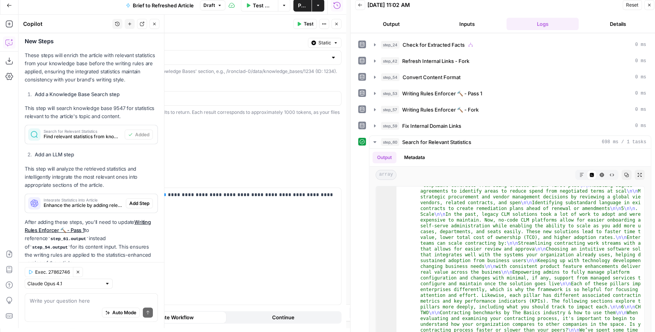
click at [337, 25] on icon "button" at bounding box center [337, 24] width 5 height 5
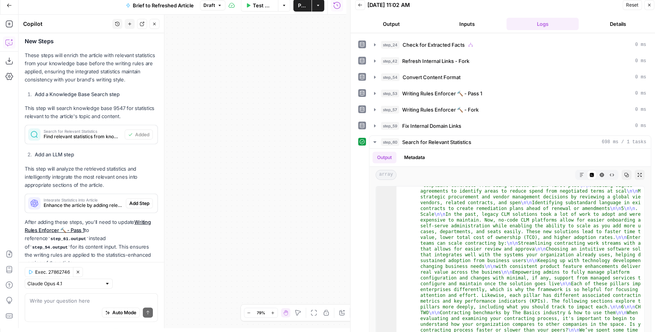
click at [138, 200] on span "Add Step" at bounding box center [139, 203] width 20 height 7
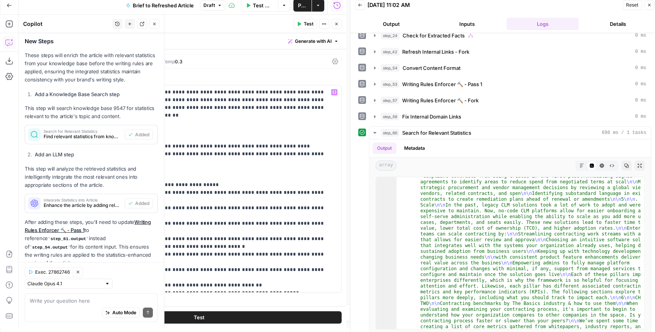
scroll to position [25, 0]
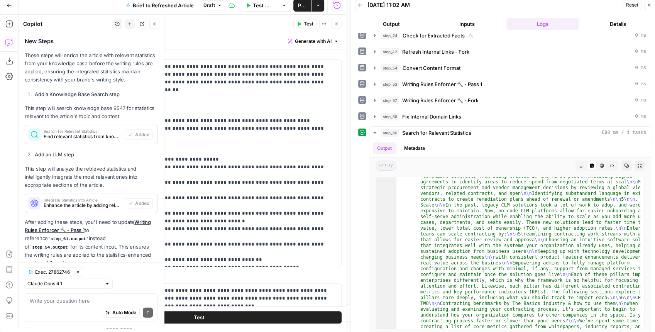
click at [253, 262] on button "Test" at bounding box center [198, 317] width 285 height 12
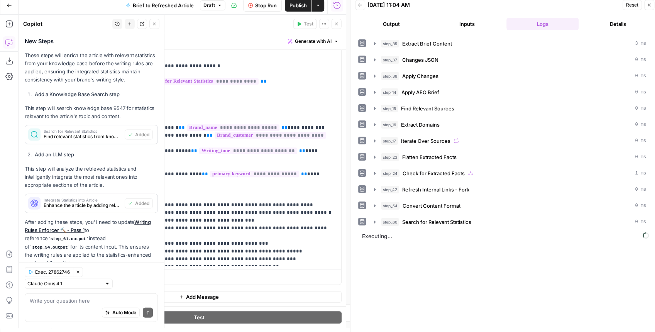
scroll to position [62, 0]
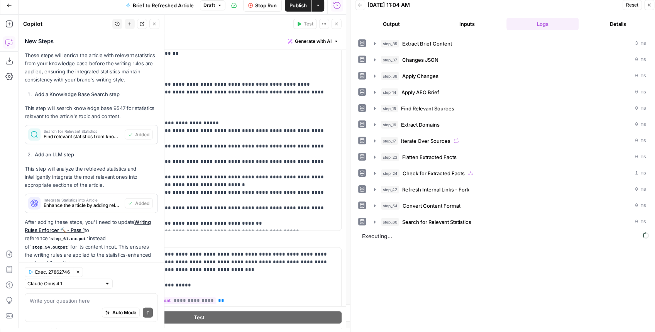
click at [337, 25] on icon "button" at bounding box center [337, 24] width 5 height 5
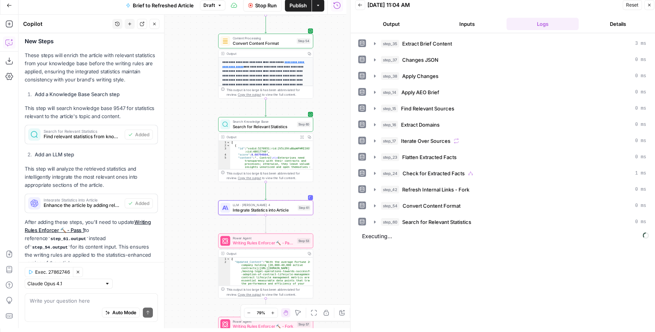
drag, startPoint x: 329, startPoint y: 102, endPoint x: 329, endPoint y: 138, distance: 35.5
click at [329, 138] on div "true false false true false true Workflow Set Inputs Inputs LLM · GPT-4.1 Extra…" at bounding box center [183, 172] width 328 height 314
click at [272, 44] on span "Convert Content Format" at bounding box center [264, 43] width 62 height 6
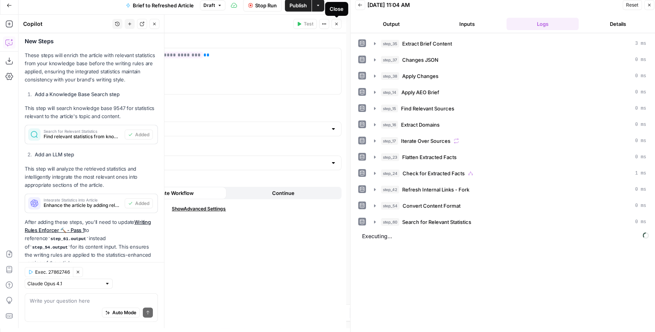
click at [337, 25] on icon "button" at bounding box center [337, 24] width 5 height 5
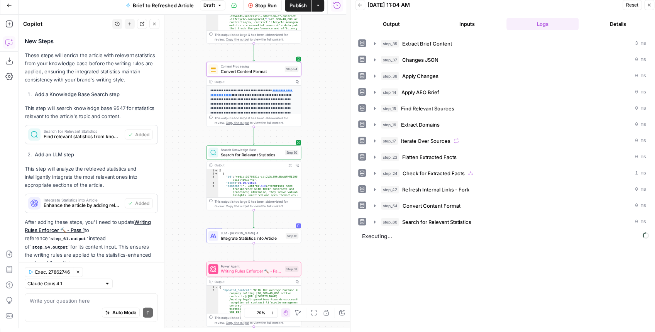
drag, startPoint x: 324, startPoint y: 96, endPoint x: 313, endPoint y: 123, distance: 28.9
click at [313, 123] on div "true false false true false true Workflow Set Inputs Inputs LLM · GPT-4.1 Extra…" at bounding box center [183, 172] width 328 height 314
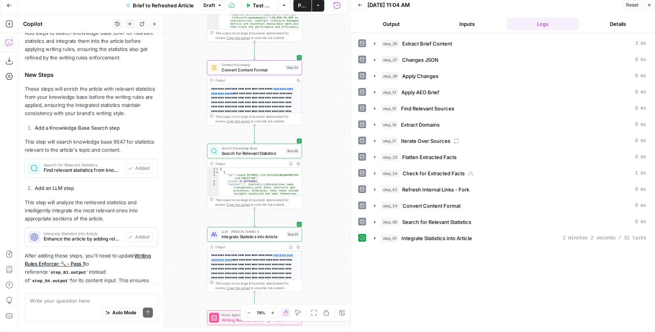
scroll to position [1098, 0]
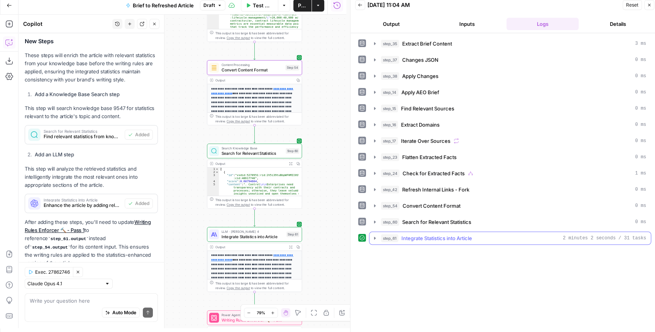
click at [373, 232] on button "step_61 Integrate Statistics into Article 2 minutes 2 seconds / 31 tasks" at bounding box center [511, 238] width 282 height 12
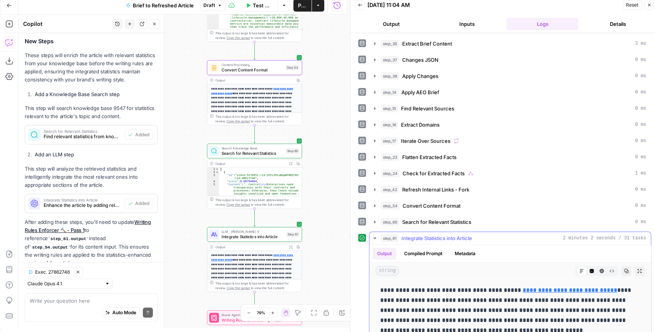
click at [635, 270] on button "Expand Output" at bounding box center [640, 271] width 10 height 10
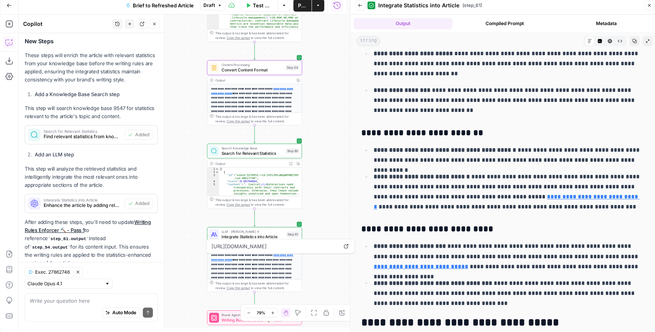
scroll to position [744, 0]
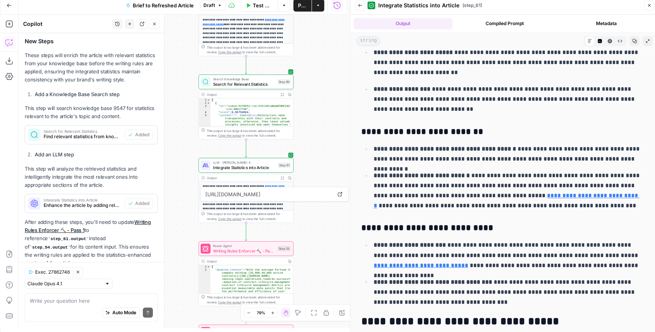
drag, startPoint x: 334, startPoint y: 161, endPoint x: 324, endPoint y: 83, distance: 79.3
click at [325, 90] on div "true false false true false true Workflow Set Inputs Inputs LLM · GPT-4.1 Extra…" at bounding box center [183, 172] width 328 height 314
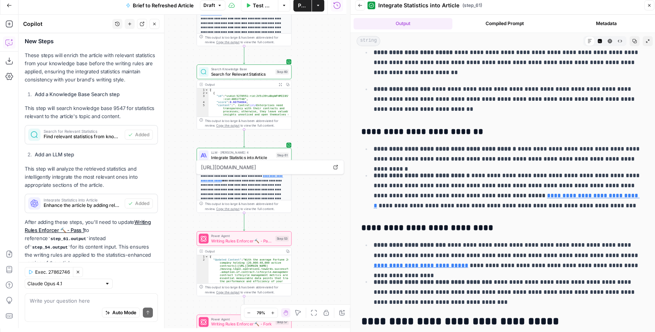
click at [314, 119] on div "true false false true false true Workflow Set Inputs Inputs LLM · GPT-4.1 Extra…" at bounding box center [183, 172] width 328 height 314
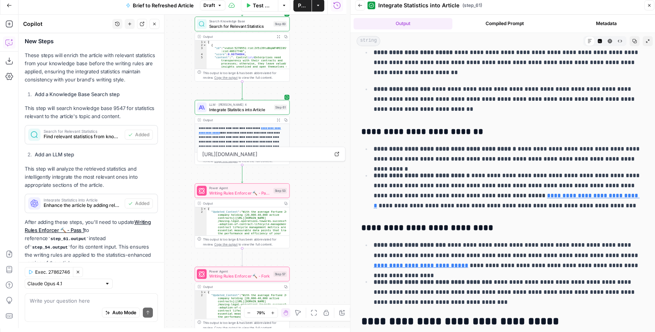
drag, startPoint x: 315, startPoint y: 116, endPoint x: 309, endPoint y: 49, distance: 67.5
click at [309, 52] on div "true false false true false true Workflow Set Inputs Inputs LLM · GPT-4.1 Extra…" at bounding box center [183, 172] width 328 height 314
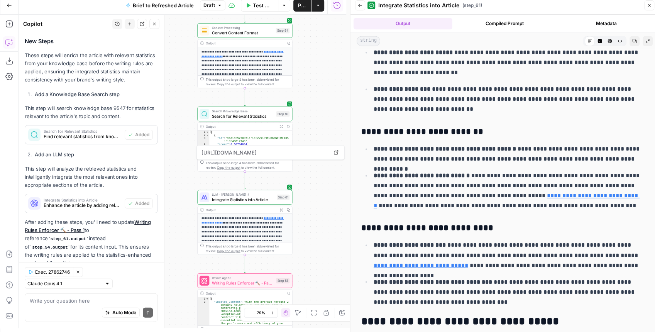
drag, startPoint x: 303, startPoint y: 104, endPoint x: 309, endPoint y: 218, distance: 113.8
click at [309, 221] on div "true false false true false true Workflow Set Inputs Inputs LLM · GPT-4.1 Extra…" at bounding box center [183, 172] width 328 height 314
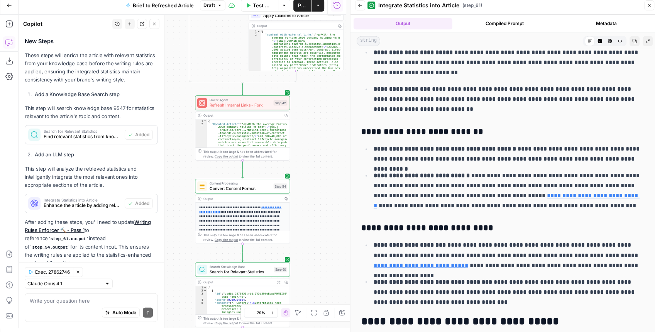
drag, startPoint x: 317, startPoint y: 110, endPoint x: 313, endPoint y: 248, distance: 138.0
click at [314, 253] on div "true false false true false true Workflow Set Inputs Inputs LLM · GPT-4.1 Extra…" at bounding box center [183, 172] width 328 height 314
click at [306, 5] on span "Publish" at bounding box center [302, 6] width 9 height 8
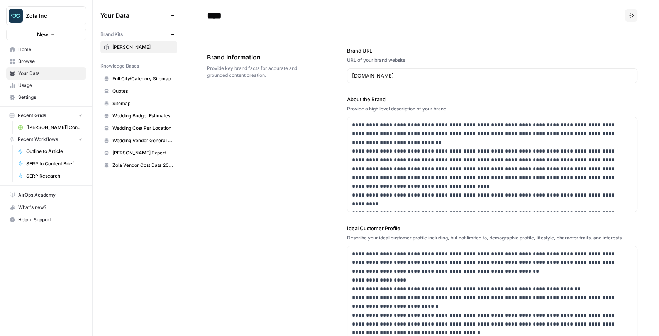
scroll to position [582, 0]
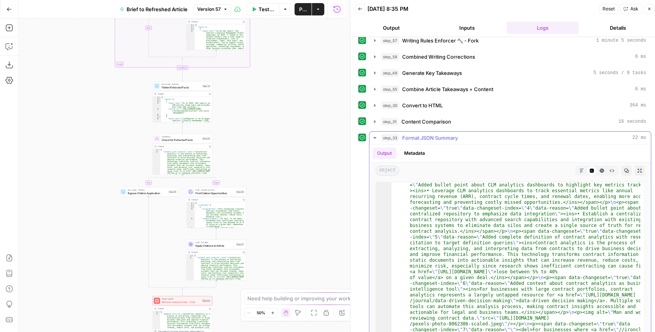
scroll to position [124, 0]
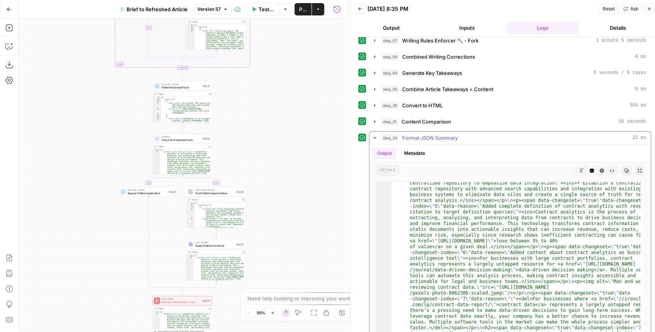
click at [638, 168] on icon "button" at bounding box center [640, 170] width 5 height 5
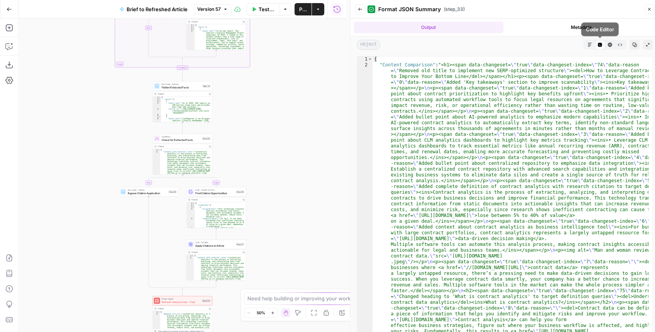
click at [593, 42] on button "Markdown" at bounding box center [590, 45] width 10 height 10
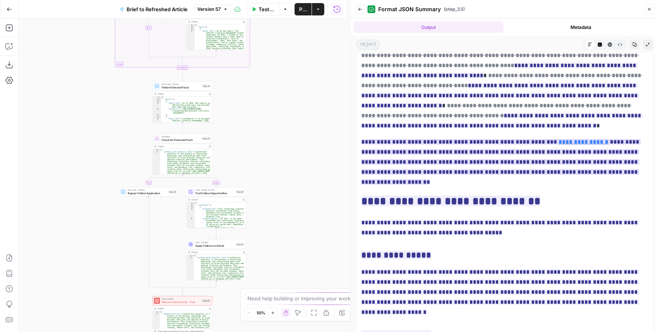
scroll to position [1030, 0]
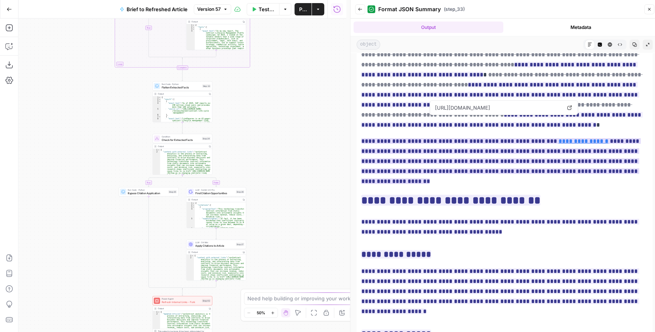
click at [559, 138] on link "**********" at bounding box center [584, 141] width 50 height 6
click at [9, 44] on icon "button" at bounding box center [9, 46] width 8 height 8
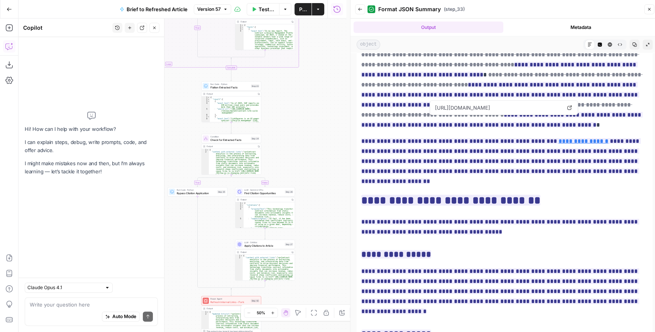
click at [58, 308] on textarea at bounding box center [91, 305] width 123 height 8
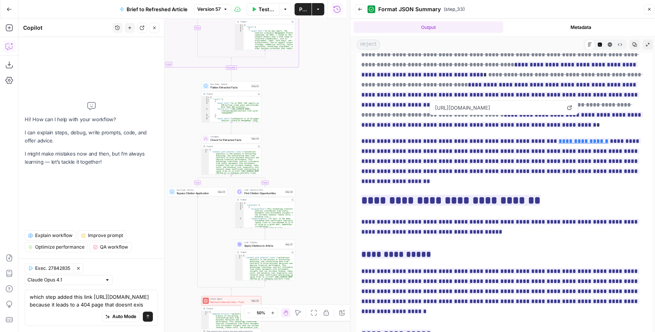
type textarea "which step added this link https://ironcladapp.com/journal/machine-learning-in-…"
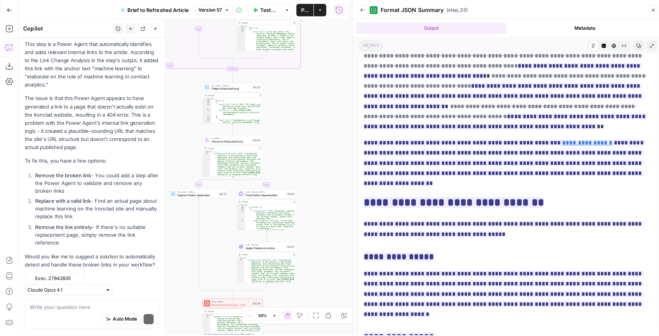
scroll to position [156, 0]
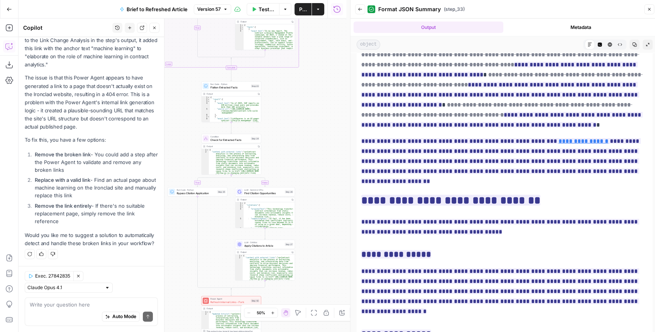
drag, startPoint x: 78, startPoint y: 114, endPoint x: 76, endPoint y: 127, distance: 14.1
click at [76, 129] on p "The issue is that this Power Agent appears to have generated a link to a page t…" at bounding box center [91, 102] width 133 height 57
click at [76, 105] on p "The issue is that this Power Agent appears to have generated a link to a page t…" at bounding box center [91, 102] width 133 height 57
drag, startPoint x: 78, startPoint y: 102, endPoint x: 79, endPoint y: 130, distance: 27.8
click at [79, 130] on p "The issue is that this Power Agent appears to have generated a link to a page t…" at bounding box center [91, 102] width 133 height 57
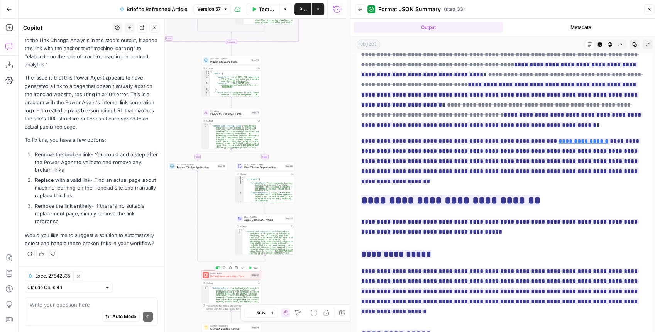
click at [231, 278] on div "Power Agent Refresh Internal Links - Fork Step 42 Copy step Delete step Add Not…" at bounding box center [232, 274] width 60 height 9
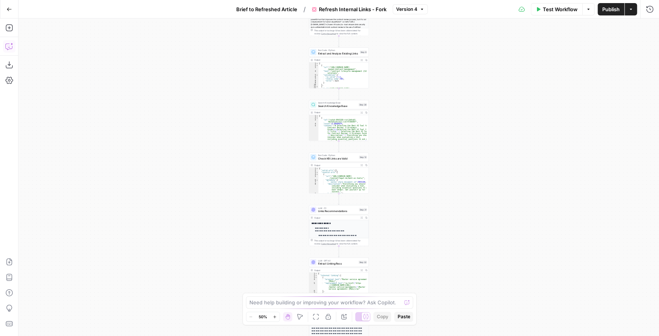
click at [12, 47] on icon "button" at bounding box center [8, 47] width 7 height 6
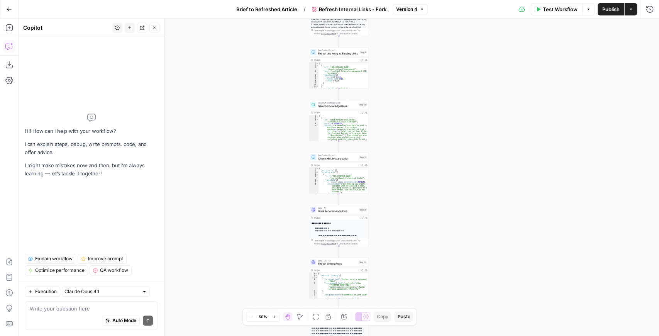
click at [53, 311] on textarea at bounding box center [91, 309] width 123 height 8
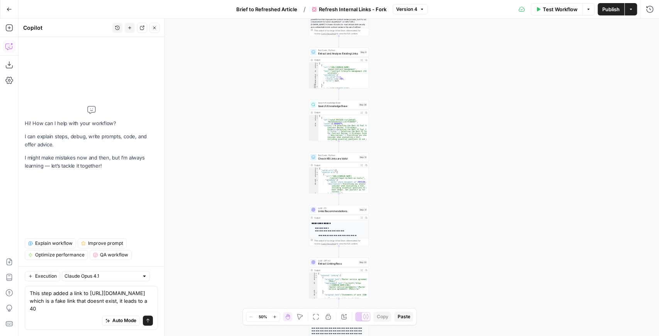
type textarea "This step added a link to https://ironcladapp.com/journal/machine-learning-in-c…"
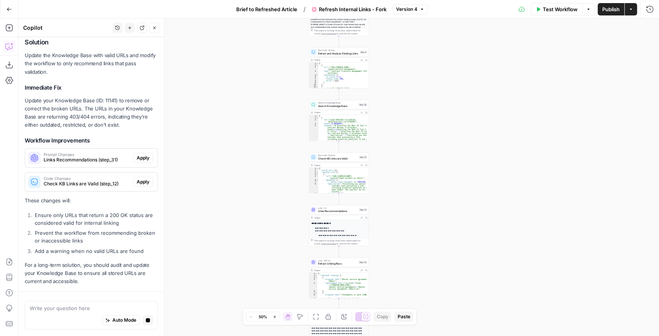
scroll to position [259, 0]
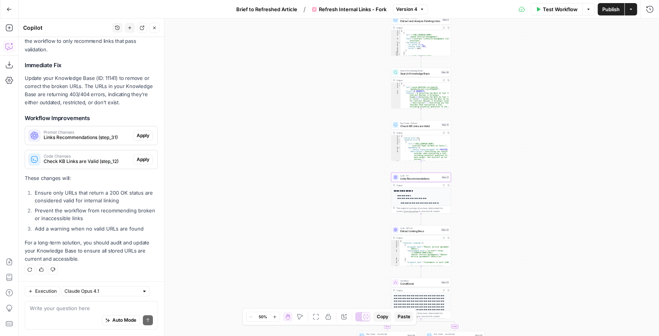
click at [137, 138] on span "Apply" at bounding box center [143, 135] width 13 height 7
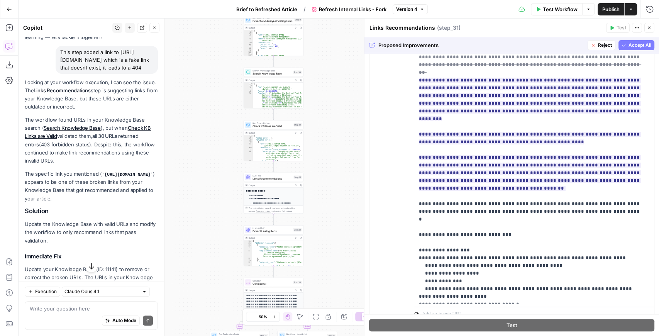
scroll to position [180, 0]
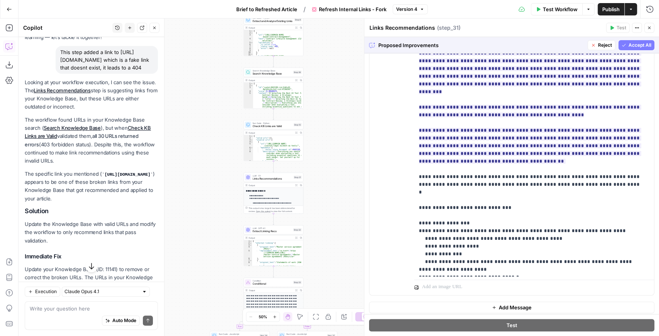
click at [632, 46] on span "Accept All" at bounding box center [640, 45] width 23 height 7
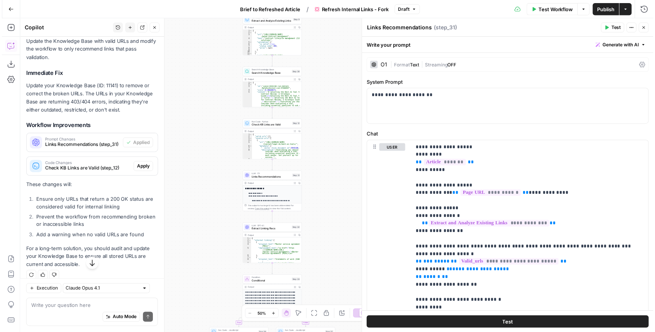
scroll to position [257, 0]
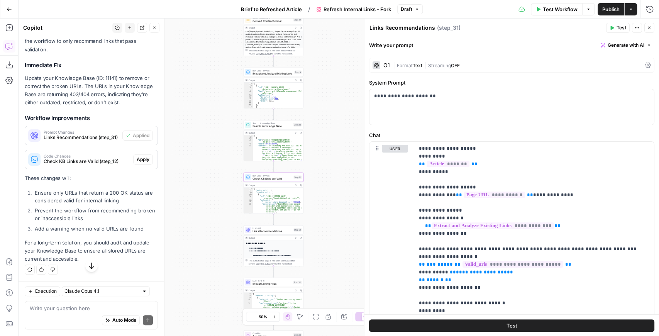
click at [137, 163] on span "Apply" at bounding box center [143, 159] width 13 height 7
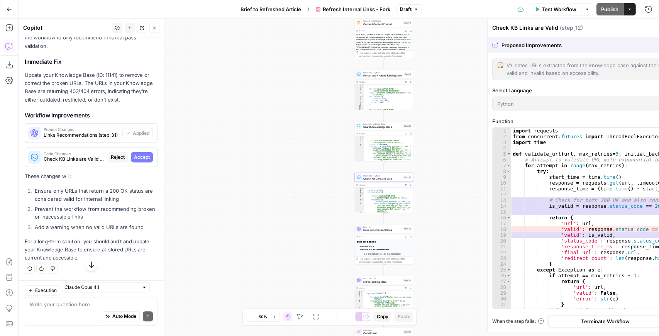
scroll to position [245, 0]
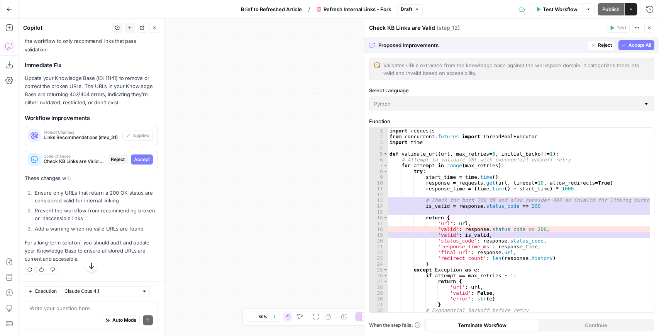
click at [627, 49] on button "Accept All" at bounding box center [637, 45] width 36 height 10
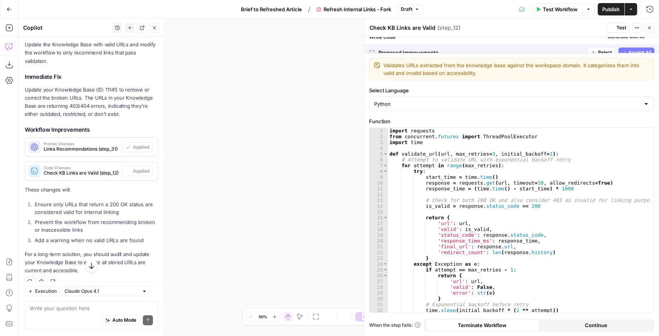
scroll to position [257, 0]
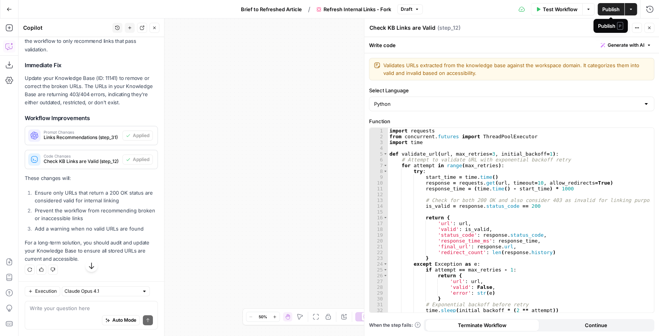
click at [609, 8] on span "Publish" at bounding box center [611, 9] width 17 height 8
click at [446, 12] on div "Test Workflow Options Publish Actions Run History" at bounding box center [544, 9] width 232 height 18
click at [8, 10] on icon "button" at bounding box center [9, 9] width 5 height 5
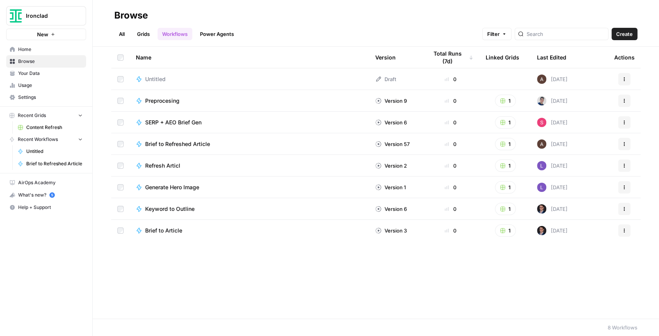
click at [57, 131] on link "Content Refresh" at bounding box center [50, 127] width 72 height 12
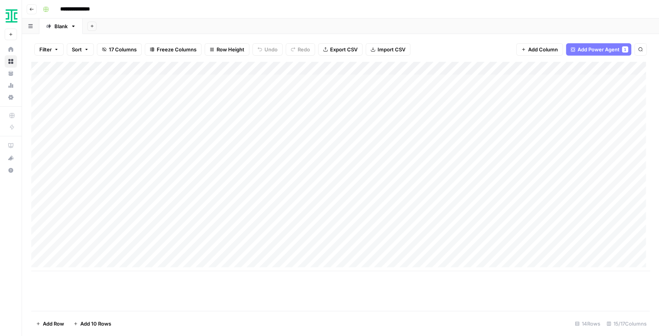
click at [341, 271] on div "Add Column" at bounding box center [340, 186] width 619 height 249
click at [346, 272] on div "Add Column" at bounding box center [340, 186] width 619 height 249
click at [308, 198] on div "Add Column" at bounding box center [340, 166] width 619 height 209
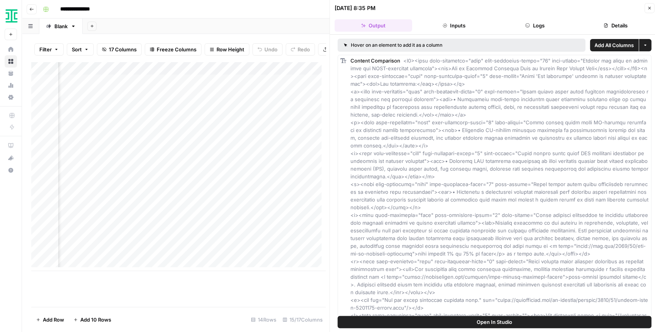
click at [480, 322] on span "Open In Studio" at bounding box center [495, 322] width 36 height 8
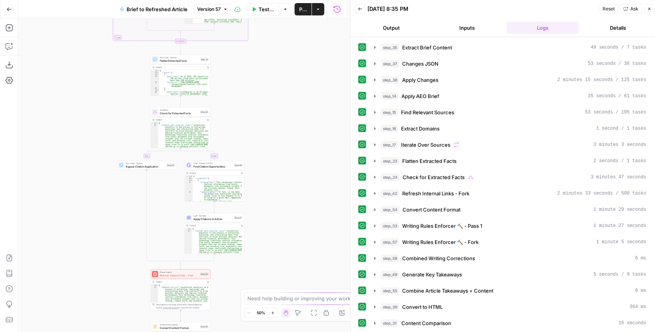
drag, startPoint x: 273, startPoint y: 122, endPoint x: 288, endPoint y: 59, distance: 64.7
click at [287, 60] on div "true false true false true false Workflow Set Inputs Inputs LLM · GPT-4.1 Extra…" at bounding box center [183, 176] width 328 height 314
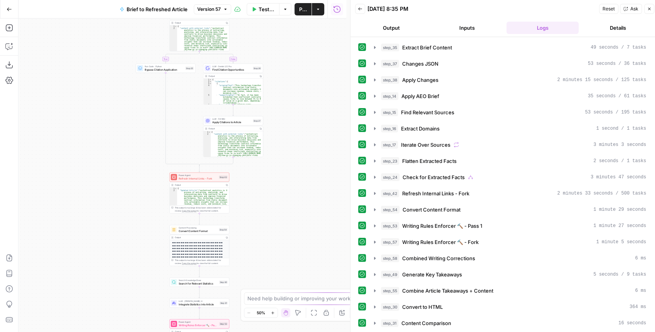
drag, startPoint x: 302, startPoint y: 132, endPoint x: 300, endPoint y: 78, distance: 54.5
click at [301, 78] on div "true false true false true false Workflow Set Inputs Inputs LLM · GPT-4.1 Extra…" at bounding box center [183, 176] width 328 height 314
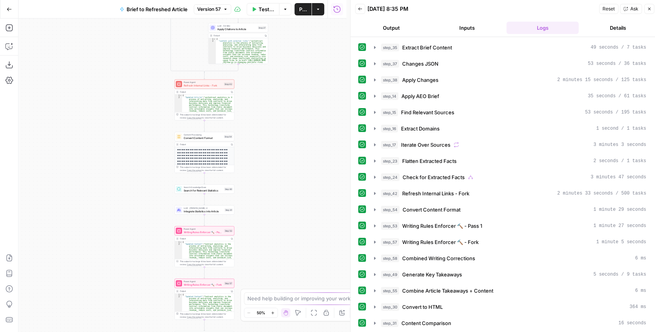
drag, startPoint x: 291, startPoint y: 162, endPoint x: 306, endPoint y: 100, distance: 64.3
click at [306, 100] on div "true false true false true false Workflow Set Inputs Inputs LLM · GPT-4.1 Extra…" at bounding box center [183, 176] width 328 height 314
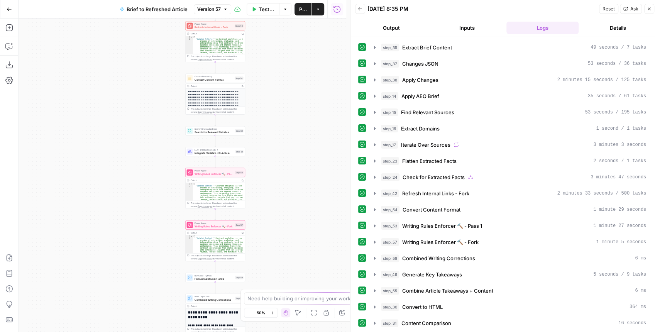
drag, startPoint x: 284, startPoint y: 158, endPoint x: 283, endPoint y: 144, distance: 13.9
click at [283, 144] on div "true false true false true false Workflow Set Inputs Inputs LLM · GPT-4.1 Extra…" at bounding box center [183, 176] width 328 height 314
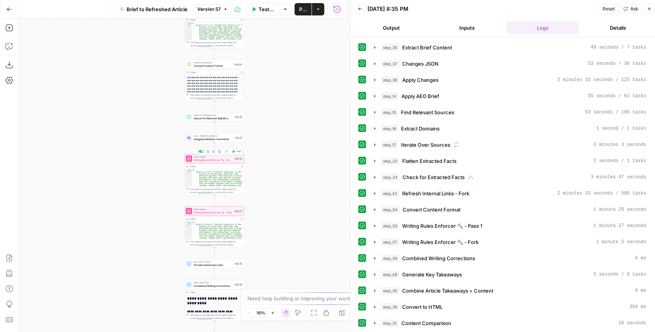
click at [209, 161] on span "Writing Rules Enforcer 🔨 - Pass 1" at bounding box center [213, 160] width 39 height 4
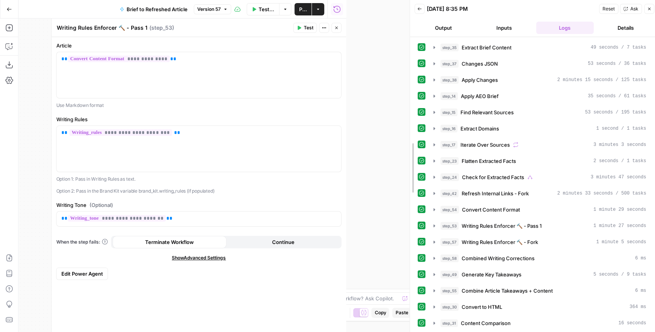
drag, startPoint x: 353, startPoint y: 95, endPoint x: 538, endPoint y: 104, distance: 184.8
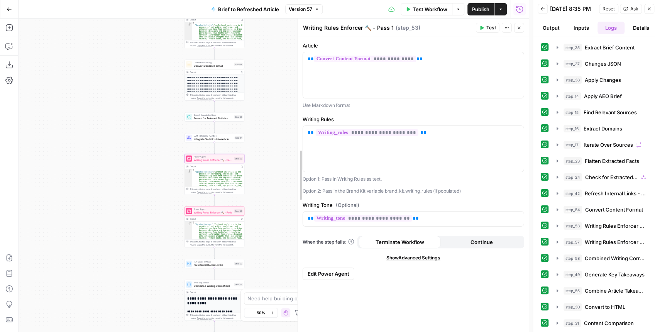
drag, startPoint x: 237, startPoint y: 122, endPoint x: 346, endPoint y: 124, distance: 108.9
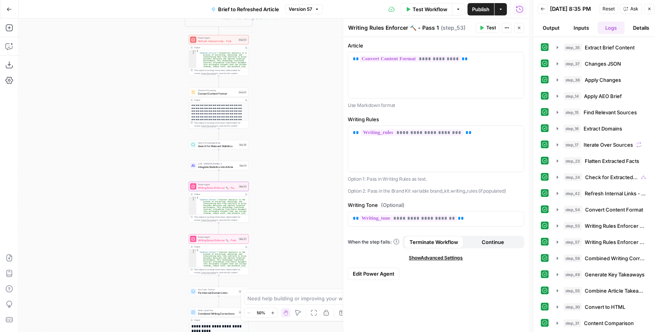
drag, startPoint x: 289, startPoint y: 91, endPoint x: 296, endPoint y: 148, distance: 56.8
click at [296, 148] on div "true false false true false true Workflow Set Inputs Inputs LLM · GPT-4.1 Extra…" at bounding box center [274, 176] width 511 height 314
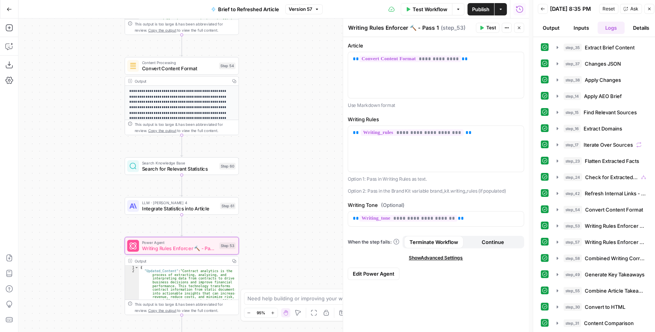
drag, startPoint x: 270, startPoint y: 166, endPoint x: 286, endPoint y: 105, distance: 63.2
click at [285, 108] on div "true false false true false true Workflow Set Inputs Inputs LLM · GPT-4.1 Extra…" at bounding box center [274, 176] width 511 height 314
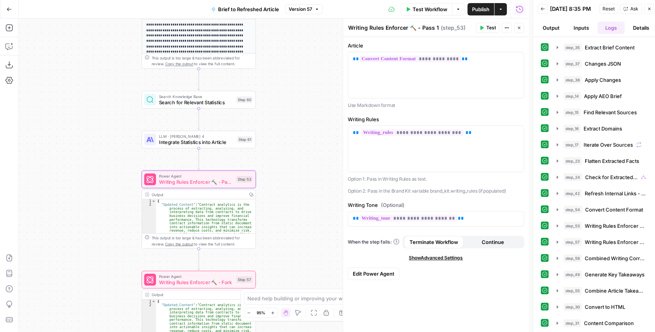
drag, startPoint x: 275, startPoint y: 162, endPoint x: 277, endPoint y: 144, distance: 18.4
click at [277, 144] on div "true false false true false true Workflow Set Inputs Inputs LLM · GPT-4.1 Extra…" at bounding box center [274, 176] width 511 height 314
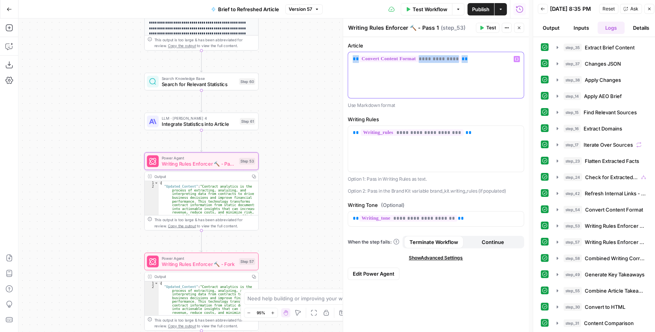
drag, startPoint x: 463, startPoint y: 70, endPoint x: 345, endPoint y: 56, distance: 118.5
click at [345, 56] on div "**********" at bounding box center [436, 176] width 186 height 314
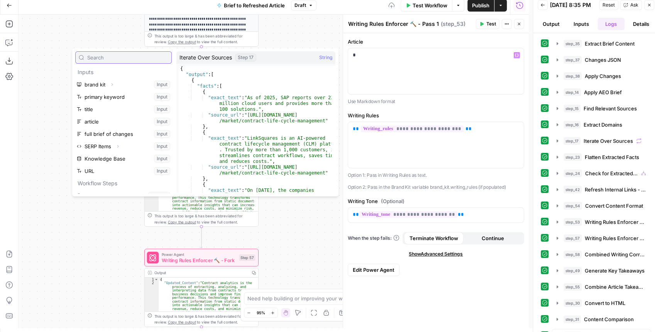
scroll to position [156, 0]
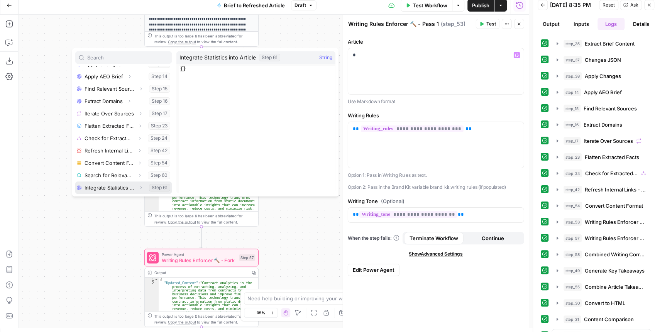
click at [136, 186] on button "Expand" at bounding box center [141, 188] width 10 height 10
click at [120, 185] on button "Select variable Output" at bounding box center [127, 188] width 89 height 12
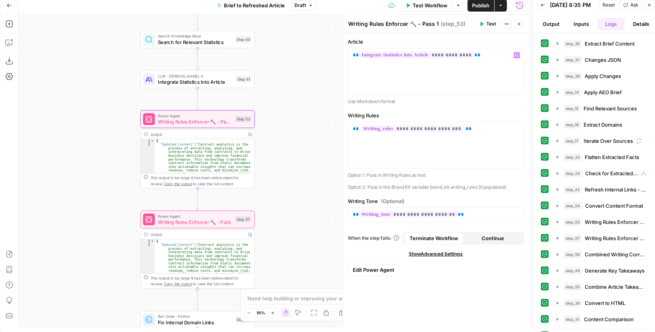
drag, startPoint x: 275, startPoint y: 151, endPoint x: 278, endPoint y: 74, distance: 76.5
click at [279, 73] on div "true false false true false true Workflow Set Inputs Inputs LLM · GPT-4.1 Extra…" at bounding box center [274, 172] width 511 height 314
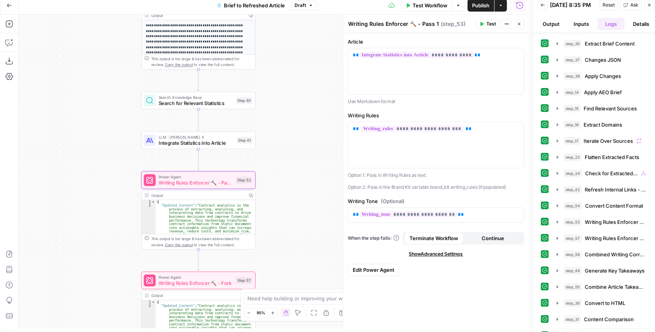
drag, startPoint x: 270, startPoint y: 144, endPoint x: 268, endPoint y: 286, distance: 142.2
click at [268, 289] on div "true false false true false true Workflow Set Inputs Inputs LLM · GPT-4.1 Extra…" at bounding box center [274, 172] width 511 height 314
drag, startPoint x: 274, startPoint y: 206, endPoint x: 281, endPoint y: 108, distance: 98.7
click at [282, 107] on div "true false false true false true Workflow Set Inputs Inputs LLM · GPT-4.1 Extra…" at bounding box center [274, 172] width 511 height 314
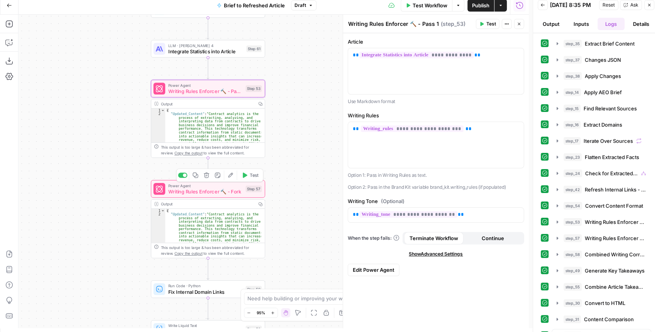
click at [211, 189] on span "Writing Rules Enforcer 🔨 - Fork" at bounding box center [205, 191] width 75 height 7
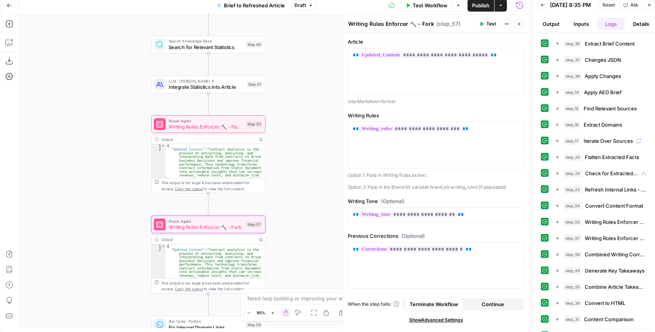
drag, startPoint x: 104, startPoint y: 175, endPoint x: 105, endPoint y: 246, distance: 71.5
click at [105, 249] on div "true false false true false true Workflow Set Inputs Inputs LLM · GPT-4.1 Extra…" at bounding box center [274, 172] width 511 height 314
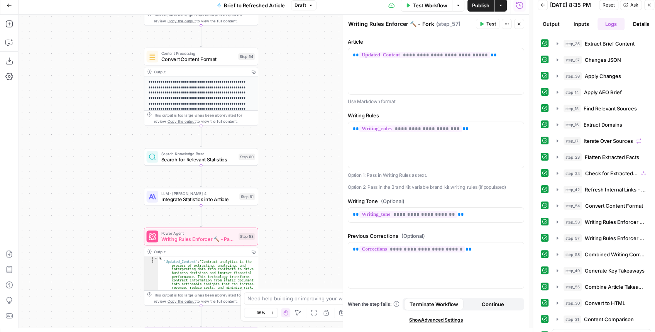
drag, startPoint x: 107, startPoint y: 141, endPoint x: 100, endPoint y: 212, distance: 71.9
click at [100, 212] on div "true false false true false true Workflow Set Inputs Inputs LLM · GPT-4.1 Extra…" at bounding box center [274, 172] width 511 height 314
drag, startPoint x: 99, startPoint y: 205, endPoint x: 100, endPoint y: 93, distance: 112.0
click at [100, 95] on div "true false false true false true Workflow Set Inputs Inputs LLM · GPT-4.1 Extra…" at bounding box center [274, 172] width 511 height 314
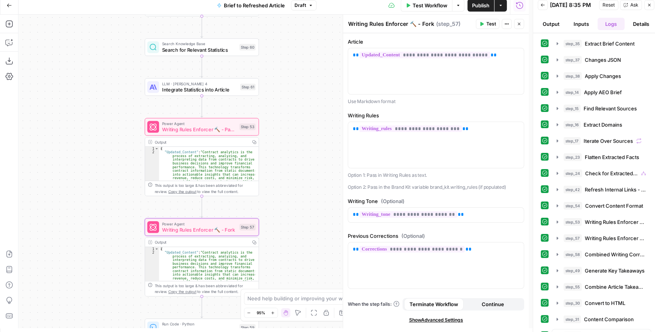
drag, startPoint x: 97, startPoint y: 172, endPoint x: 97, endPoint y: 73, distance: 98.9
click at [98, 77] on div "true false false true false true Workflow Set Inputs Inputs LLM · GPT-4.1 Extra…" at bounding box center [274, 172] width 511 height 314
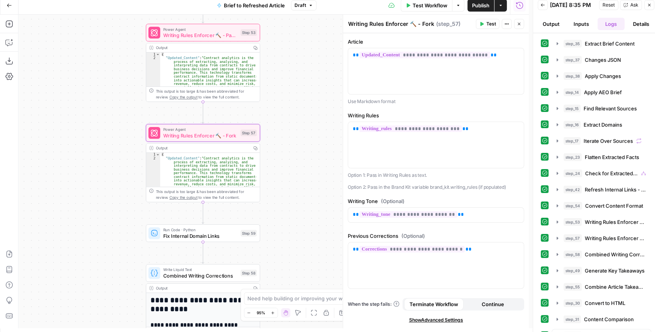
drag, startPoint x: 91, startPoint y: 154, endPoint x: 90, endPoint y: 84, distance: 69.9
click at [90, 85] on div "true false false true false true Workflow Set Inputs Inputs LLM · GPT-4.1 Extra…" at bounding box center [274, 172] width 511 height 314
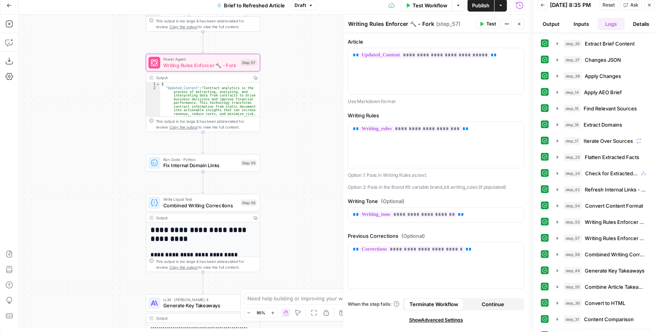
click at [165, 169] on span "Fix Internal Domain Links" at bounding box center [200, 165] width 75 height 7
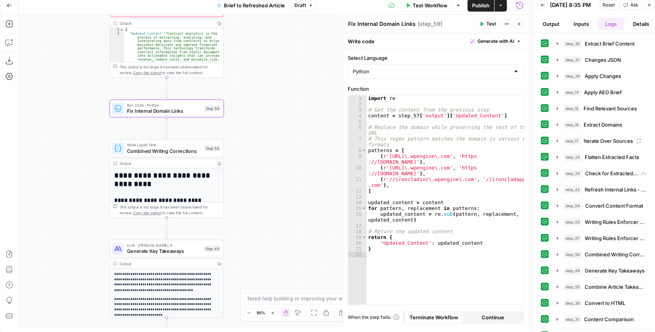
drag, startPoint x: 128, startPoint y: 185, endPoint x: 96, endPoint y: 135, distance: 59.8
click at [96, 135] on div "true false false true false true Workflow Set Inputs Inputs LLM · GPT-4.1 Extra…" at bounding box center [274, 172] width 511 height 314
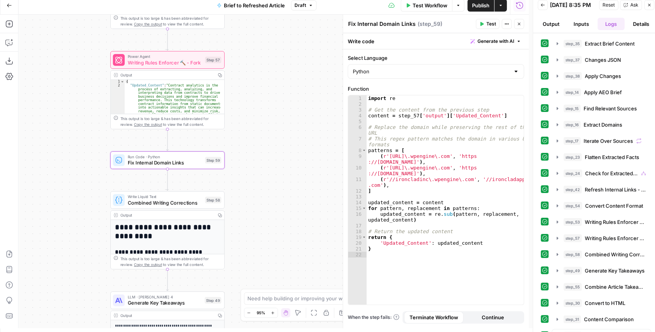
click at [85, 175] on div "true false false true false true Workflow Set Inputs Inputs LLM · GPT-4.1 Extra…" at bounding box center [274, 172] width 511 height 314
click at [149, 204] on span "Combined Writing Corrections" at bounding box center [165, 202] width 75 height 7
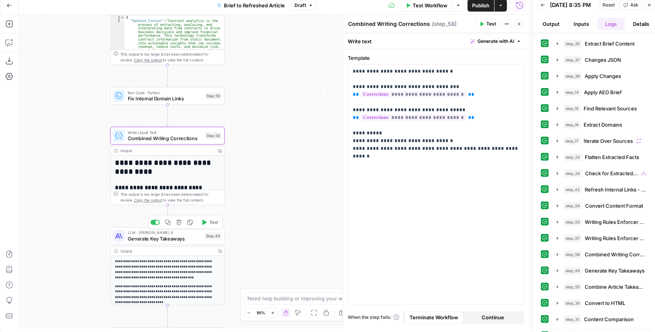
click at [158, 234] on span "LLM · [PERSON_NAME] 4" at bounding box center [165, 233] width 74 height 6
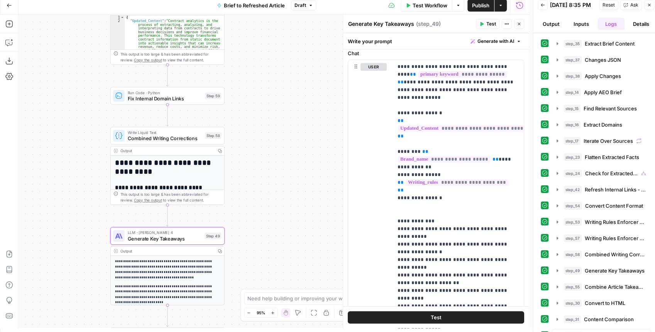
scroll to position [405, 0]
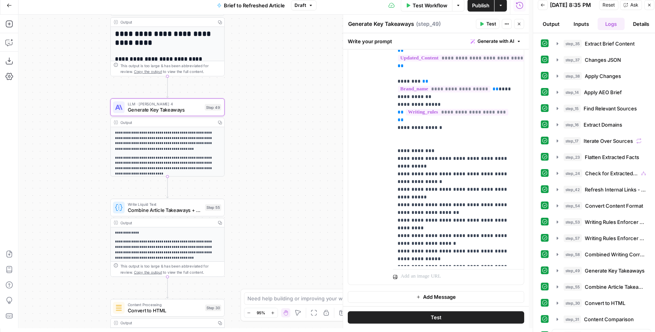
click at [169, 211] on span "Combine Article Takeaways + Content" at bounding box center [165, 210] width 75 height 7
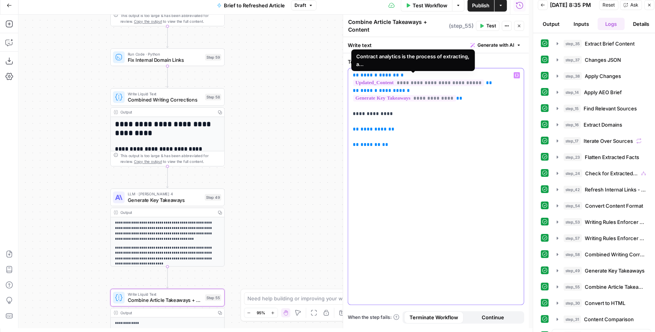
drag, startPoint x: 474, startPoint y: 78, endPoint x: 353, endPoint y: 78, distance: 120.9
click at [353, 78] on p "**********" at bounding box center [436, 106] width 167 height 70
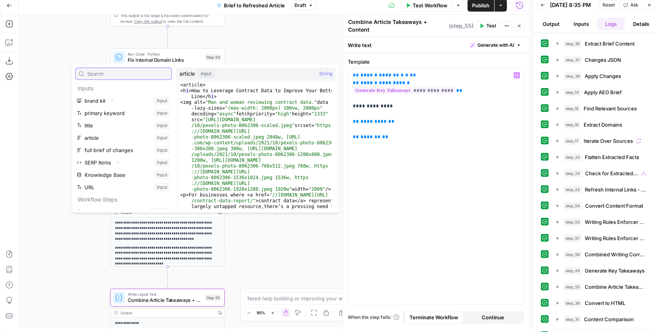
scroll to position [218, 0]
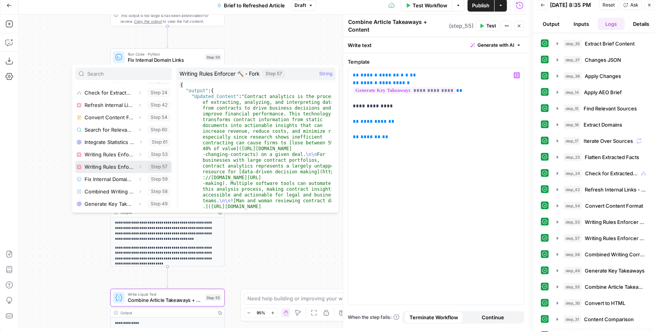
click at [138, 165] on icon "button" at bounding box center [140, 167] width 5 height 5
click at [138, 165] on icon "button" at bounding box center [140, 166] width 5 height 5
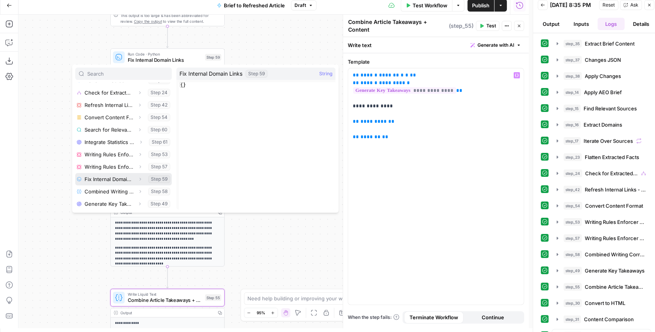
click at [138, 178] on icon "button" at bounding box center [140, 179] width 5 height 5
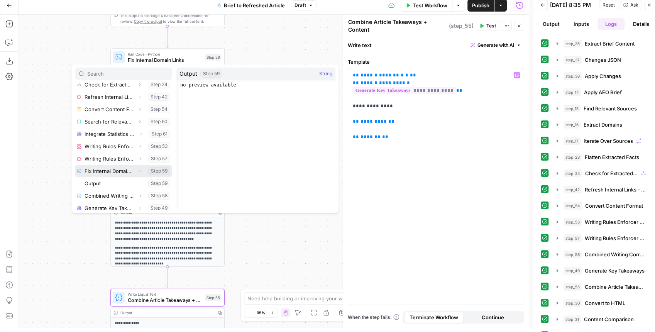
scroll to position [231, 0]
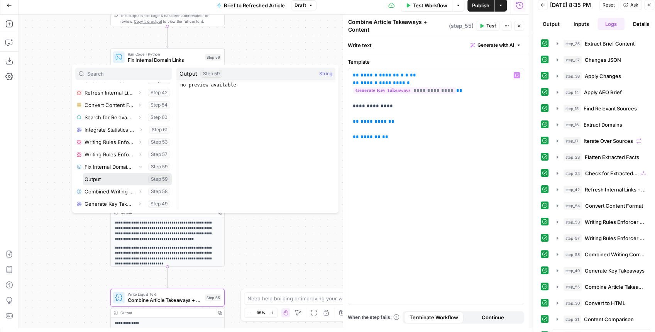
click at [119, 177] on button "Select variable Output" at bounding box center [127, 179] width 89 height 12
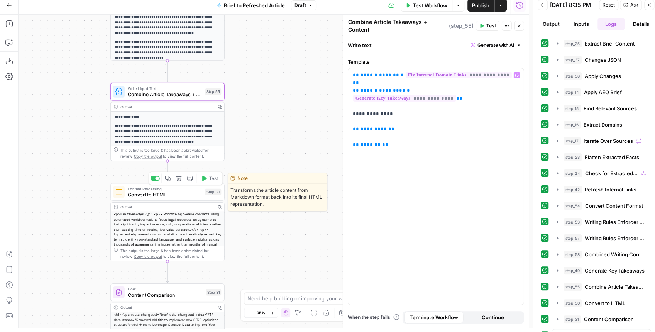
click at [174, 195] on span "Convert to HTML" at bounding box center [165, 194] width 75 height 7
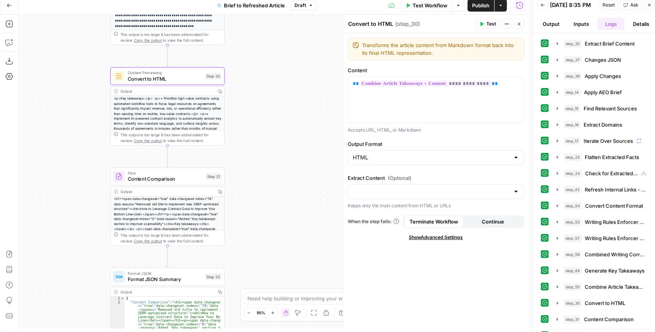
click at [180, 183] on div "Flow Content Comparison Step 31 Copy step Delete step Edit Note Test" at bounding box center [167, 177] width 114 height 18
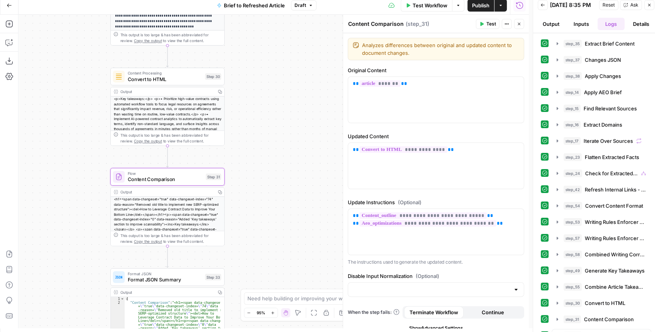
drag, startPoint x: 277, startPoint y: 111, endPoint x: 259, endPoint y: 79, distance: 36.3
click at [259, 79] on div "true false false true false true Workflow Set Inputs Inputs LLM · GPT-4.1 Extra…" at bounding box center [274, 172] width 511 height 314
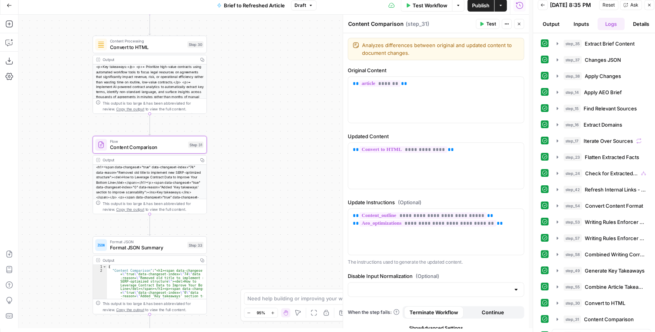
drag, startPoint x: 263, startPoint y: 143, endPoint x: 270, endPoint y: 85, distance: 58.4
click at [269, 88] on div "true false false true false true Workflow Set Inputs Inputs LLM · GPT-4.1 Extra…" at bounding box center [274, 172] width 511 height 314
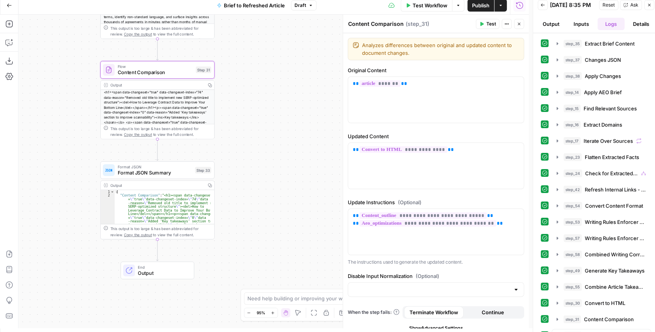
click at [278, 186] on div "true false false true false true Workflow Set Inputs Inputs LLM · GPT-4.1 Extra…" at bounding box center [274, 172] width 511 height 314
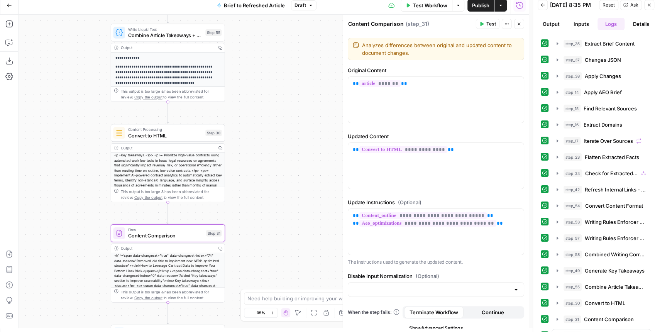
drag, startPoint x: 278, startPoint y: 184, endPoint x: 398, endPoint y: 100, distance: 146.2
click at [278, 195] on div "true false false true false true Workflow Set Inputs Inputs LLM · GPT-4.1 Extra…" at bounding box center [274, 172] width 511 height 314
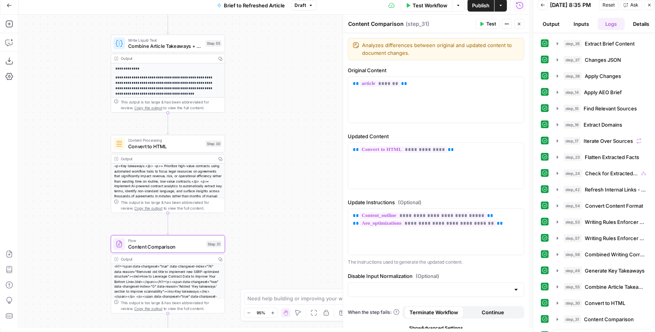
click at [474, 3] on span "Publish" at bounding box center [480, 6] width 17 height 8
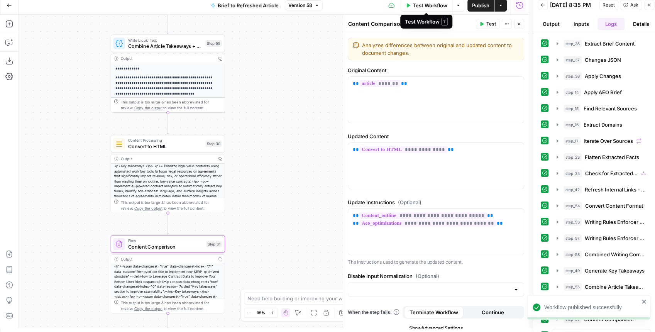
click at [428, 7] on span "Test Workflow" at bounding box center [430, 6] width 35 height 8
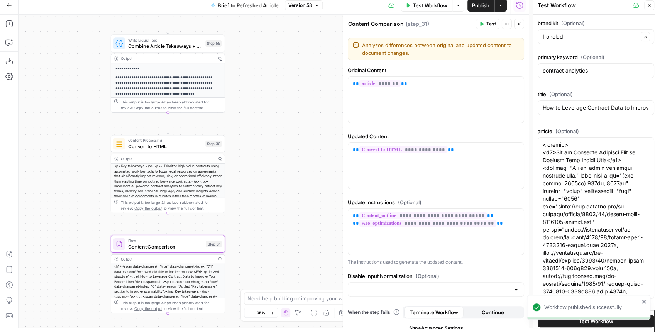
drag, startPoint x: 531, startPoint y: 146, endPoint x: 437, endPoint y: 0, distance: 173.4
click at [530, 146] on div at bounding box center [534, 164] width 8 height 336
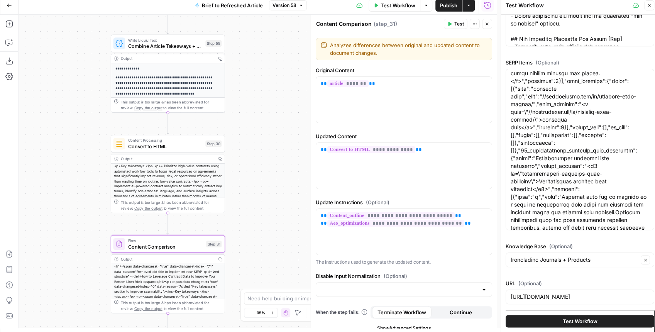
scroll to position [180, 0]
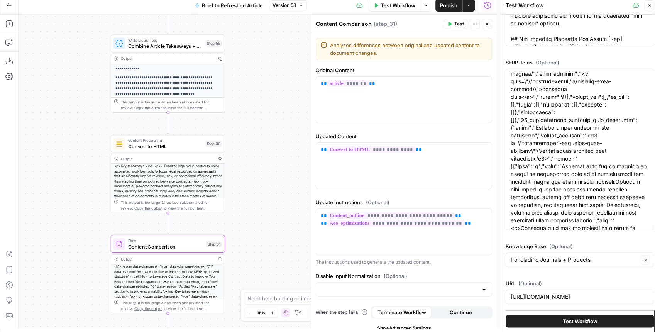
click at [589, 323] on span "Test Workflow" at bounding box center [580, 322] width 35 height 8
